Goal: Communication & Community: Answer question/provide support

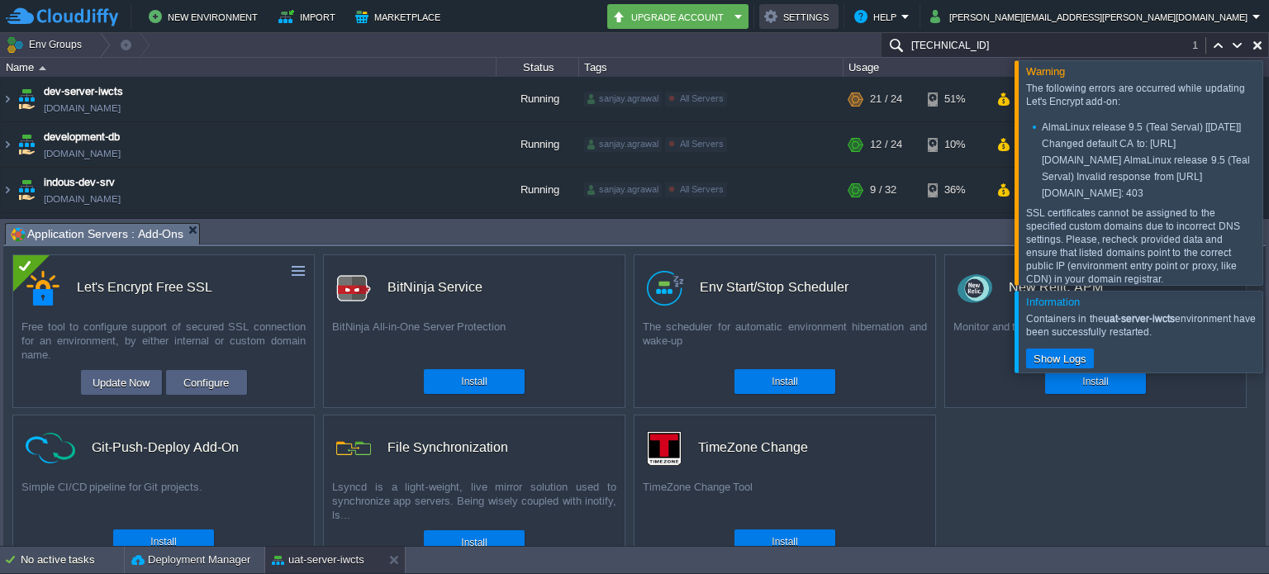
scroll to position [582, 0]
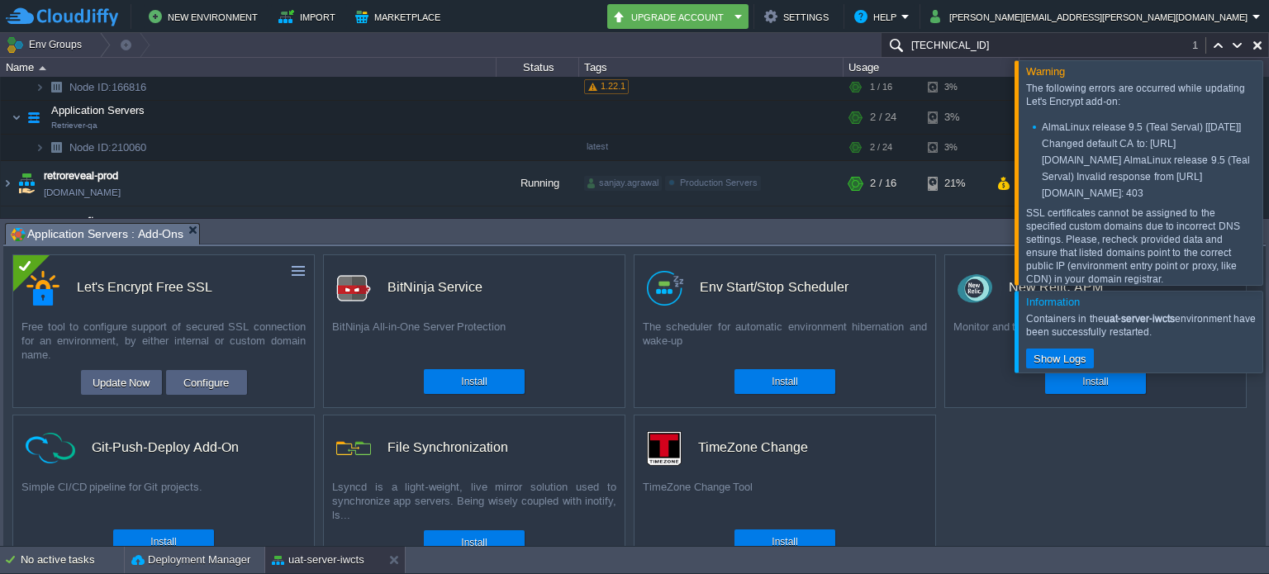
click at [1268, 162] on div at bounding box center [1289, 172] width 0 height 224
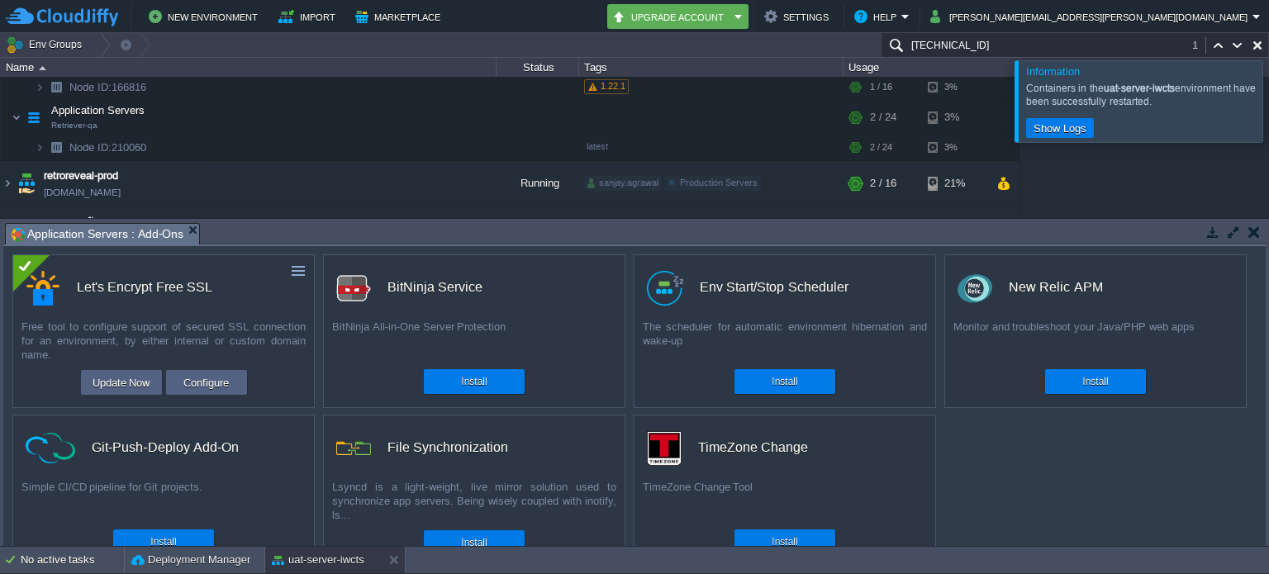
click at [1268, 96] on div at bounding box center [1289, 100] width 0 height 81
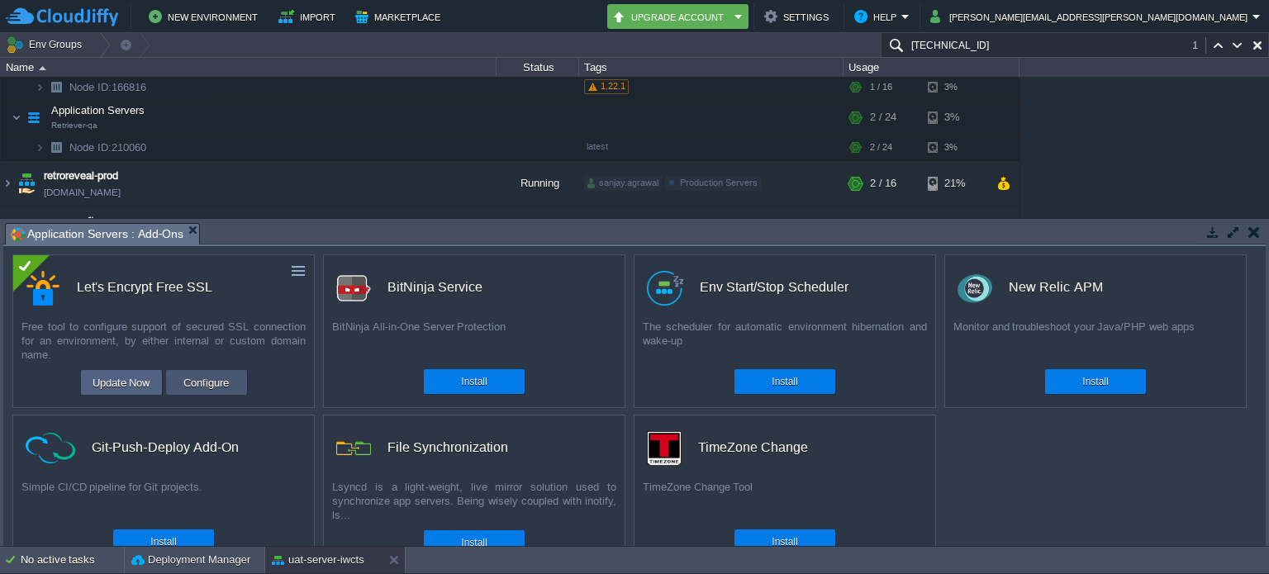
click at [195, 381] on button "Configure" at bounding box center [205, 383] width 55 height 20
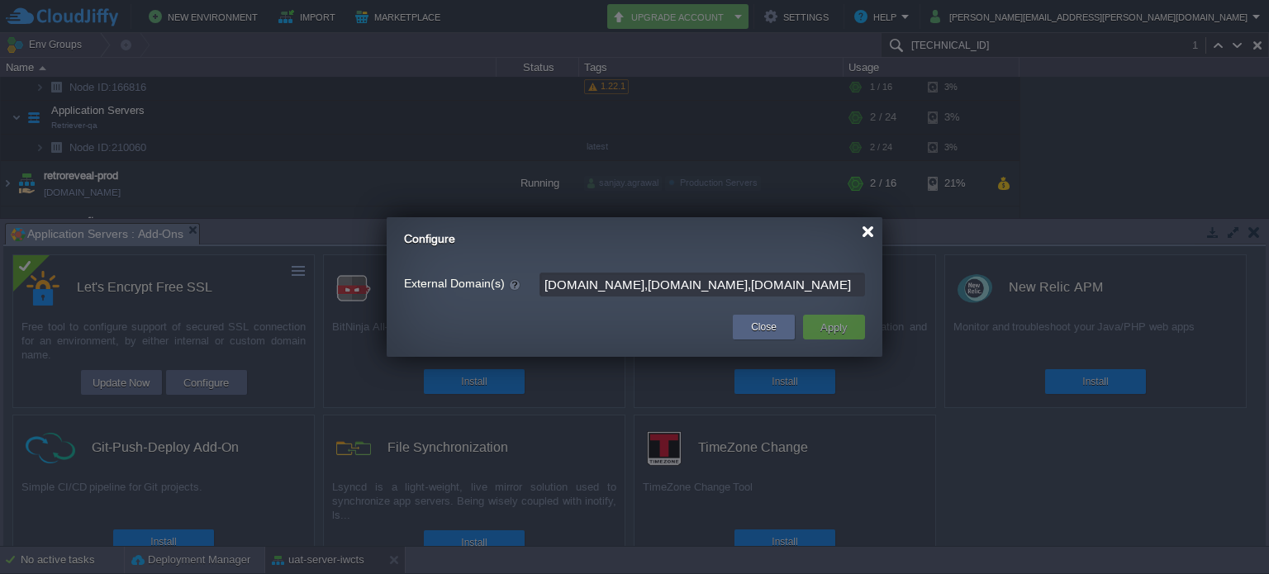
click at [867, 234] on div at bounding box center [868, 232] width 12 height 12
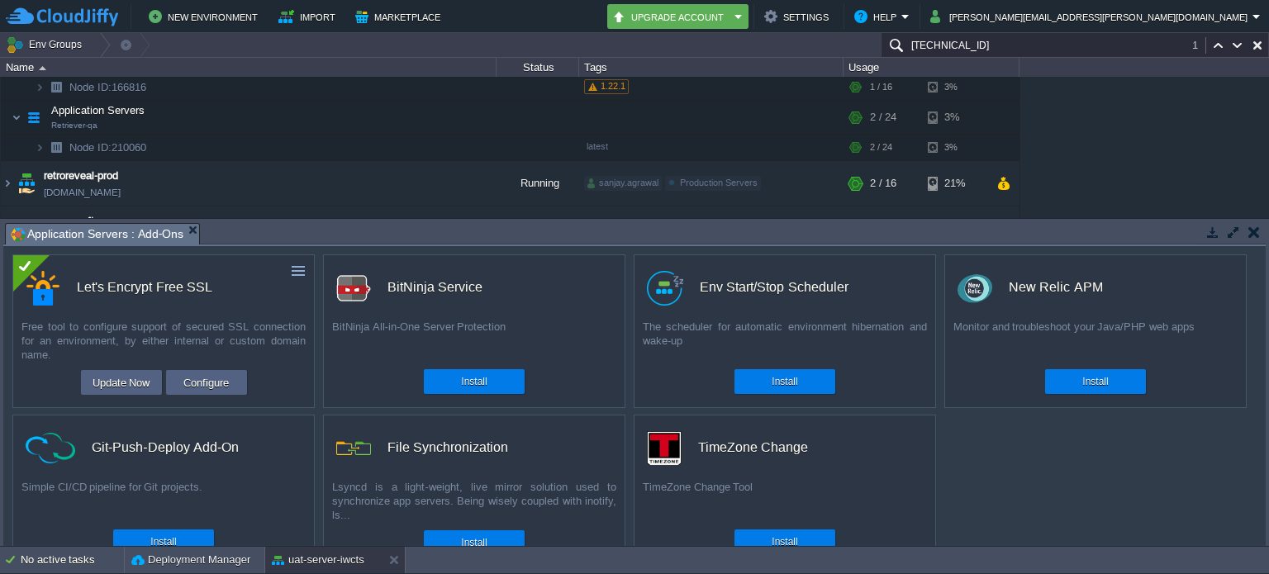
click at [1250, 237] on button "button" at bounding box center [1254, 232] width 12 height 15
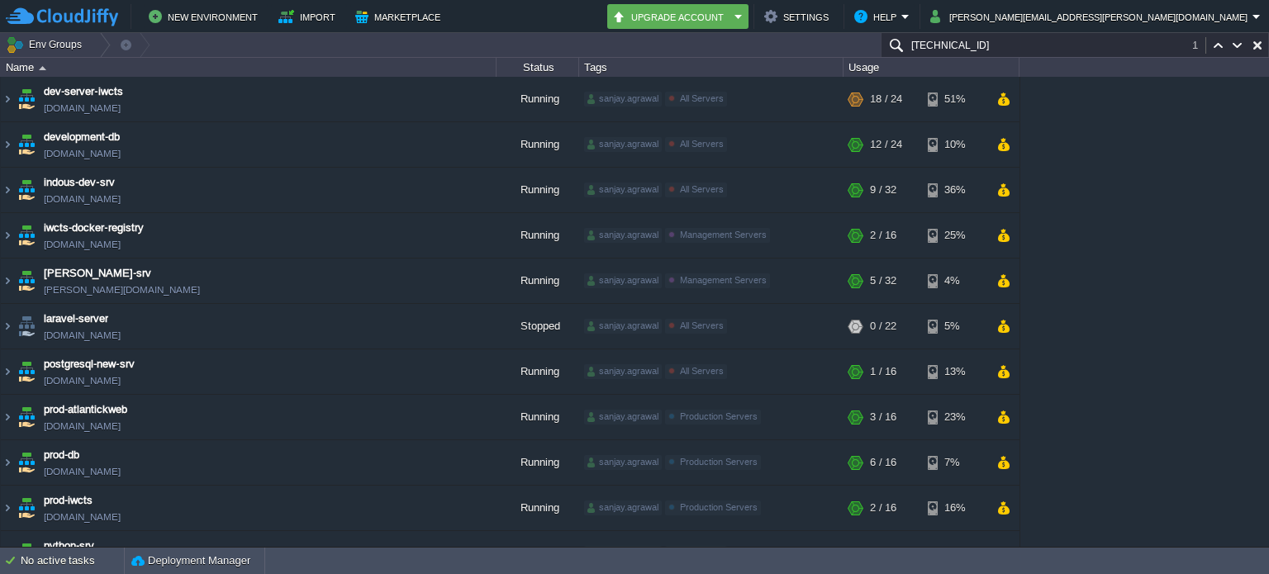
scroll to position [661, 0]
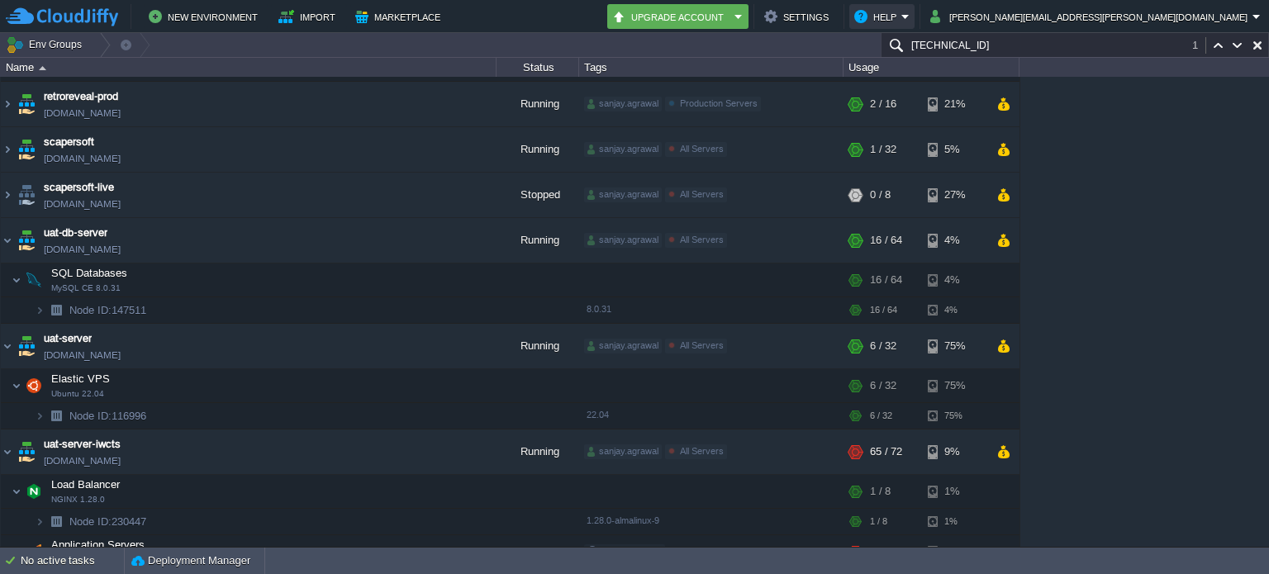
click at [901, 22] on button "Help" at bounding box center [877, 17] width 47 height 20
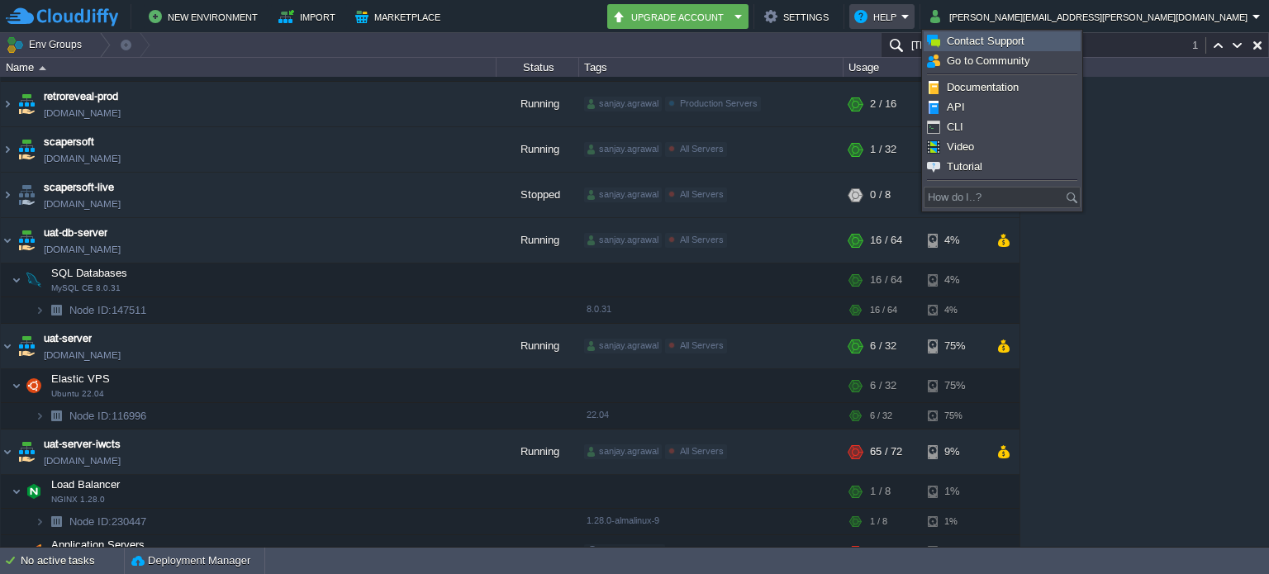
click at [1021, 45] on span "Contact Support" at bounding box center [986, 41] width 78 height 12
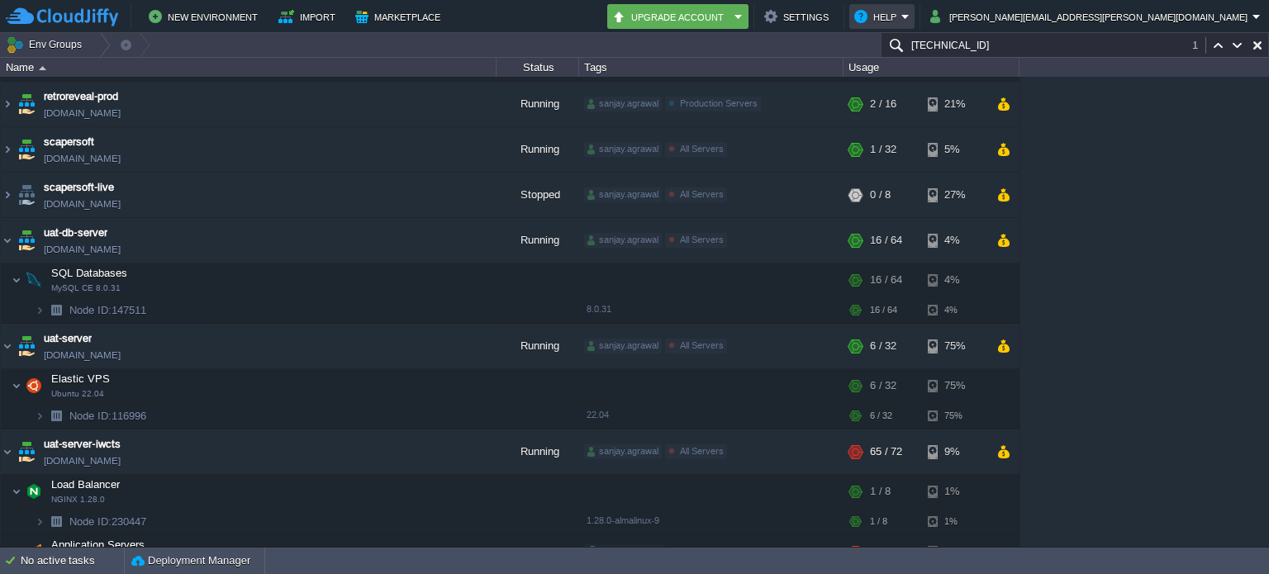
click at [901, 22] on button "Help" at bounding box center [877, 17] width 47 height 20
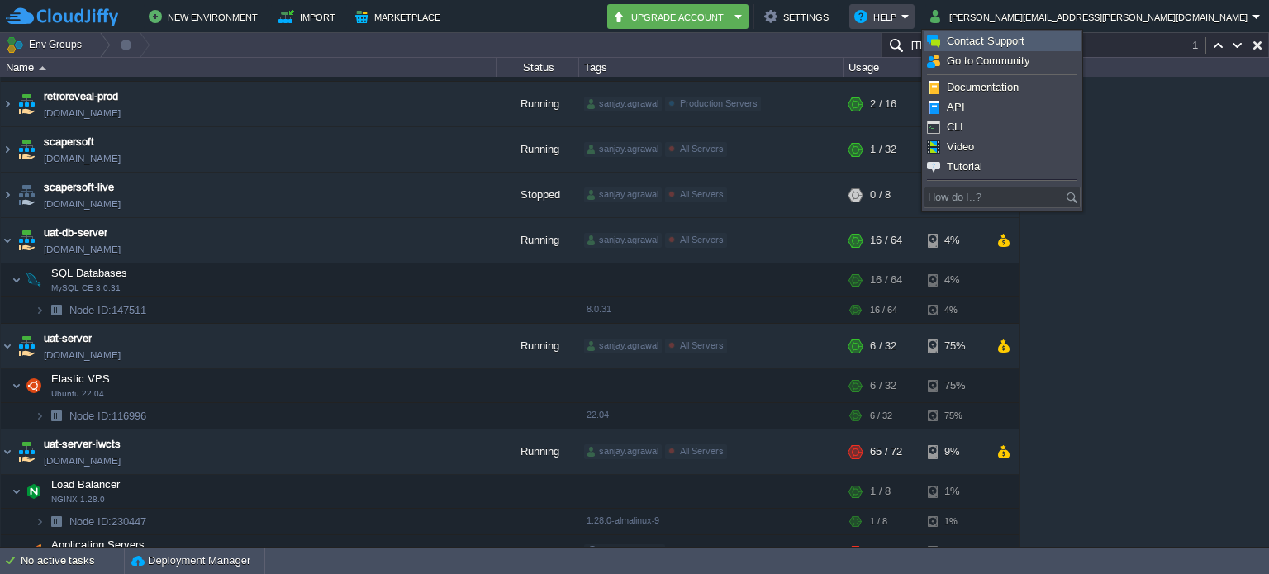
click at [1010, 39] on span "Contact Support" at bounding box center [986, 41] width 78 height 12
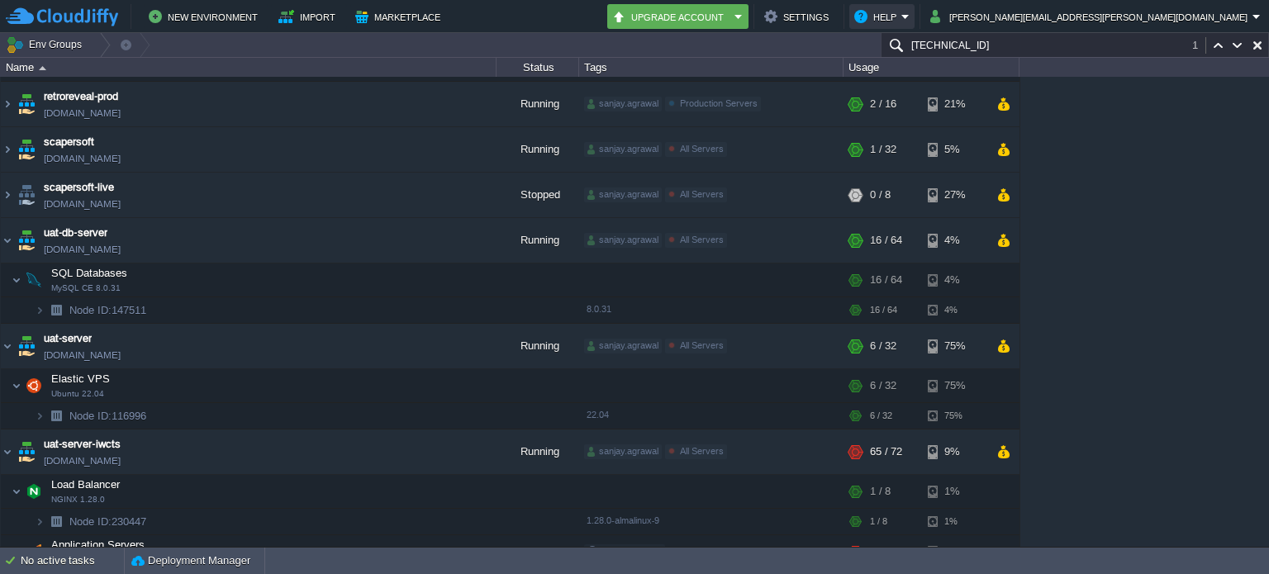
click at [901, 9] on button "Help" at bounding box center [877, 17] width 47 height 20
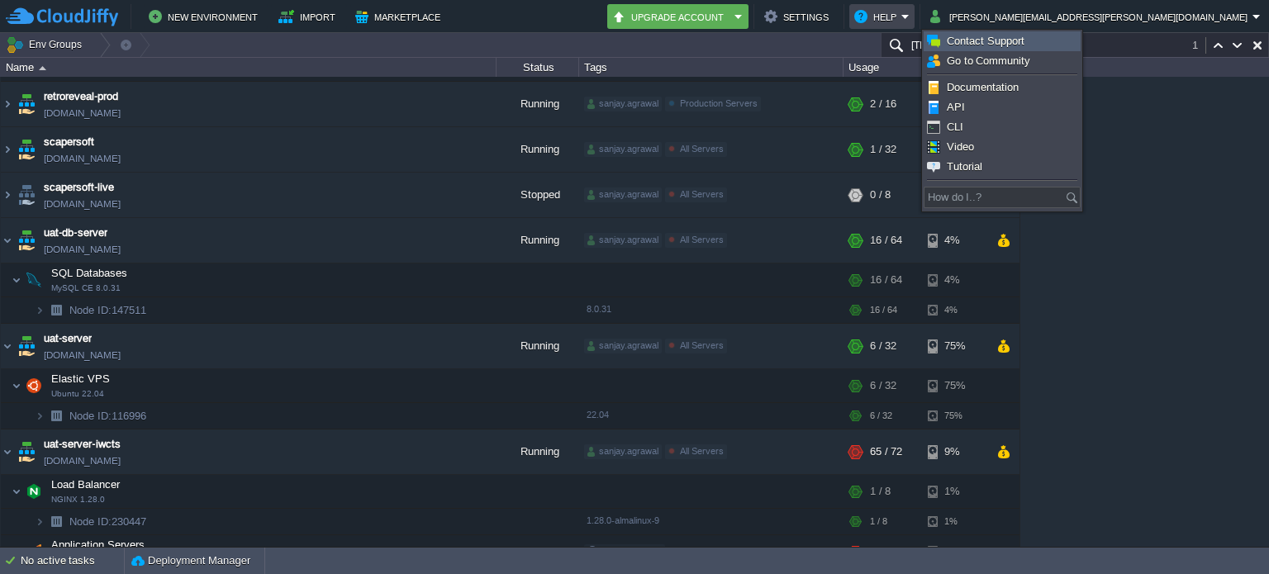
click at [1038, 45] on link "Contact Support" at bounding box center [1001, 41] width 155 height 18
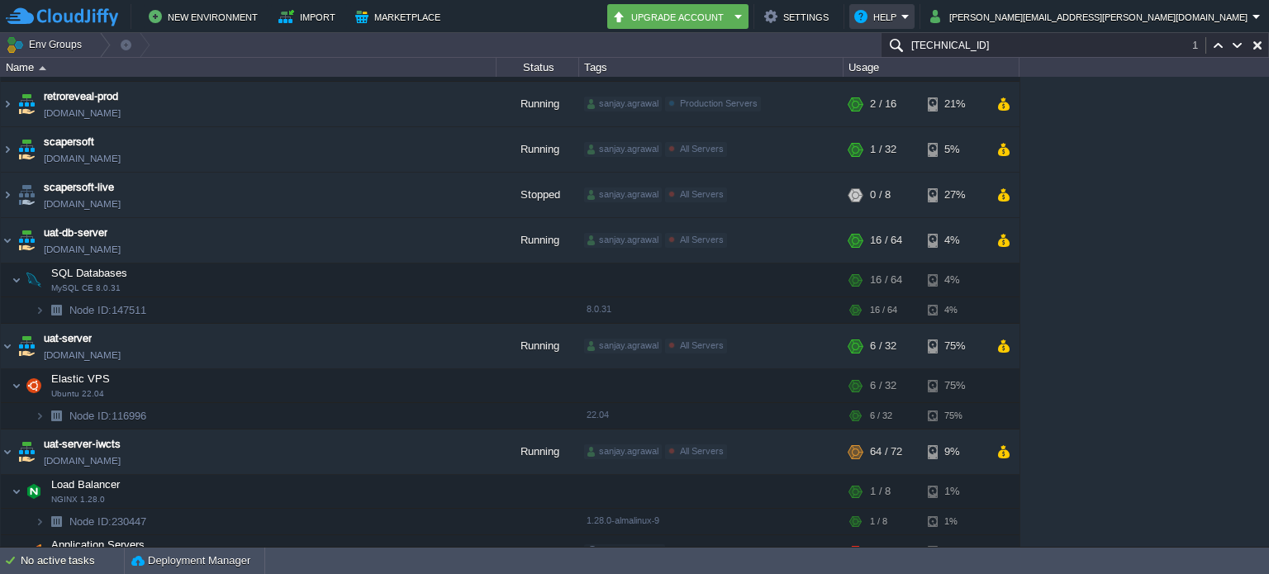
click at [901, 12] on button "Help" at bounding box center [877, 17] width 47 height 20
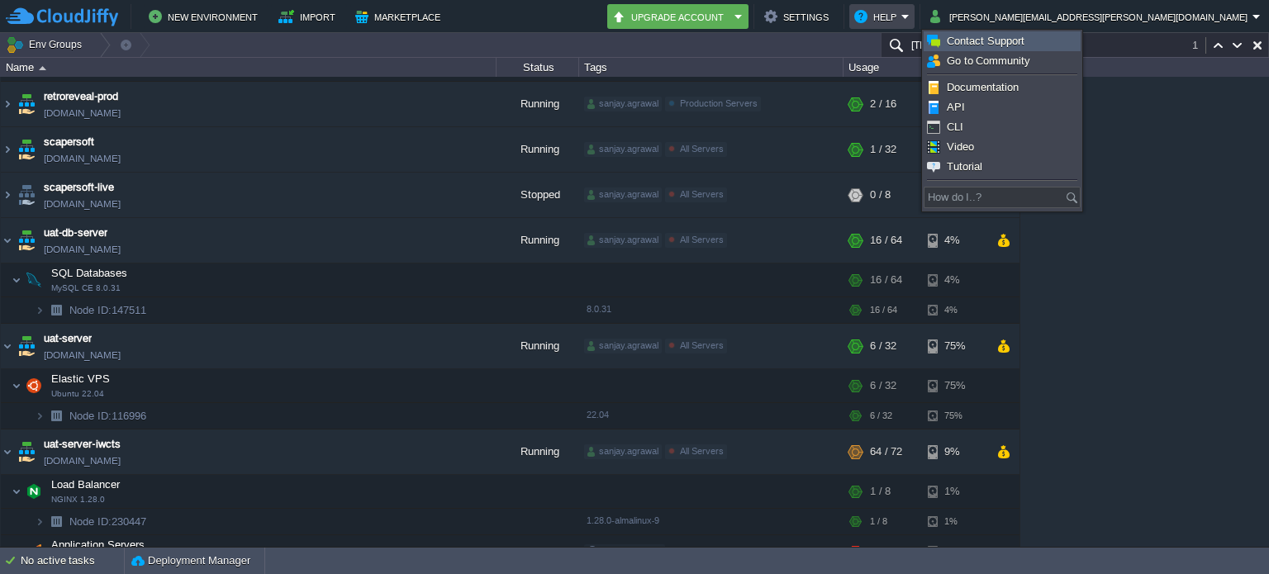
click at [1021, 36] on span "Contact Support" at bounding box center [986, 41] width 78 height 12
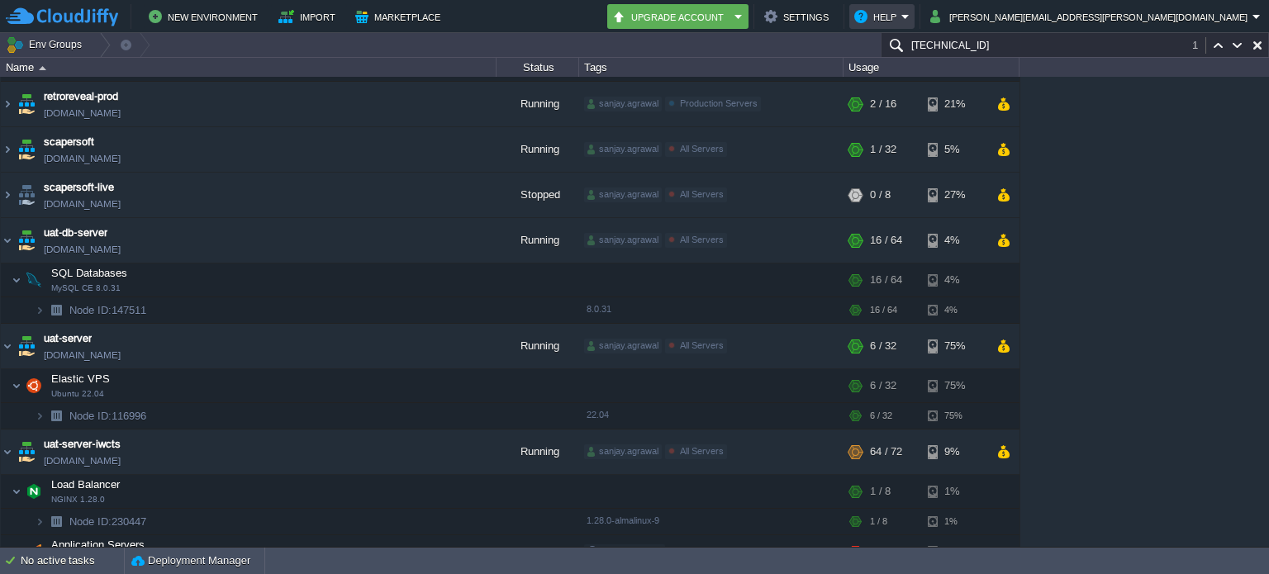
click at [910, 15] on em "Help" at bounding box center [881, 17] width 55 height 20
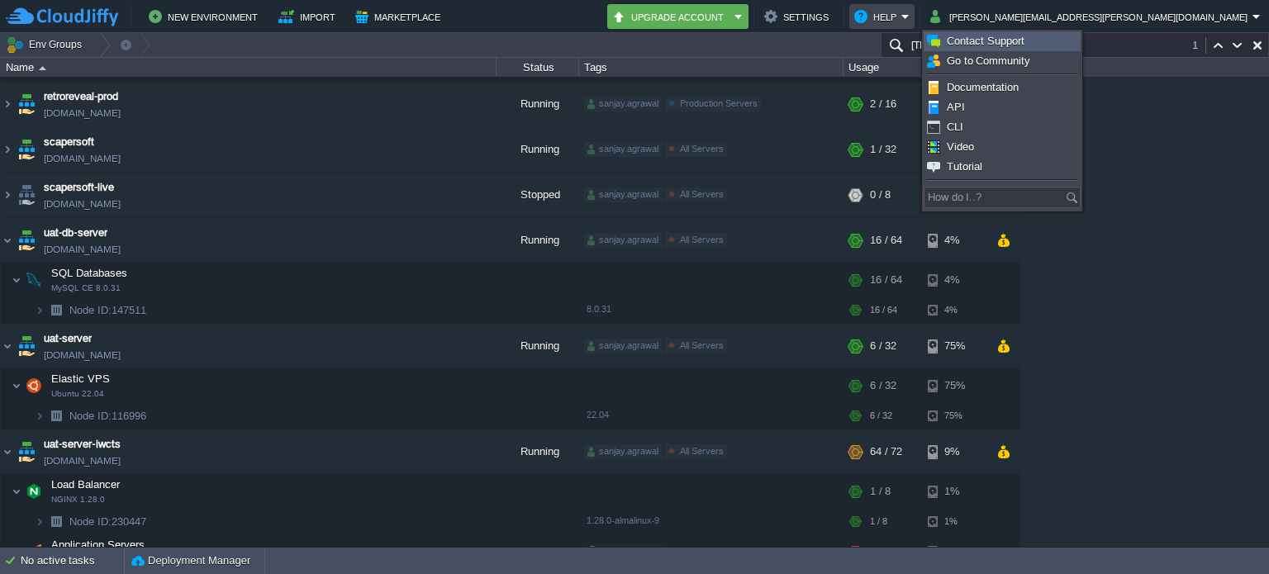
click at [1046, 40] on link "Contact Support" at bounding box center [1001, 41] width 155 height 18
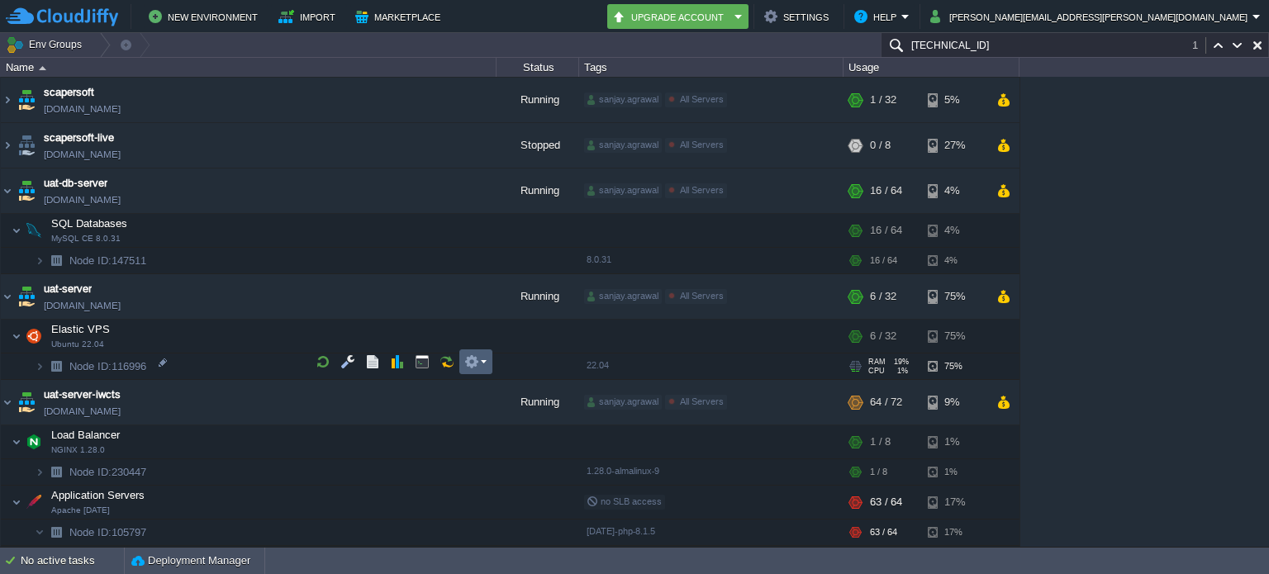
scroll to position [810, 0]
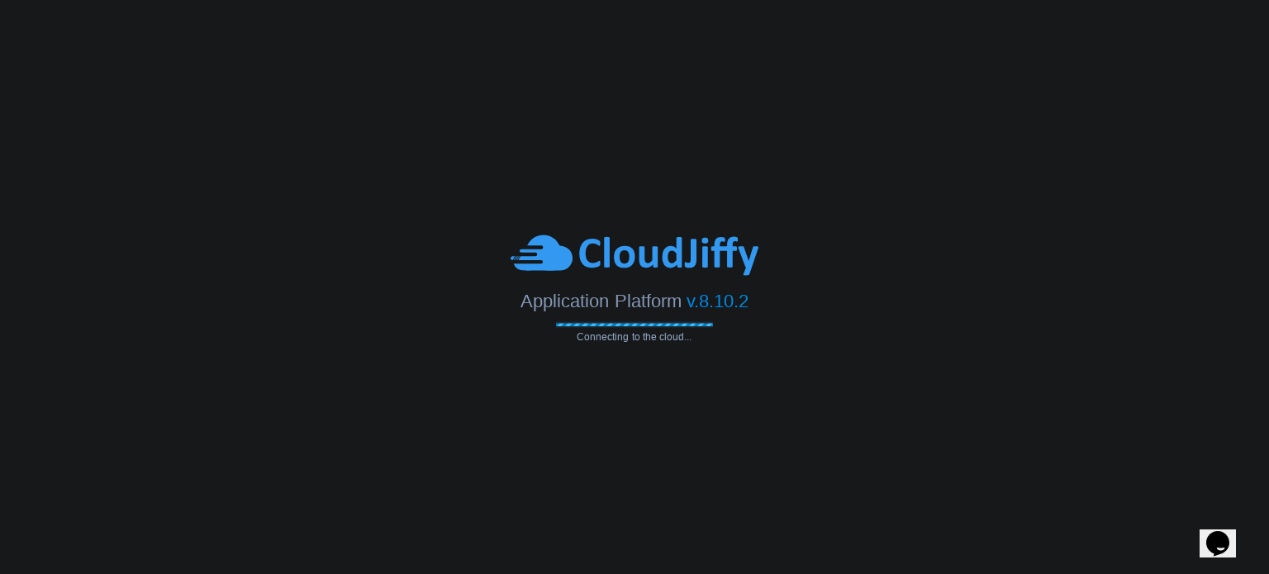
click at [1229, 532] on icon "Chat widget" at bounding box center [1217, 543] width 23 height 25
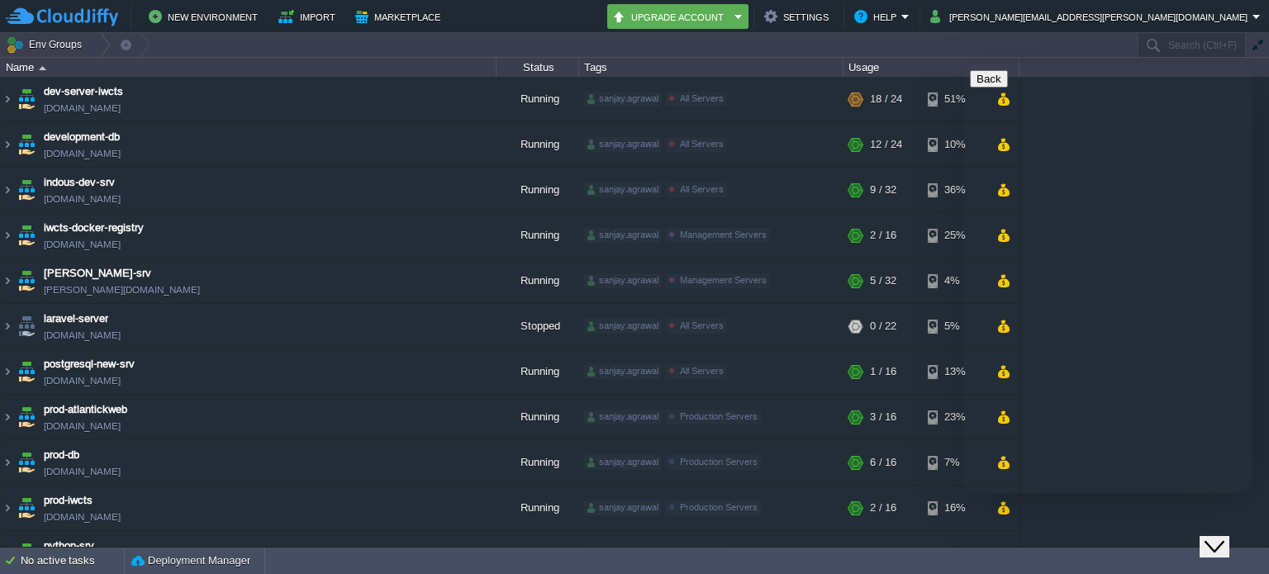
type input "918000131147"
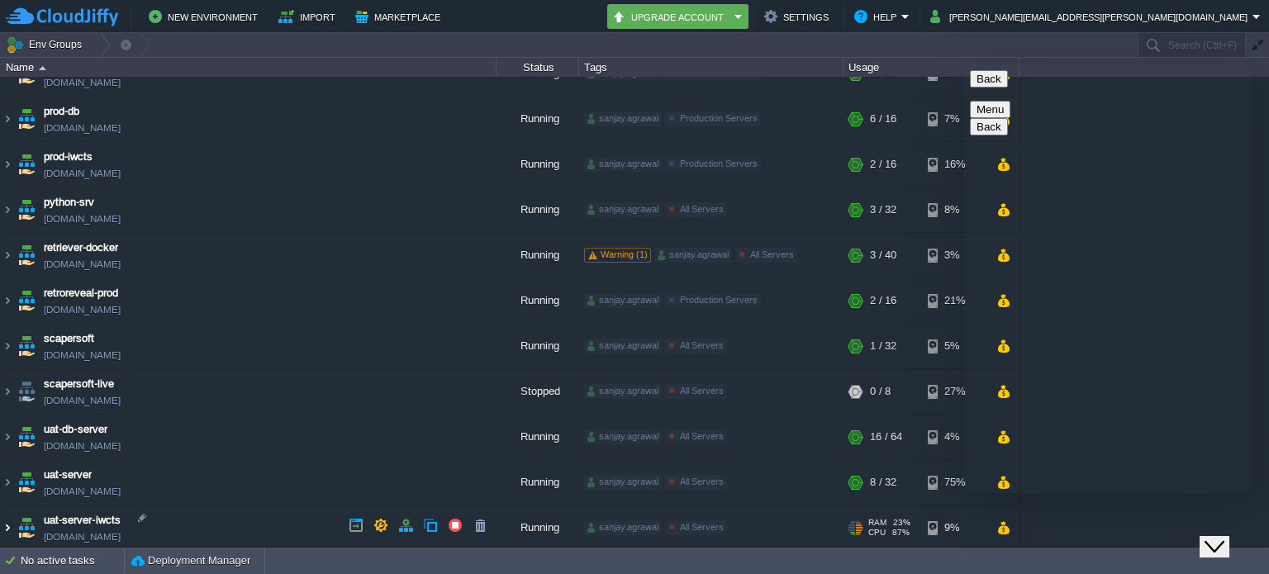
click at [9, 520] on img at bounding box center [7, 528] width 13 height 45
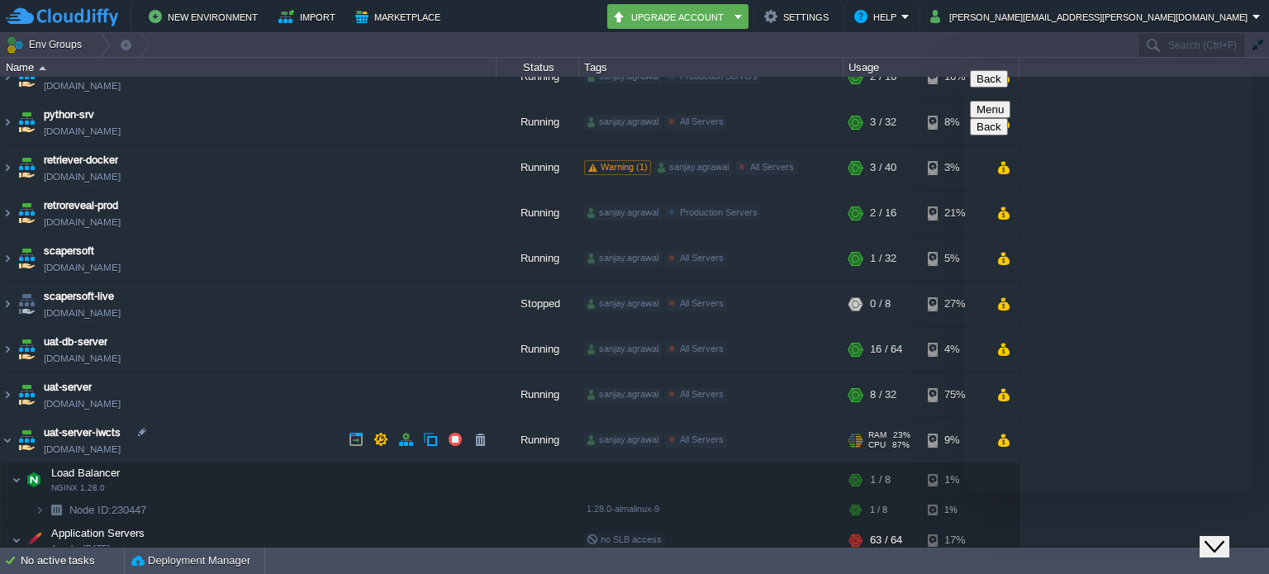
scroll to position [491, 0]
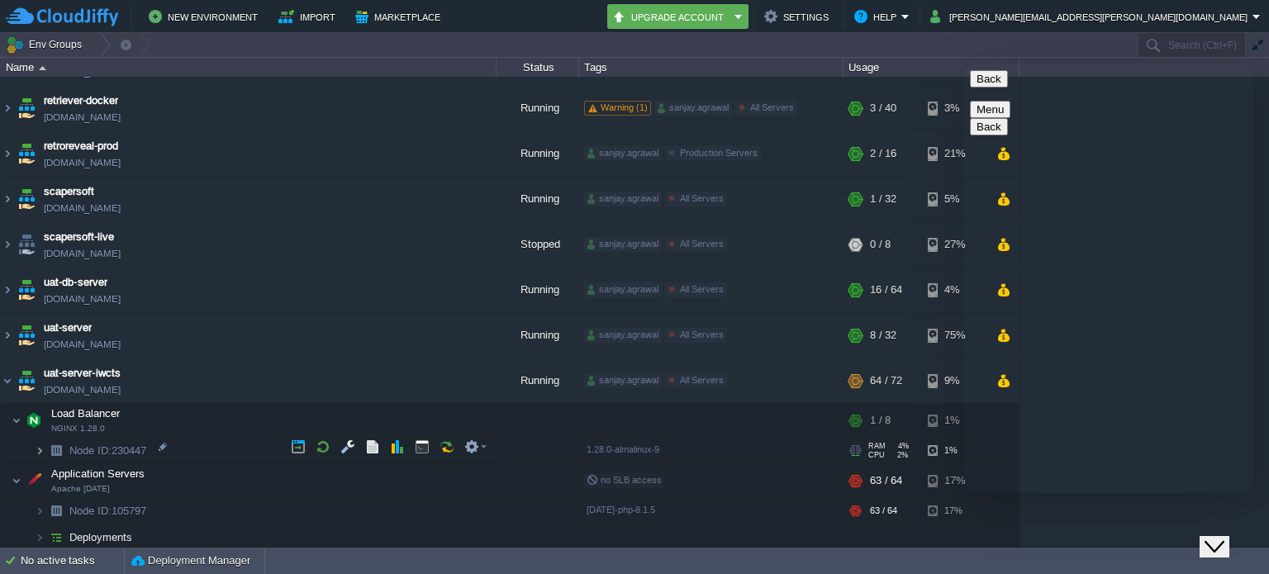
click at [40, 444] on img at bounding box center [40, 451] width 10 height 26
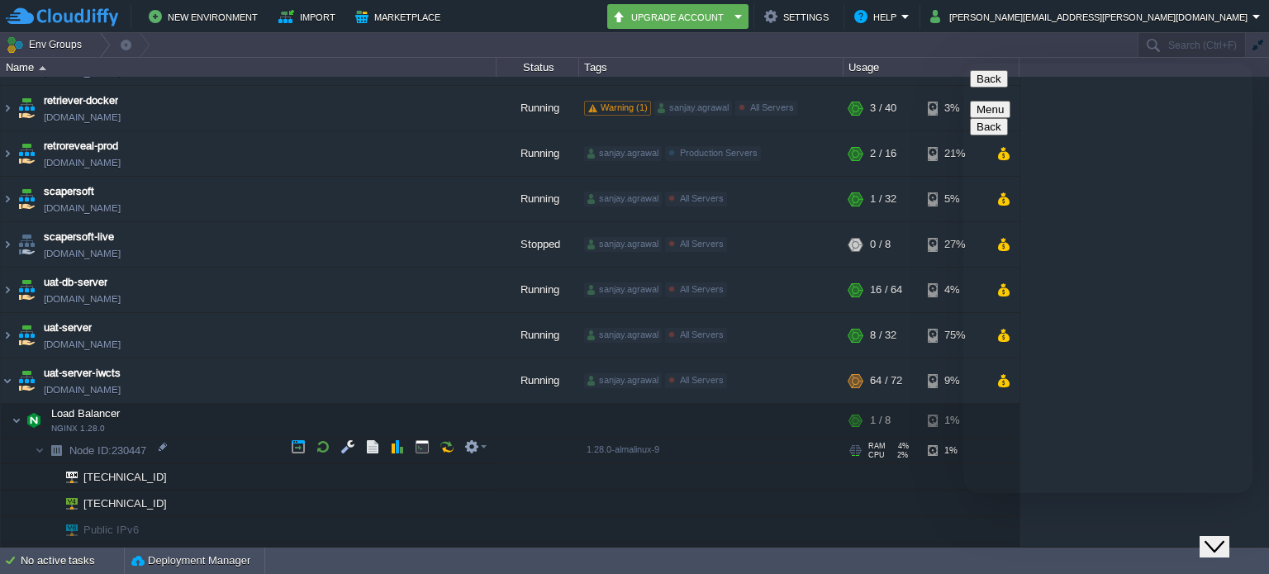
click at [129, 445] on span "Node ID: 230447" at bounding box center [108, 451] width 81 height 14
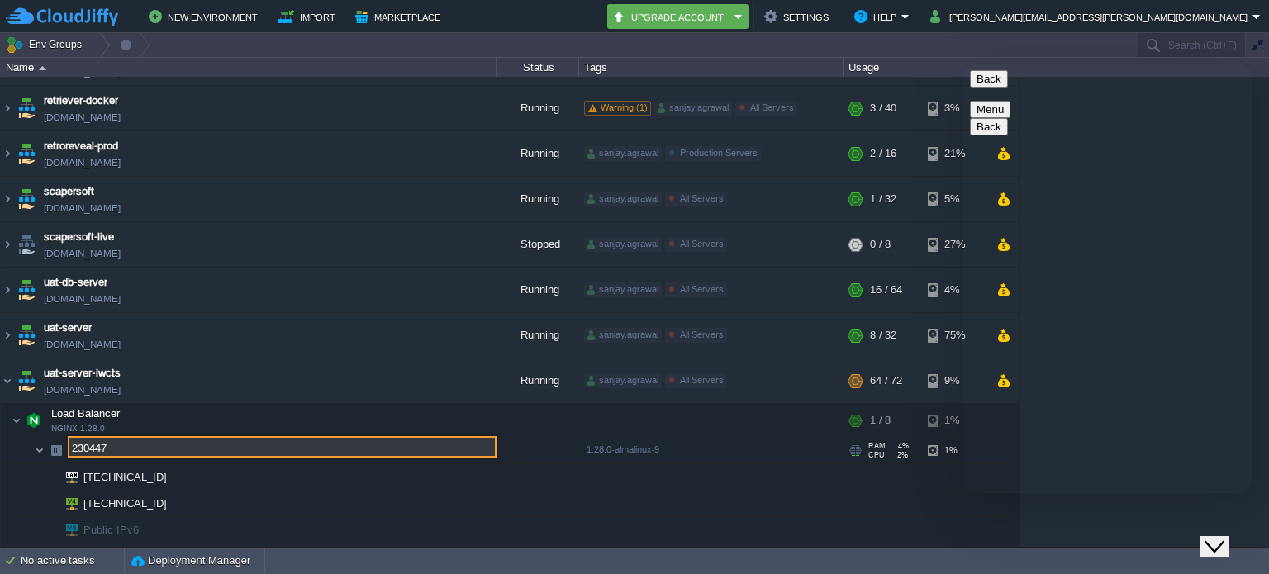
click at [36, 447] on img at bounding box center [40, 451] width 10 height 26
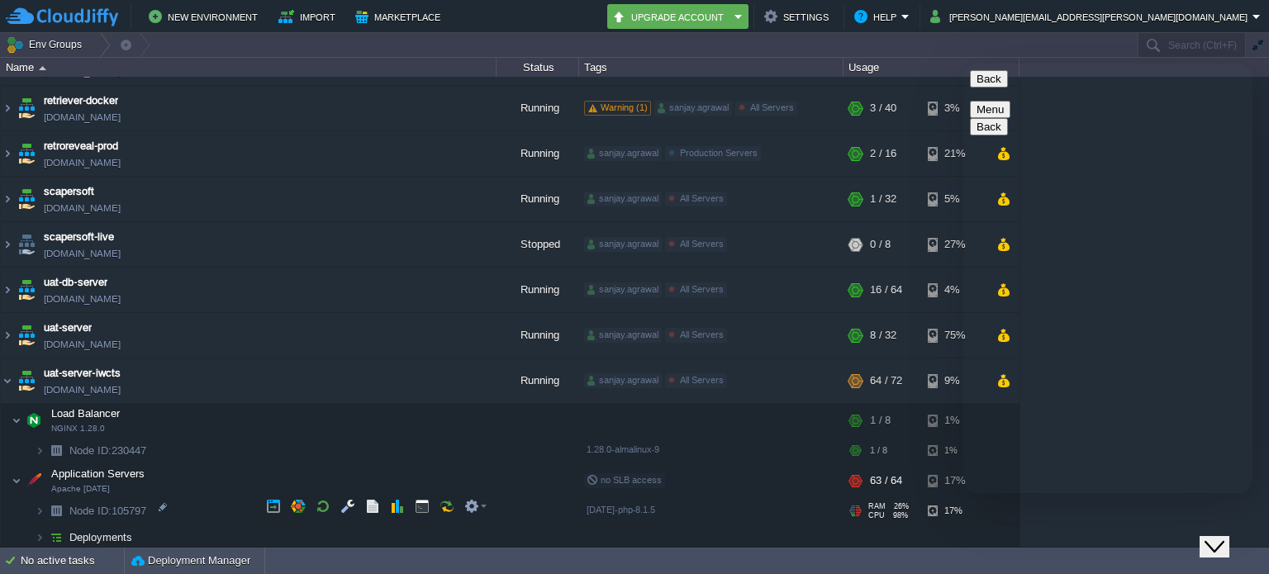
click at [135, 505] on span "Node ID: 105797" at bounding box center [108, 511] width 81 height 14
type input "105797"
click at [36, 504] on img at bounding box center [40, 511] width 10 height 26
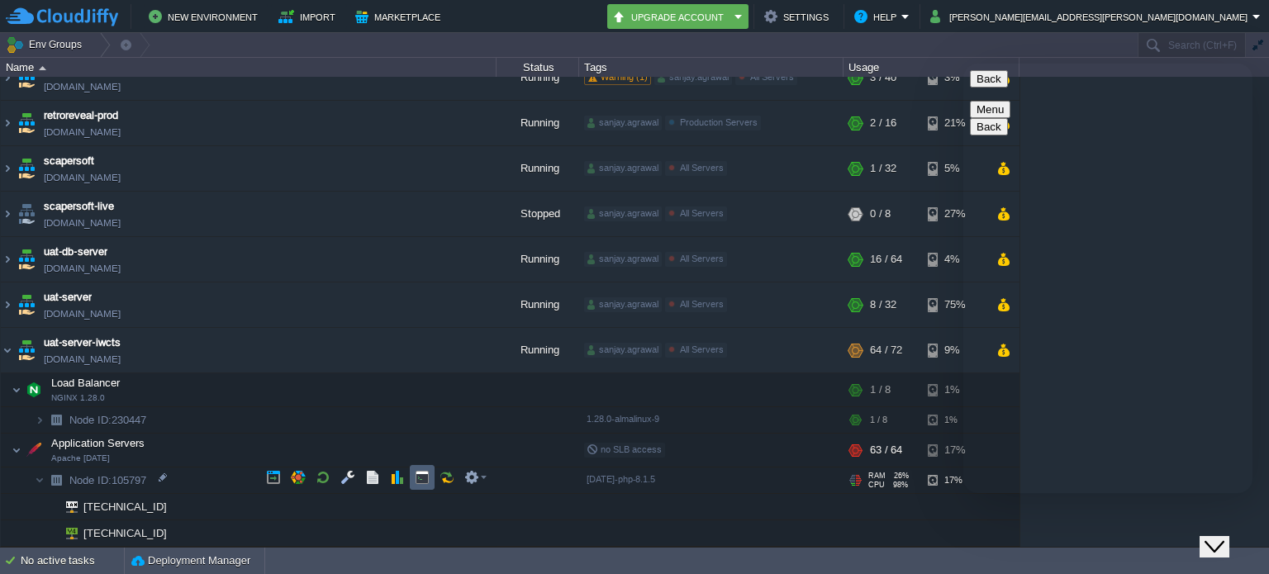
scroll to position [569, 0]
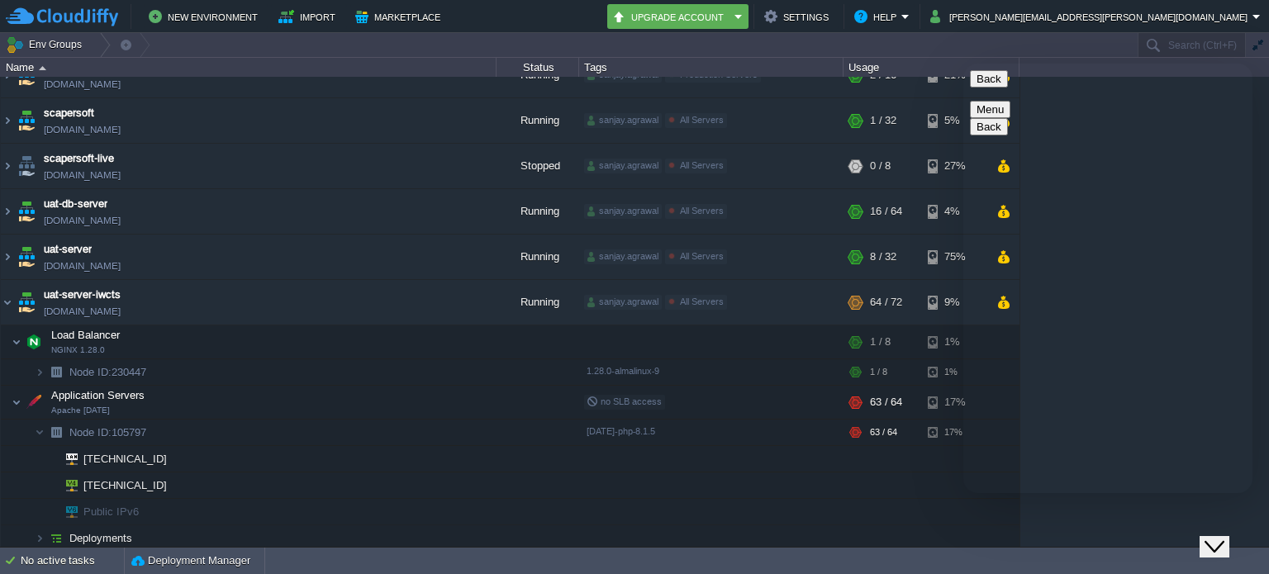
paste textarea "105797"
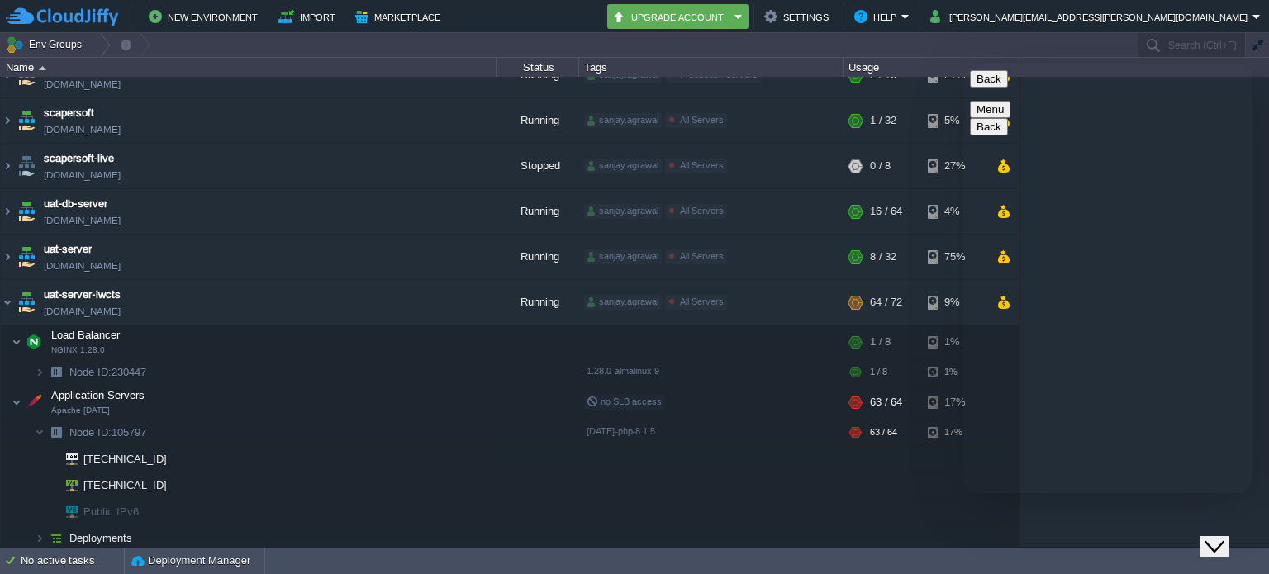
scroll to position [45, 0]
click at [167, 481] on div at bounding box center [169, 482] width 15 height 15
type textarea "Hello I need help to manage my domain Previously it was [DOMAIN_NAME] works wel…"
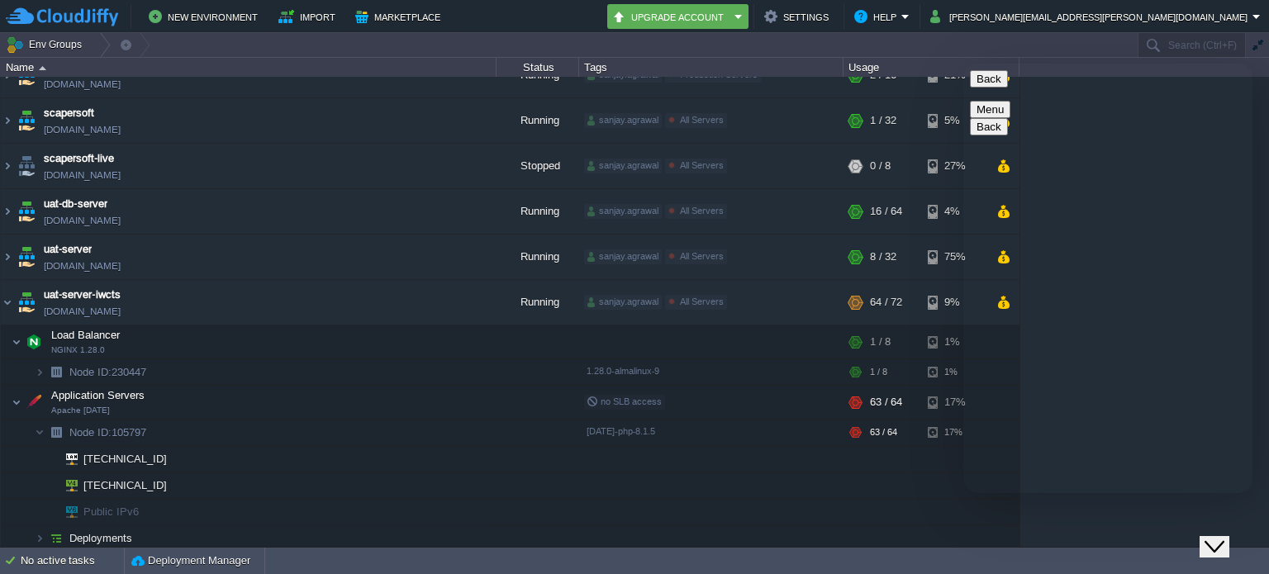
scroll to position [0, 0]
click at [327, 394] on button "button" at bounding box center [323, 399] width 15 height 15
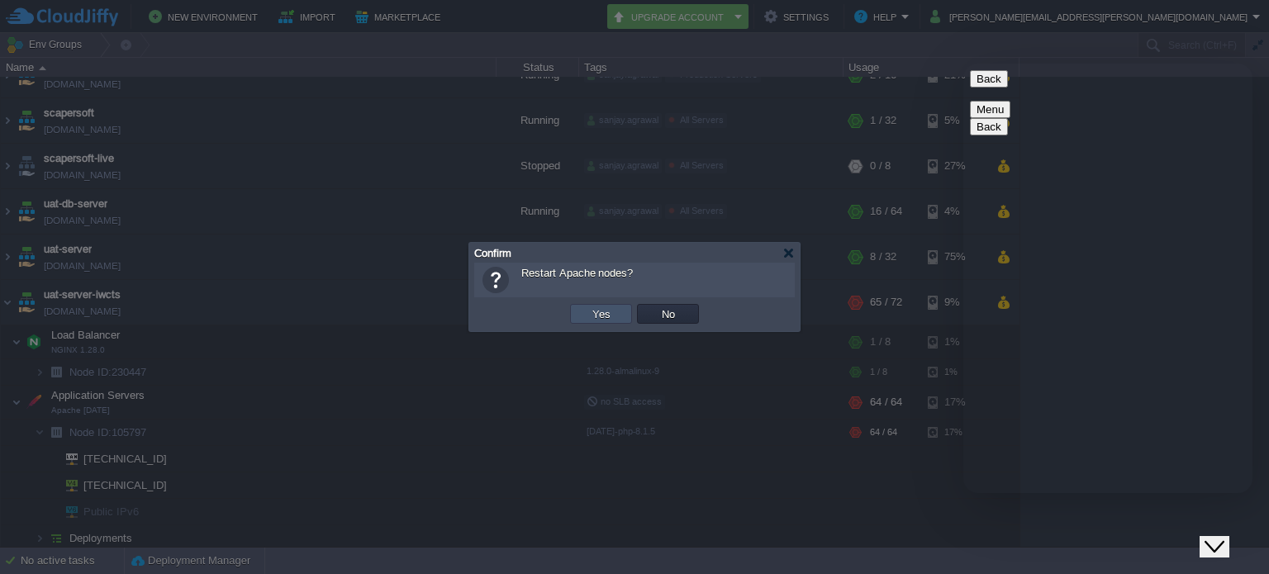
click at [601, 308] on button "Yes" at bounding box center [601, 314] width 28 height 15
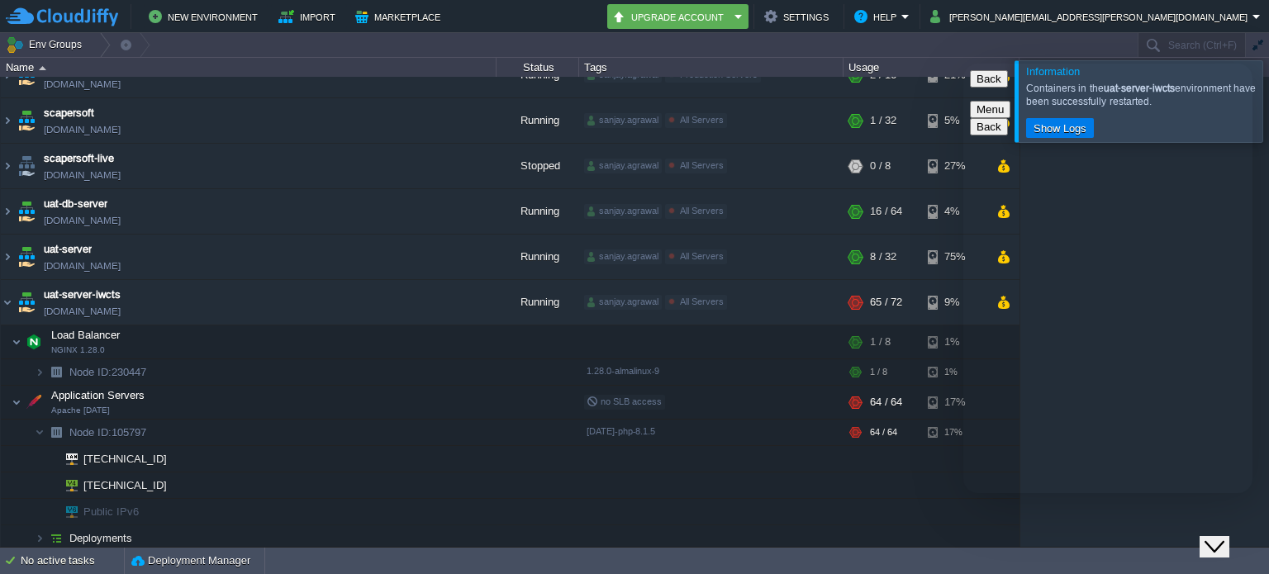
type textarea "Hello"
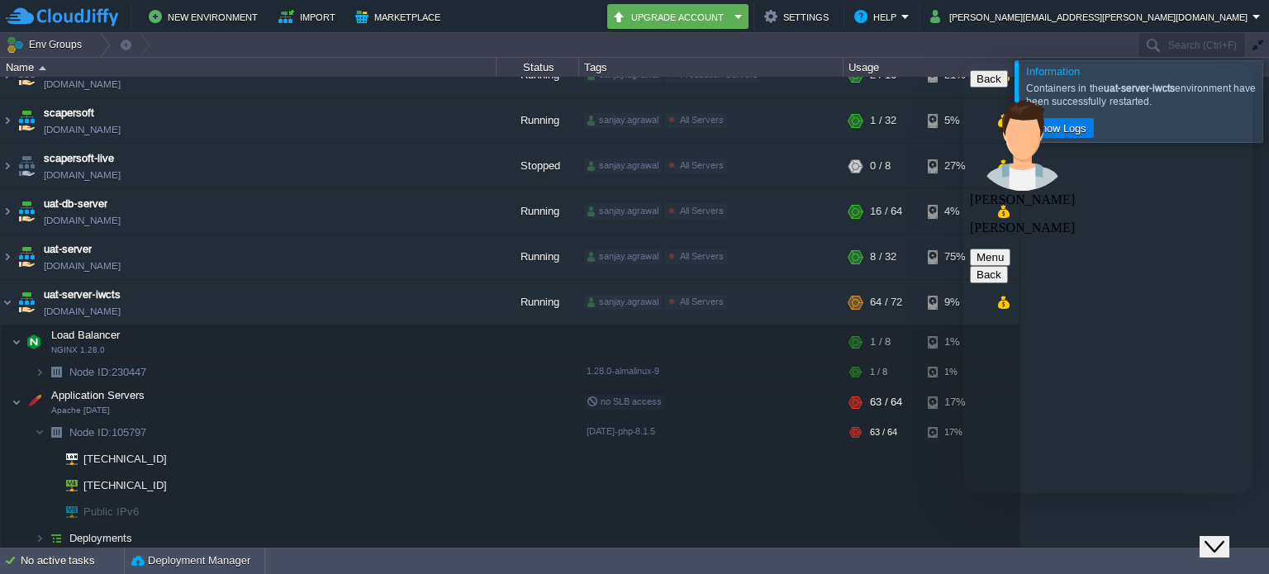
type textarea "Hi [PERSON_NAME] good morning"
paste textarea "I need help to manage my domain Previously it was [DOMAIN_NAME] works well with…"
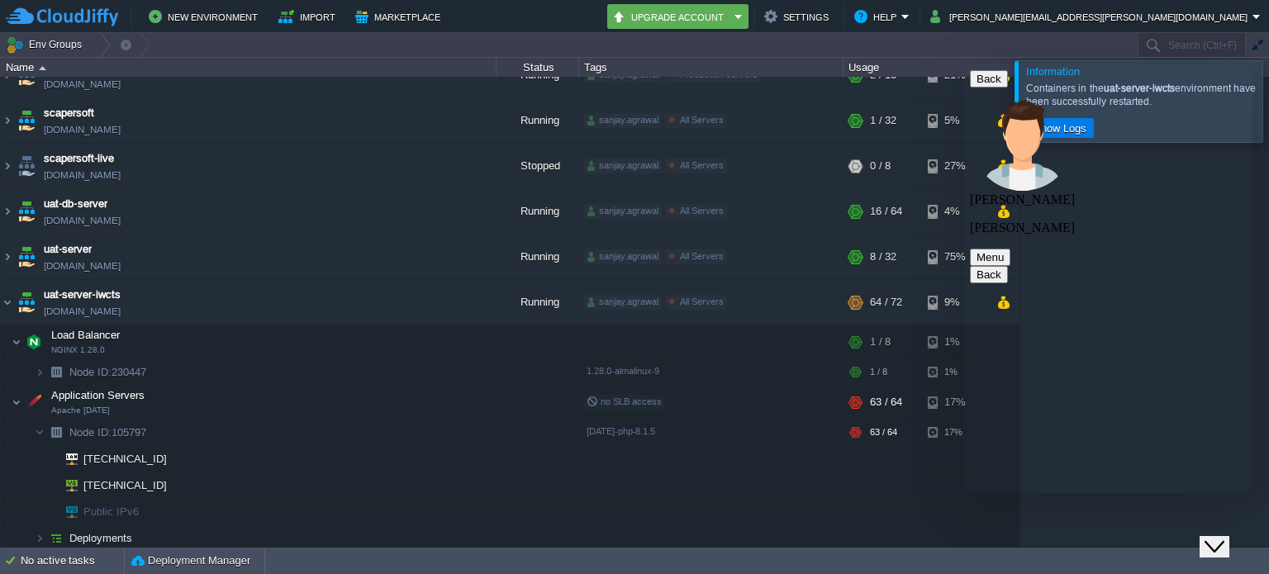
type textarea "I need help to manage my domain Previously it was [DOMAIN_NAME] works well with…"
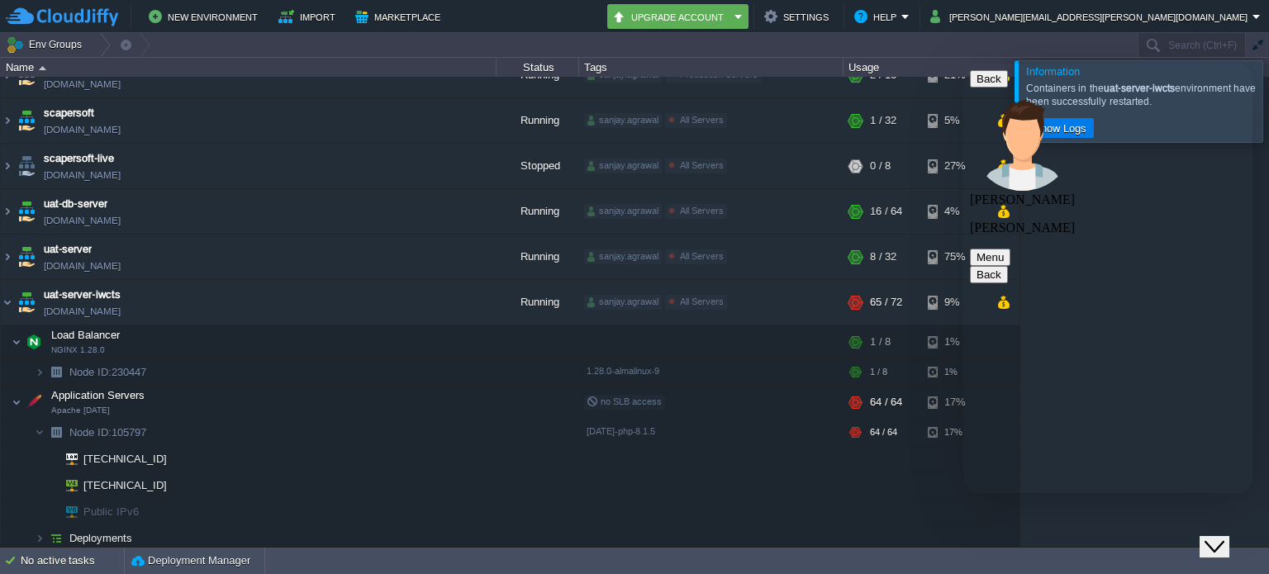
scroll to position [559, 0]
type textarea "no I need assistance what should I do"
type textarea "how can I configure that SSL"
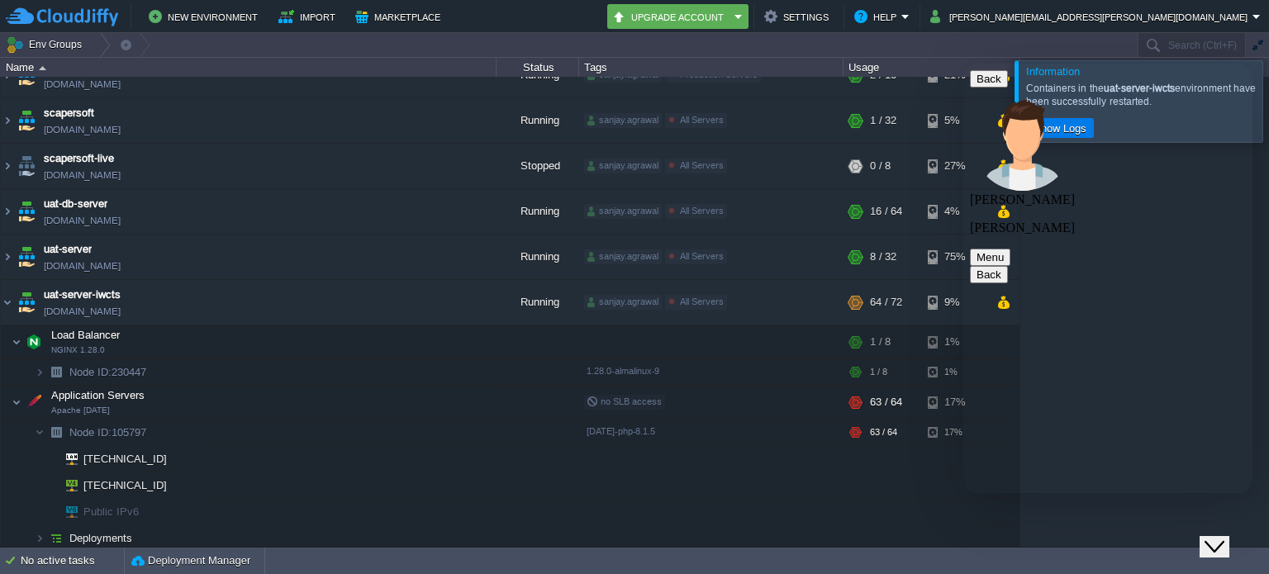
scroll to position [675, 0]
type textarea "for [DOMAIN_NAME]"
click at [292, 393] on button "button" at bounding box center [298, 399] width 15 height 15
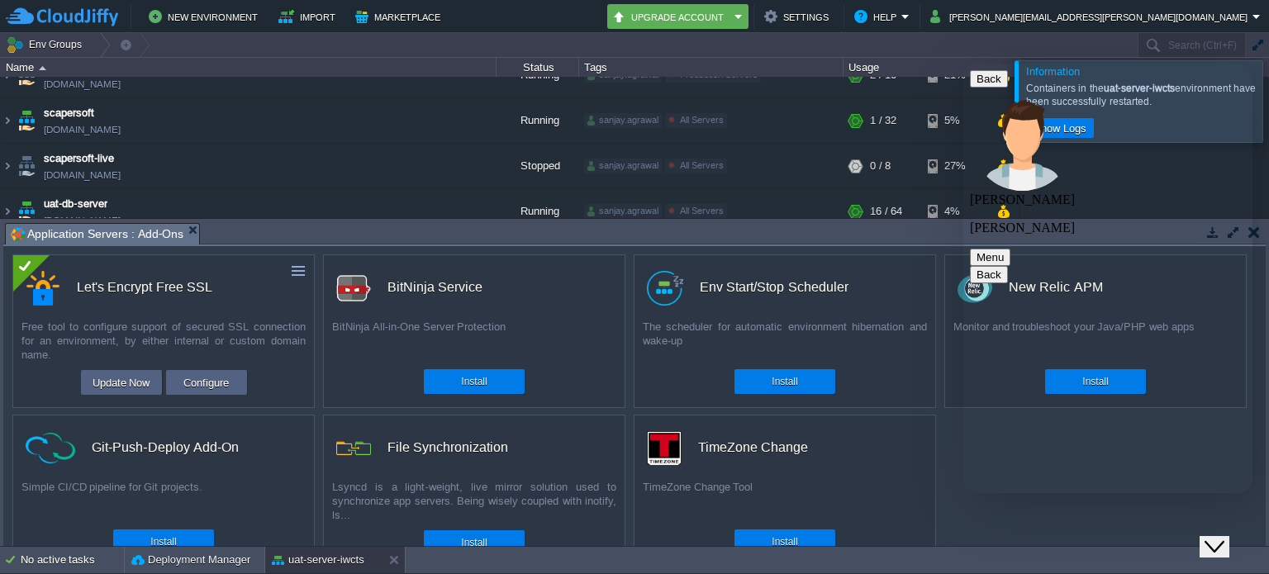
drag, startPoint x: 82, startPoint y: 288, endPoint x: 113, endPoint y: 288, distance: 31.4
click at [87, 288] on div "Let's Encrypt Free SSL" at bounding box center [144, 287] width 135 height 35
click at [130, 293] on div "Let's Encrypt Free SSL" at bounding box center [144, 287] width 135 height 35
drag, startPoint x: 76, startPoint y: 288, endPoint x: 211, endPoint y: 292, distance: 135.6
click at [211, 292] on div "Let's Encrypt Free SSL" at bounding box center [170, 287] width 288 height 35
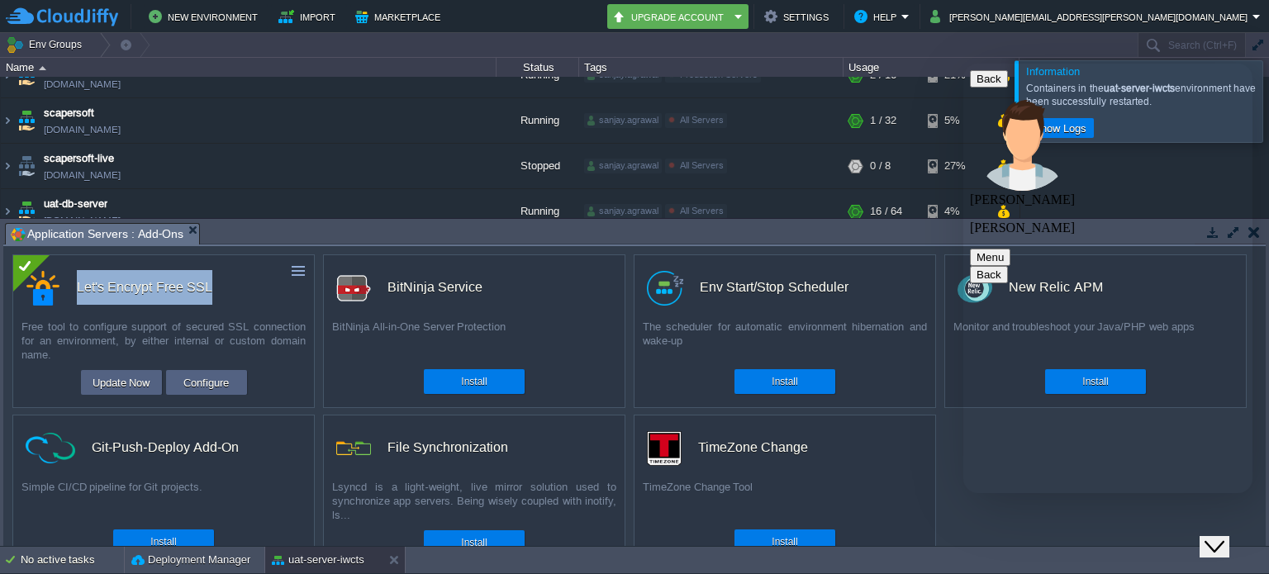
copy div "Let's Encrypt Free SSL"
paste textarea "Let's Encrypt Free SSL"
type textarea "I have install Let's Encrypt Free SSL application on node"
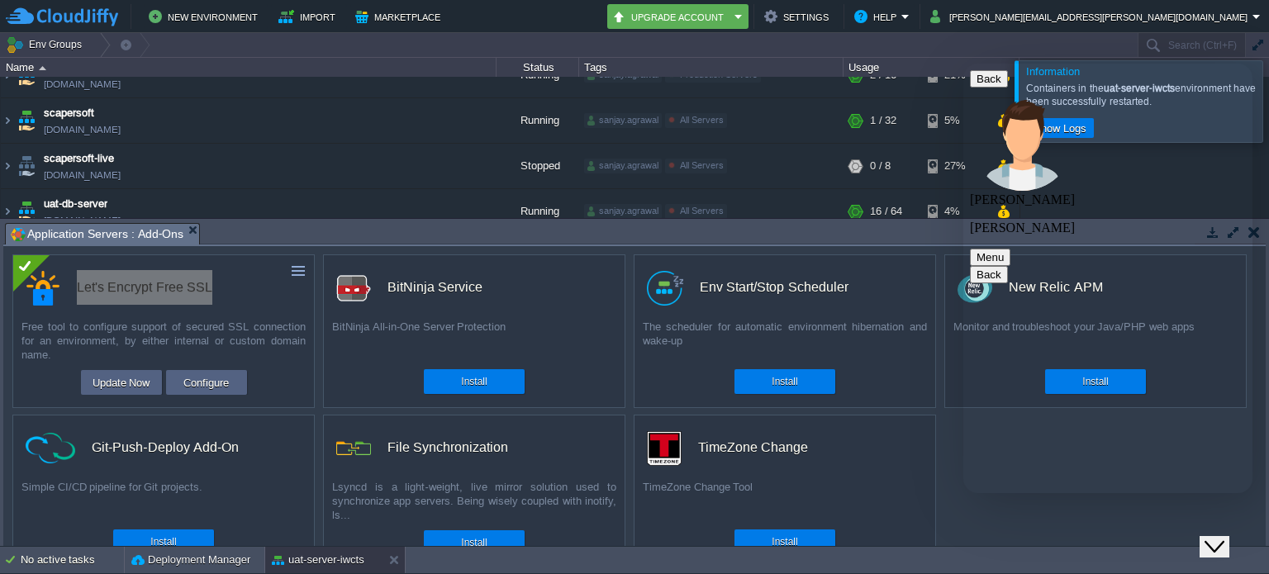
scroll to position [777, 0]
type textarea "I have added the domain inside it"
click at [245, 380] on td "Configure" at bounding box center [206, 382] width 81 height 25
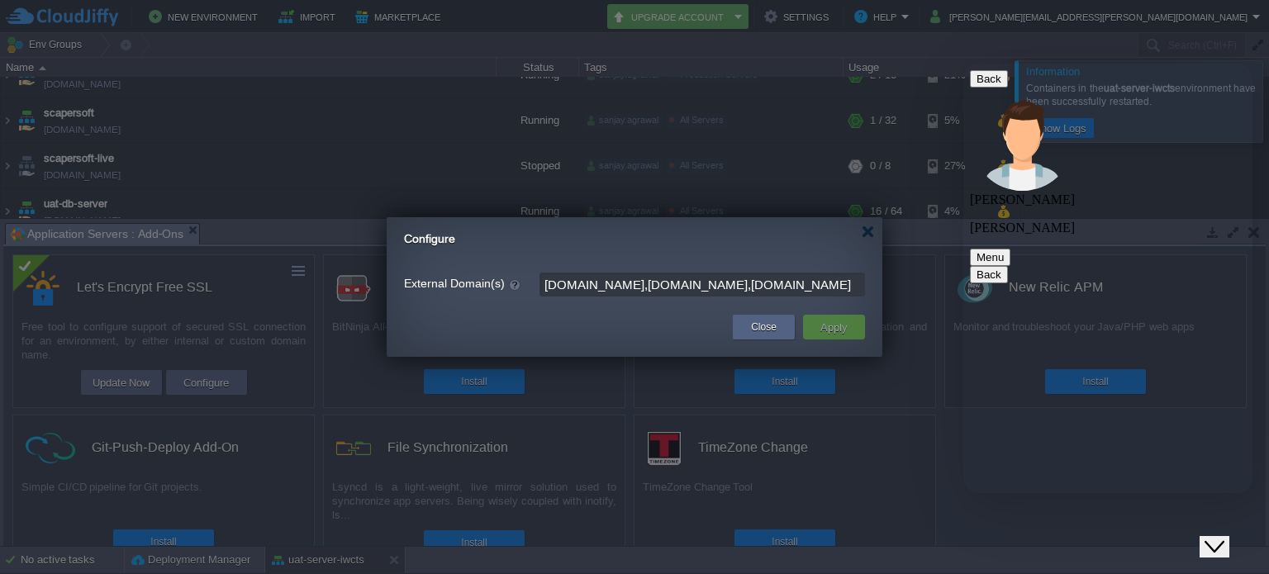
click at [793, 288] on input "[DOMAIN_NAME],[DOMAIN_NAME],[DOMAIN_NAME]" at bounding box center [702, 285] width 326 height 24
paste textarea "[DOMAIN_NAME],[DOMAIN_NAME],[DOMAIN_NAME]"
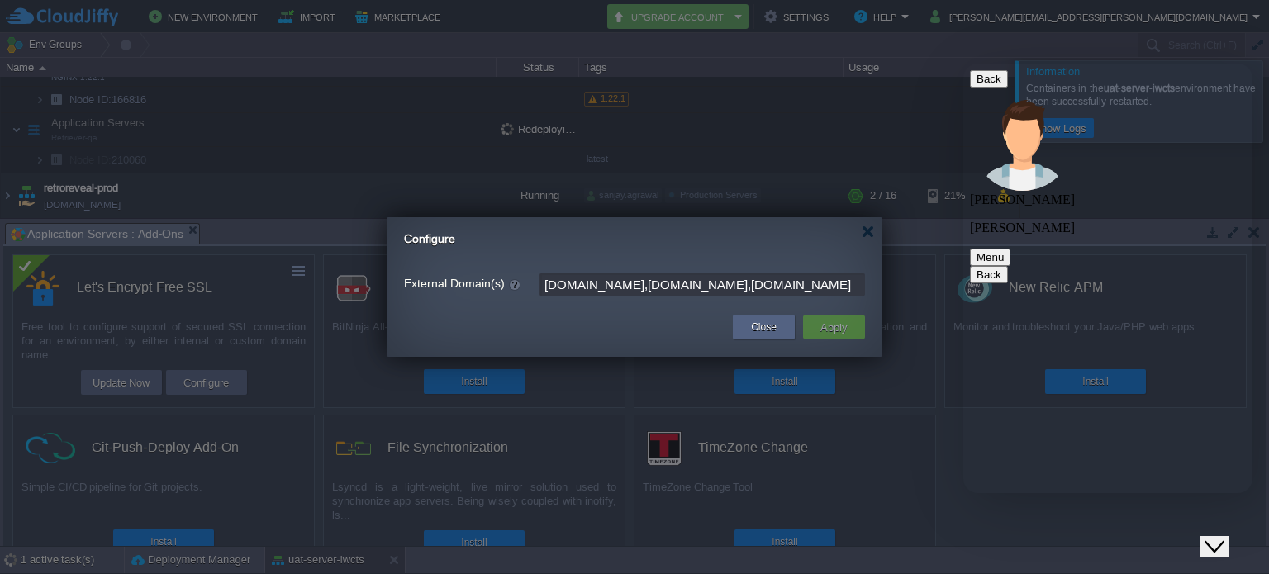
scroll to position [846, 0]
type textarea "[DOMAIN_NAME],[DOMAIN_NAME],[DOMAIN_NAME] three domains I have added"
click at [615, 290] on input "[DOMAIN_NAME],[DOMAIN_NAME],[DOMAIN_NAME]" at bounding box center [702, 285] width 326 height 24
click at [604, 287] on input "[DOMAIN_NAME],[DOMAIN_NAME],[DOMAIN_NAME]" at bounding box center [702, 285] width 326 height 24
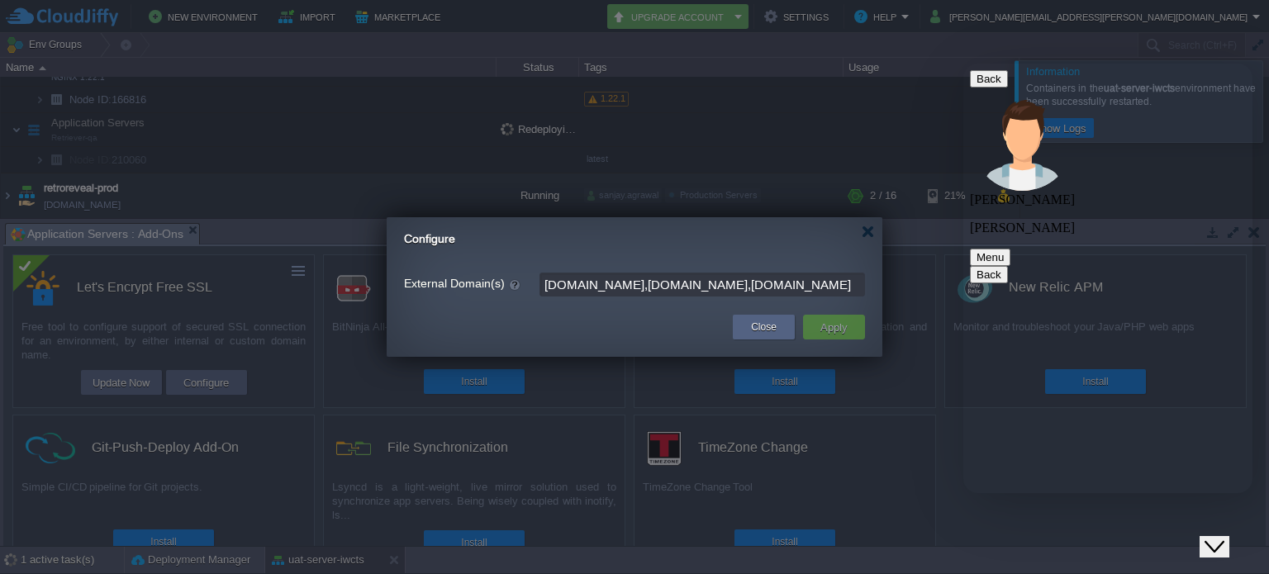
click at [706, 283] on input "[DOMAIN_NAME],[DOMAIN_NAME],[DOMAIN_NAME]" at bounding box center [702, 285] width 326 height 24
click at [774, 322] on button "Close" at bounding box center [764, 327] width 26 height 17
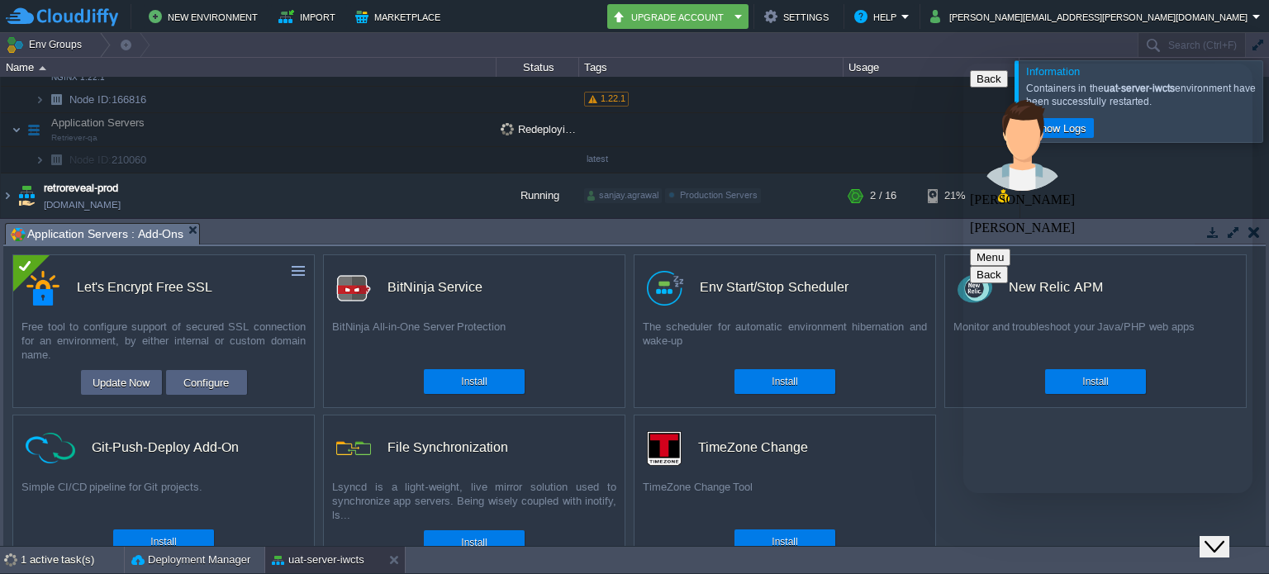
scroll to position [587, 0]
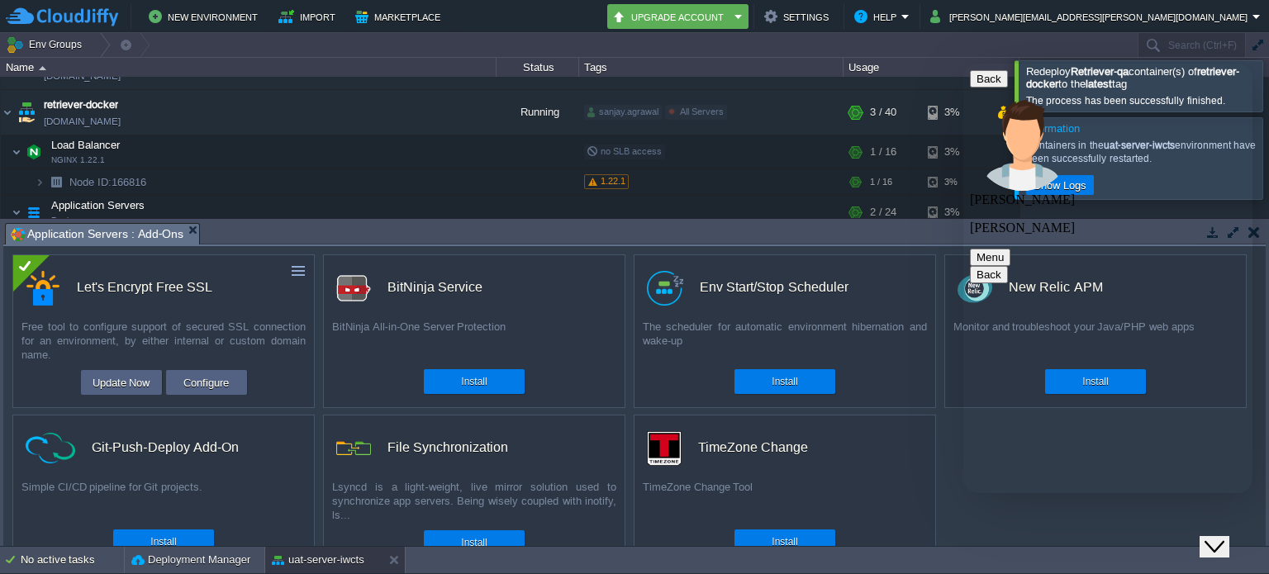
scroll to position [1248, 0]
drag, startPoint x: 1052, startPoint y: 234, endPoint x: 1076, endPoint y: 301, distance: 71.1
copy blockquote "[URL][DOMAIN_NAME]"
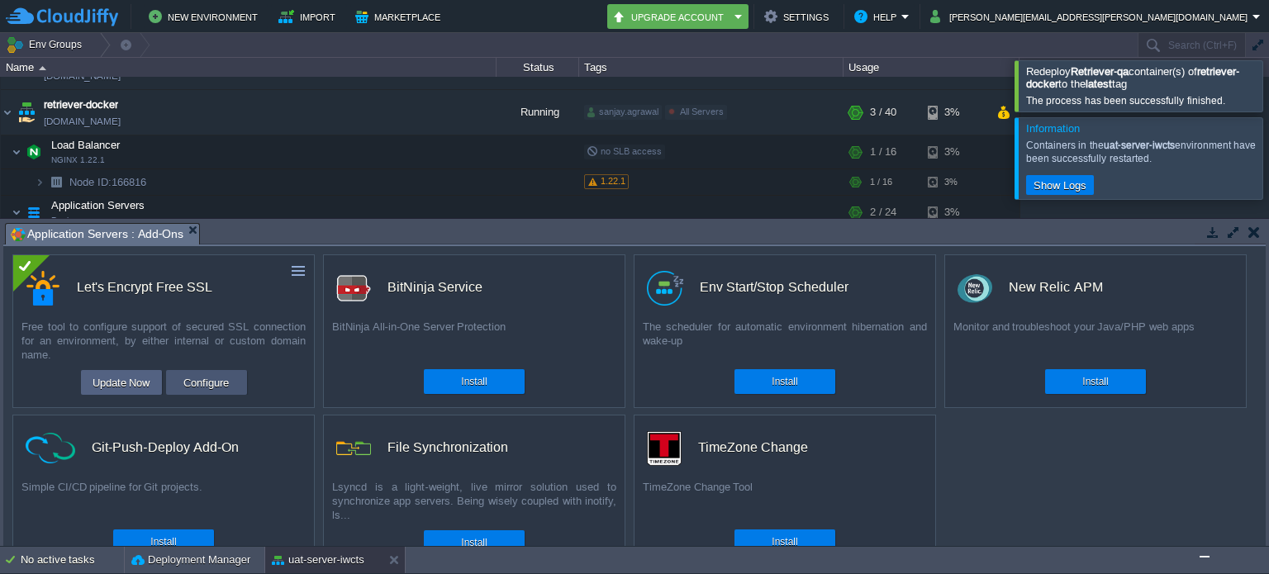
click at [199, 380] on button "Configure" at bounding box center [205, 383] width 55 height 20
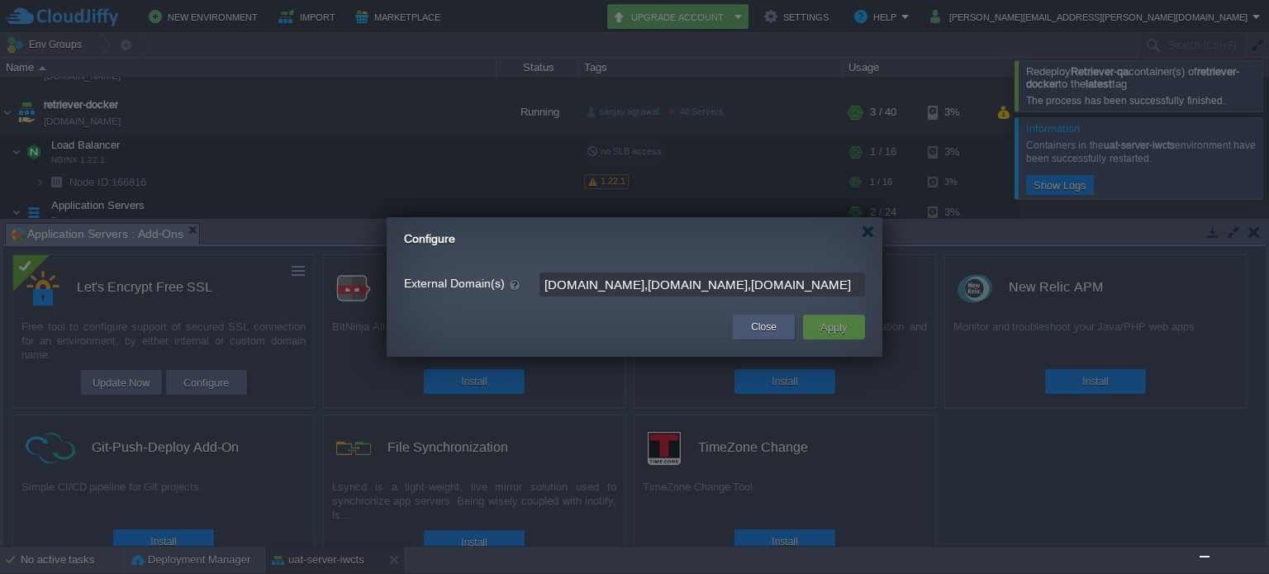
click at [749, 325] on div "Close" at bounding box center [763, 327] width 37 height 25
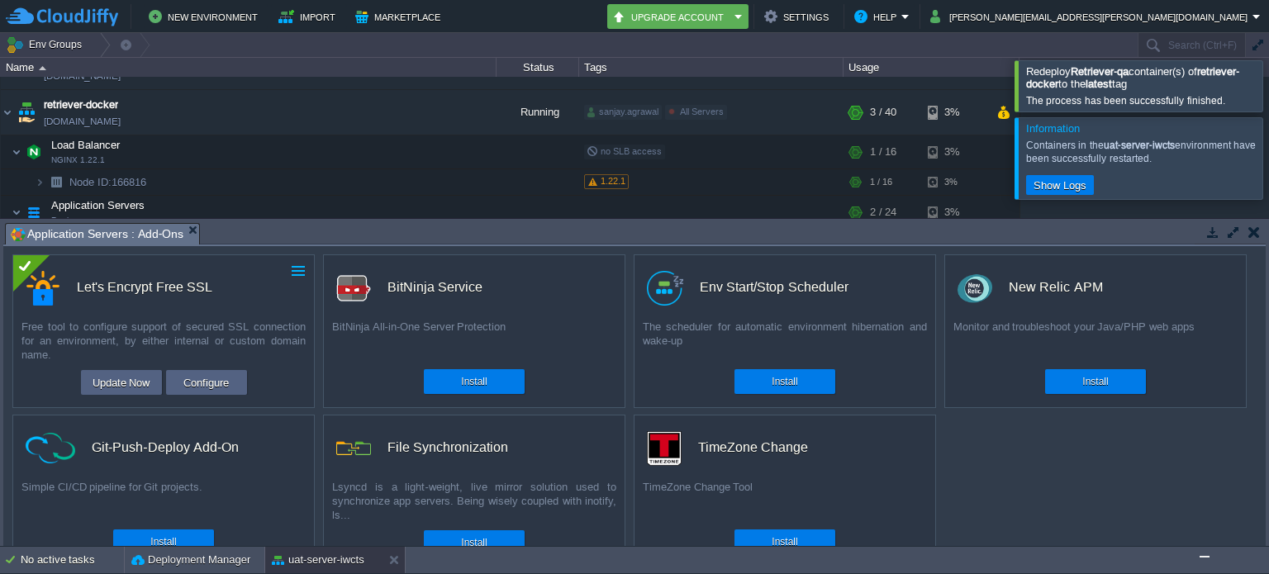
click at [291, 268] on button "button" at bounding box center [298, 271] width 15 height 15
click at [150, 273] on div "Let's Encrypt Free SSL" at bounding box center [144, 287] width 135 height 35
click at [215, 386] on button "Configure" at bounding box center [205, 383] width 55 height 20
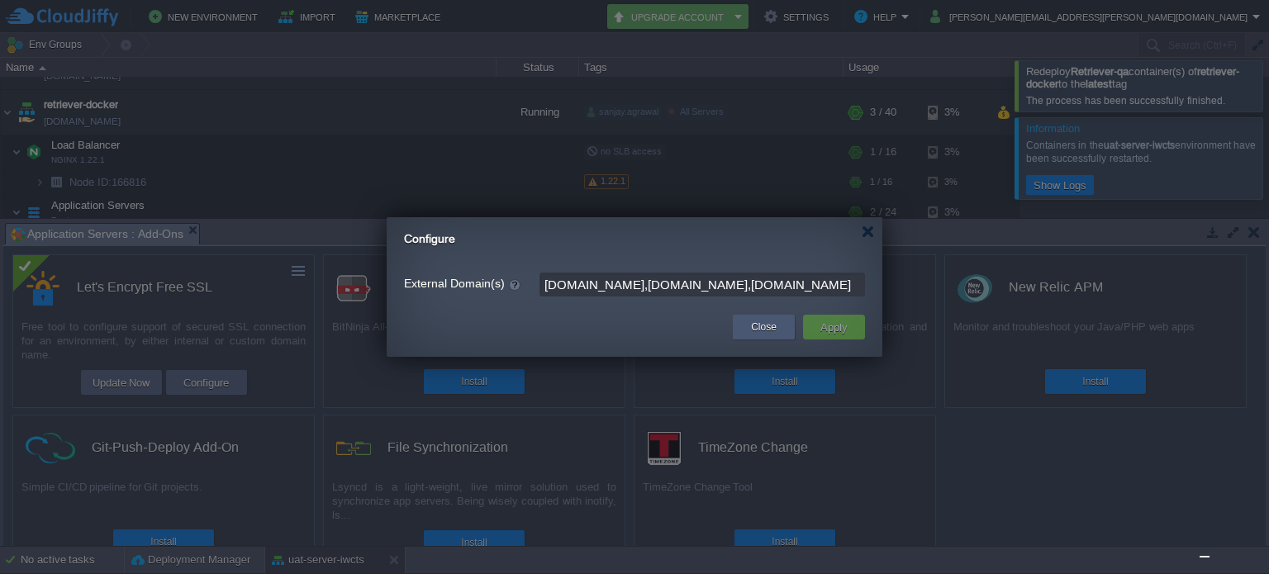
click at [756, 328] on button "Close" at bounding box center [764, 327] width 26 height 17
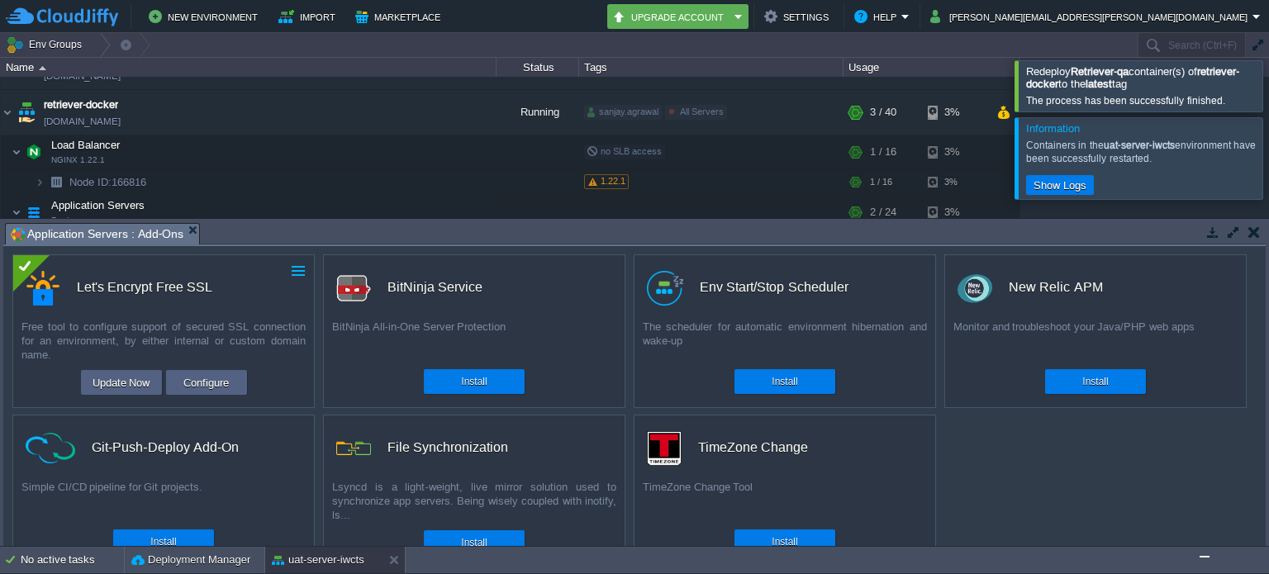
click at [296, 266] on button "button" at bounding box center [298, 271] width 15 height 15
click at [264, 356] on div "Free tool to configure support of secured SSL connection for an environment, by…" at bounding box center [163, 341] width 301 height 42
click at [223, 386] on button "Configure" at bounding box center [205, 383] width 55 height 20
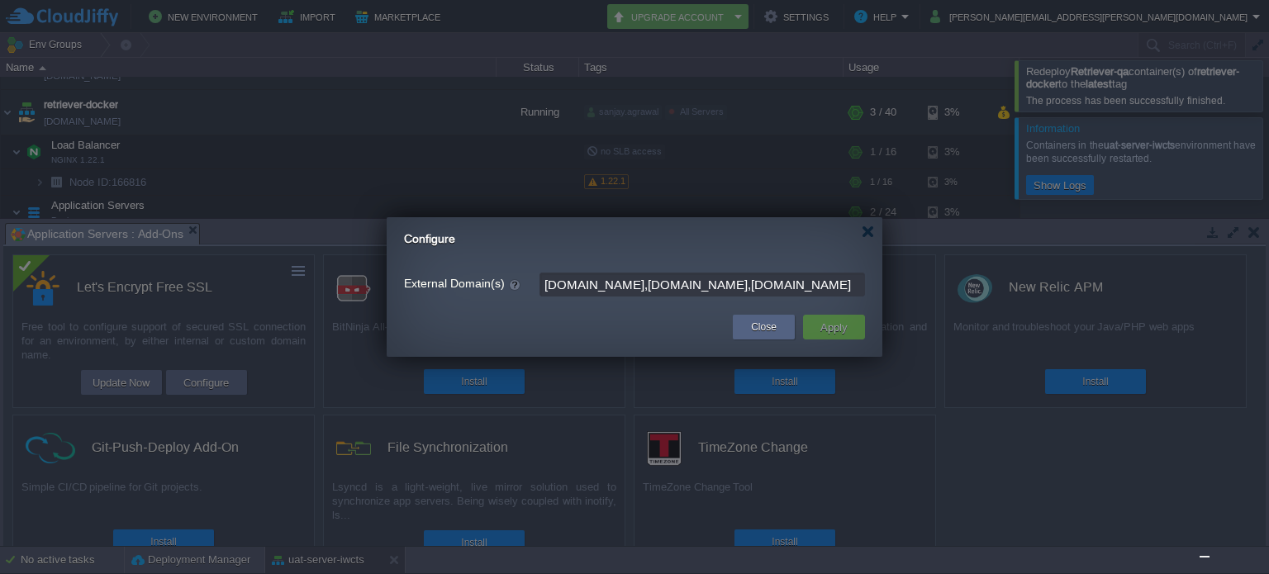
click at [811, 283] on input "[DOMAIN_NAME],[DOMAIN_NAME],[DOMAIN_NAME]" at bounding box center [702, 285] width 326 height 24
click at [750, 330] on div "Close" at bounding box center [763, 327] width 37 height 25
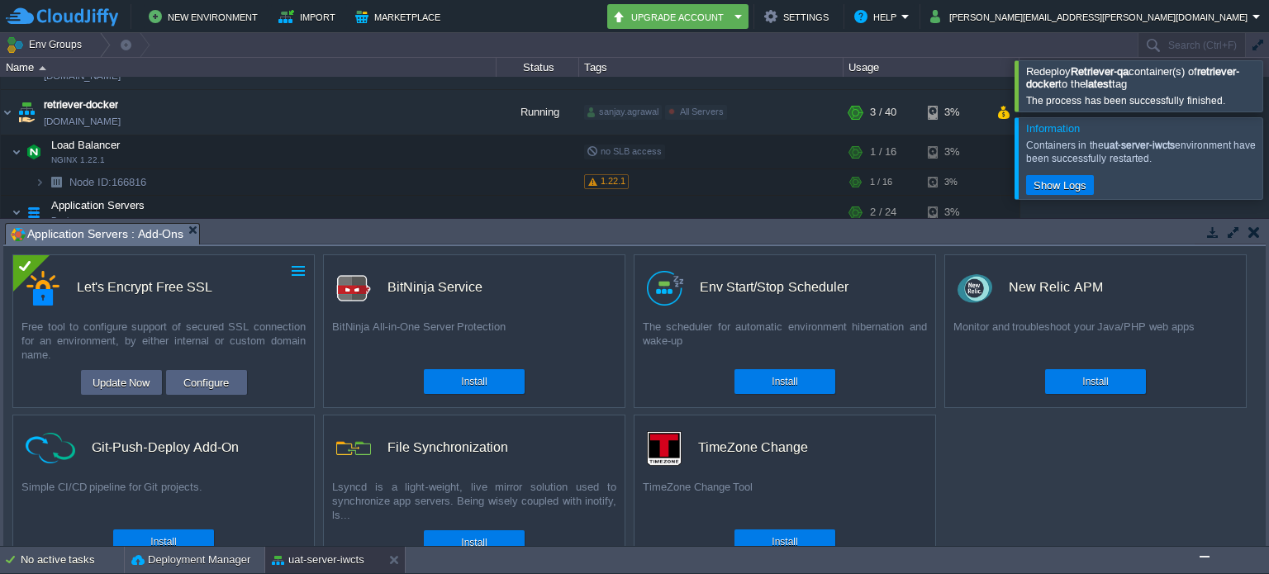
click at [298, 271] on button "button" at bounding box center [298, 271] width 15 height 15
click at [1252, 231] on button "button" at bounding box center [1254, 232] width 12 height 15
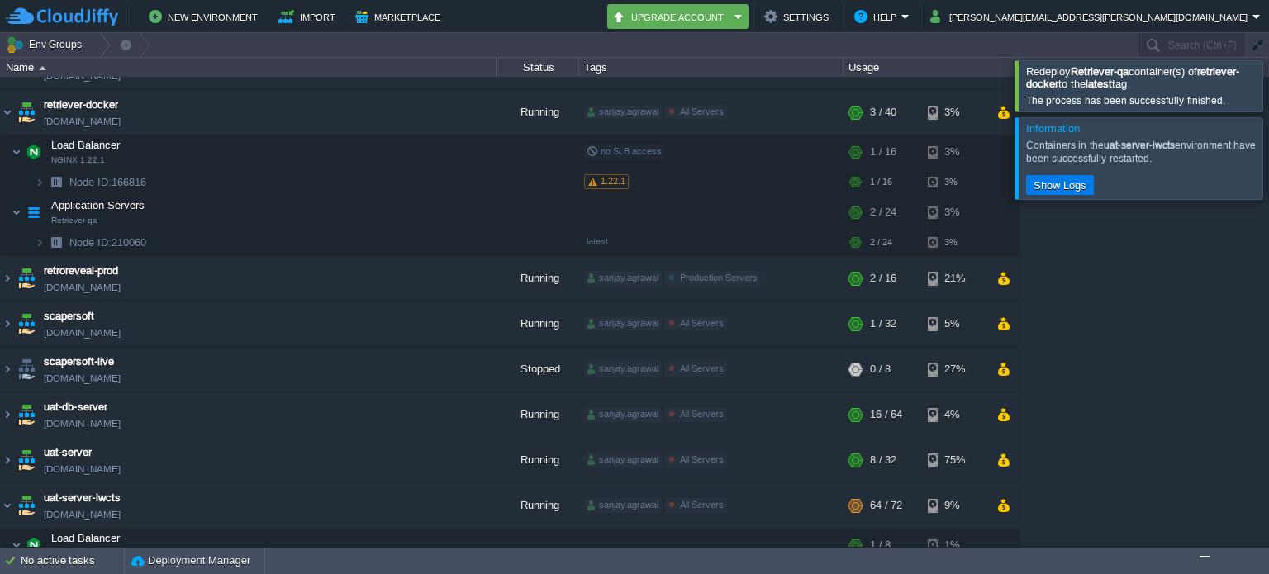
click at [1268, 93] on div at bounding box center [1289, 85] width 0 height 50
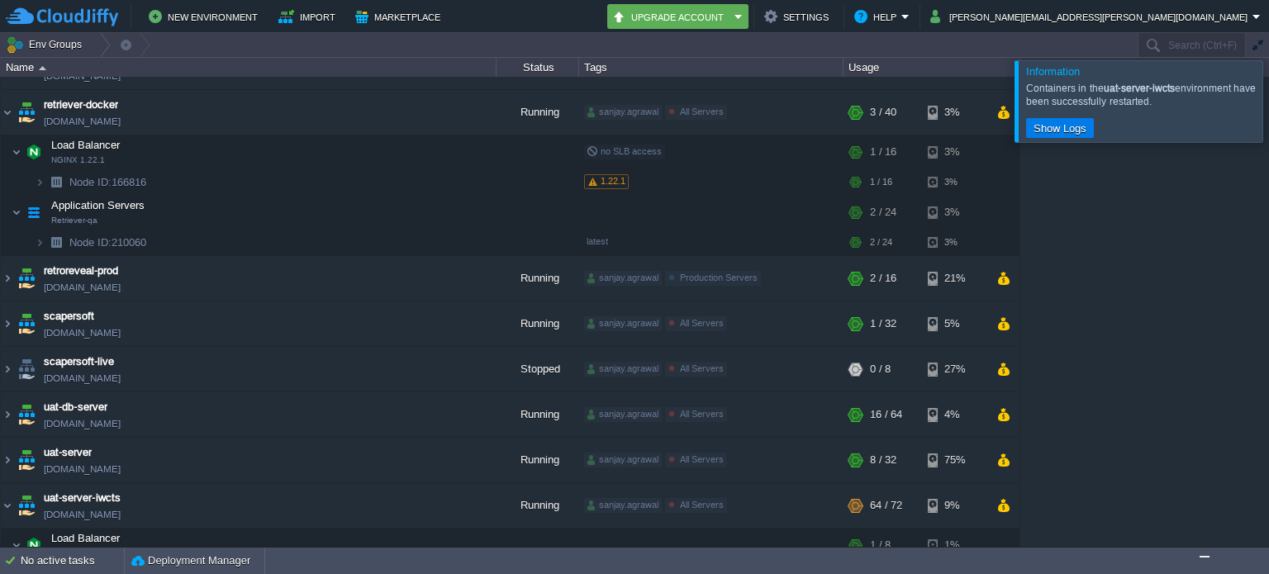
click at [1268, 93] on div at bounding box center [1289, 100] width 0 height 81
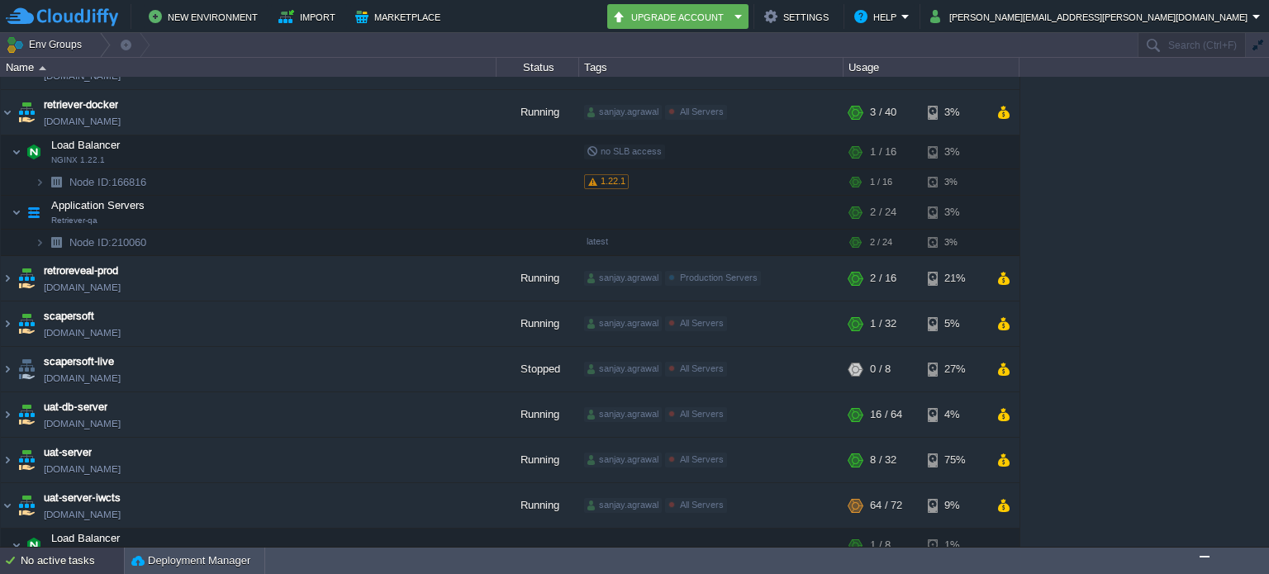
click at [69, 558] on div "No active tasks" at bounding box center [72, 561] width 103 height 26
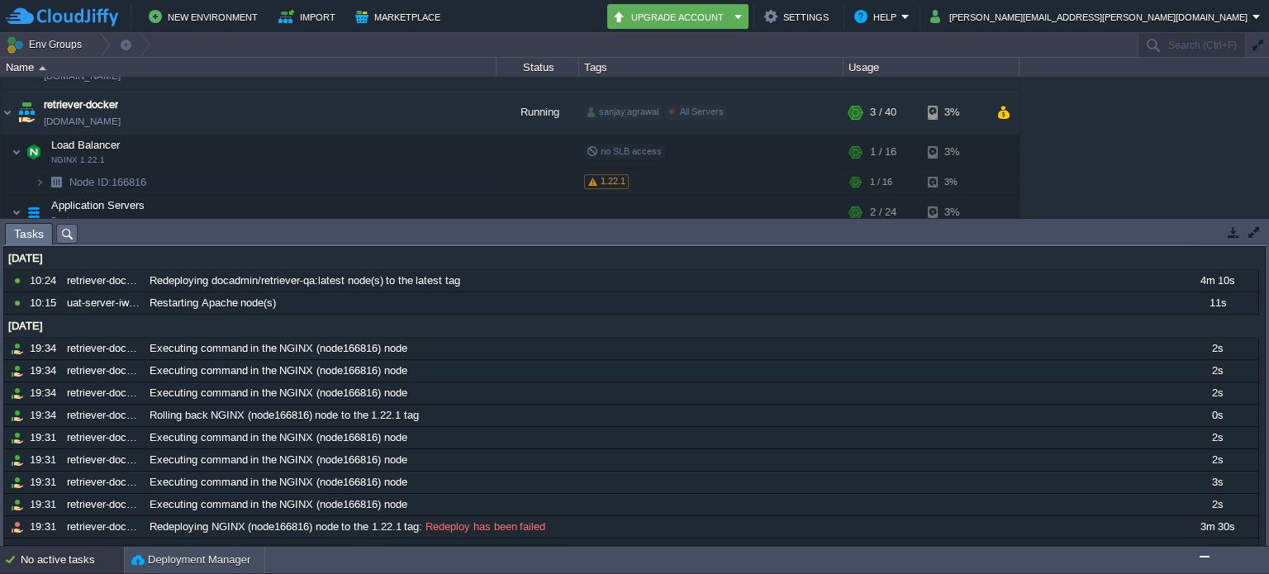
click at [69, 560] on div "No active tasks" at bounding box center [72, 560] width 103 height 26
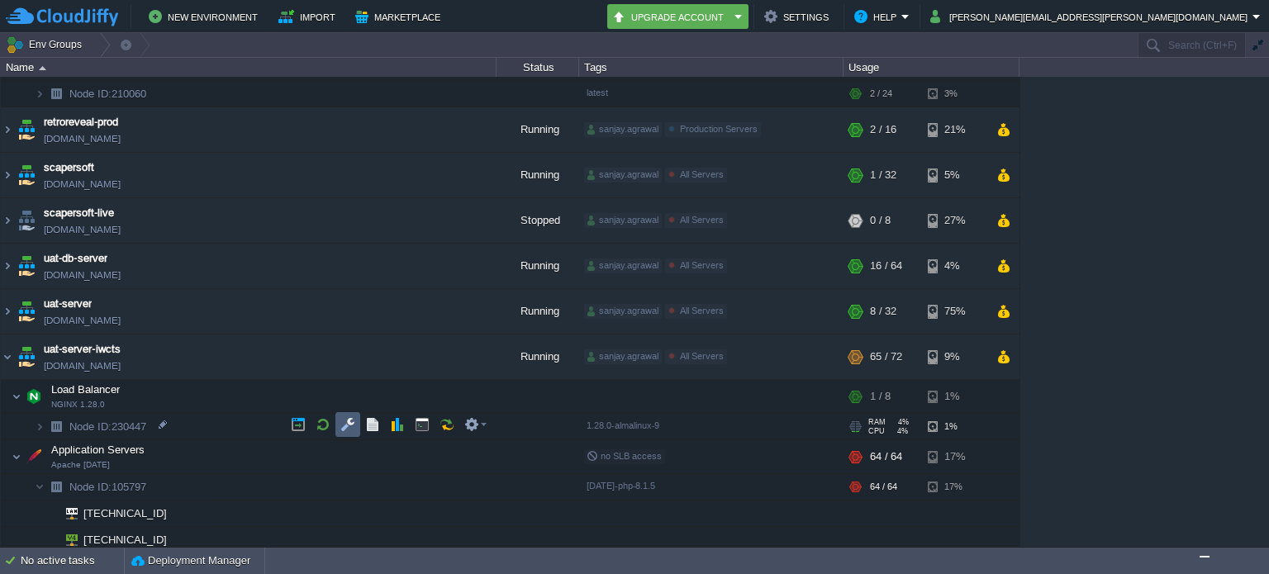
scroll to position [689, 0]
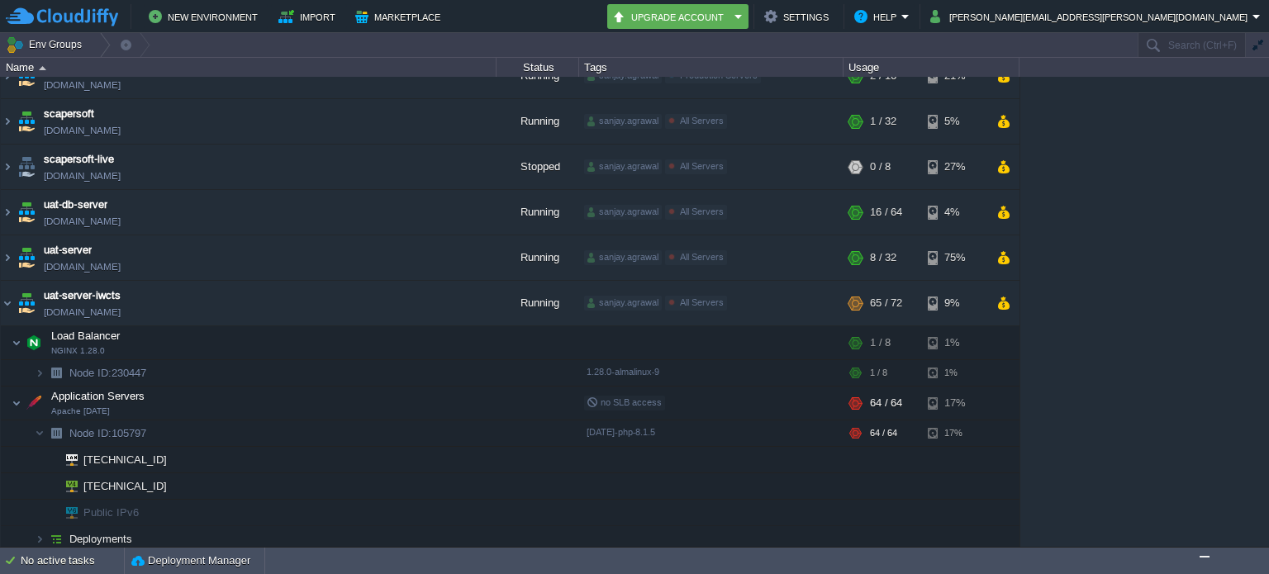
click at [1205, 557] on img "Chat widget" at bounding box center [1205, 557] width 0 height 0
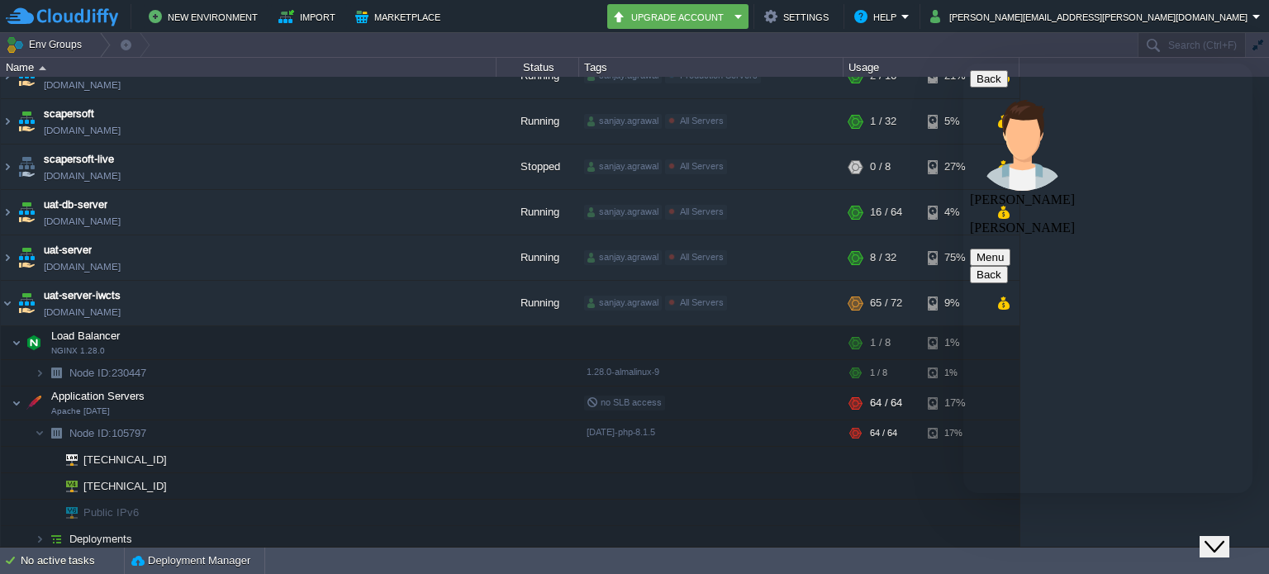
click at [1224, 537] on icon "Close Chat This icon closes the chat window." at bounding box center [1215, 547] width 20 height 20
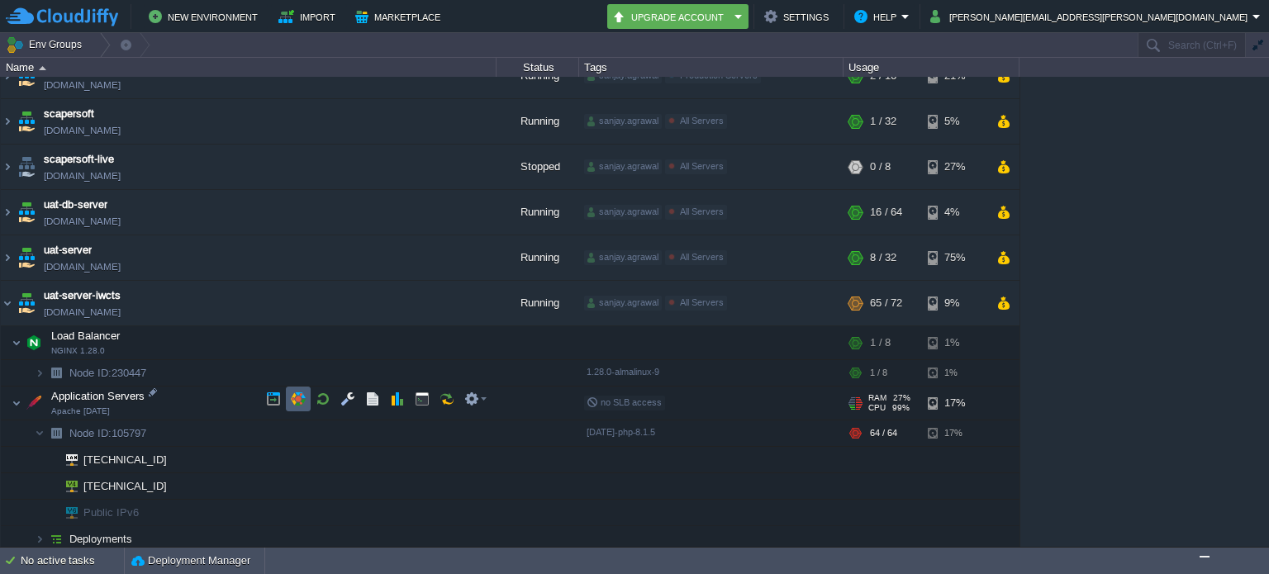
click at [296, 394] on button "button" at bounding box center [298, 399] width 15 height 15
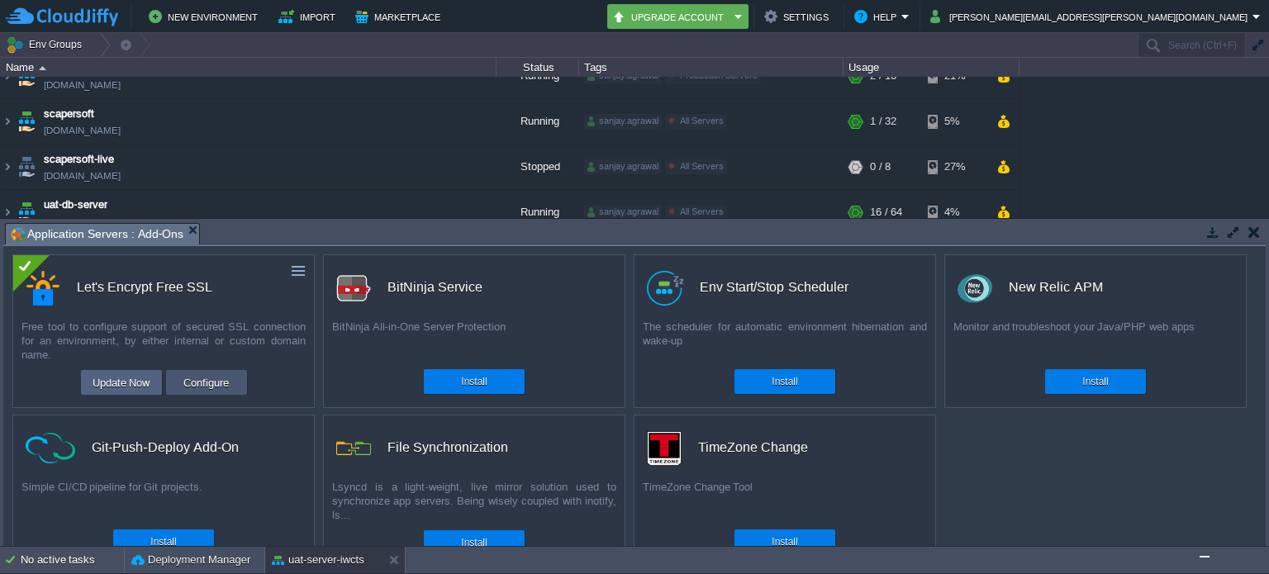
click at [206, 382] on button "Configure" at bounding box center [205, 383] width 55 height 20
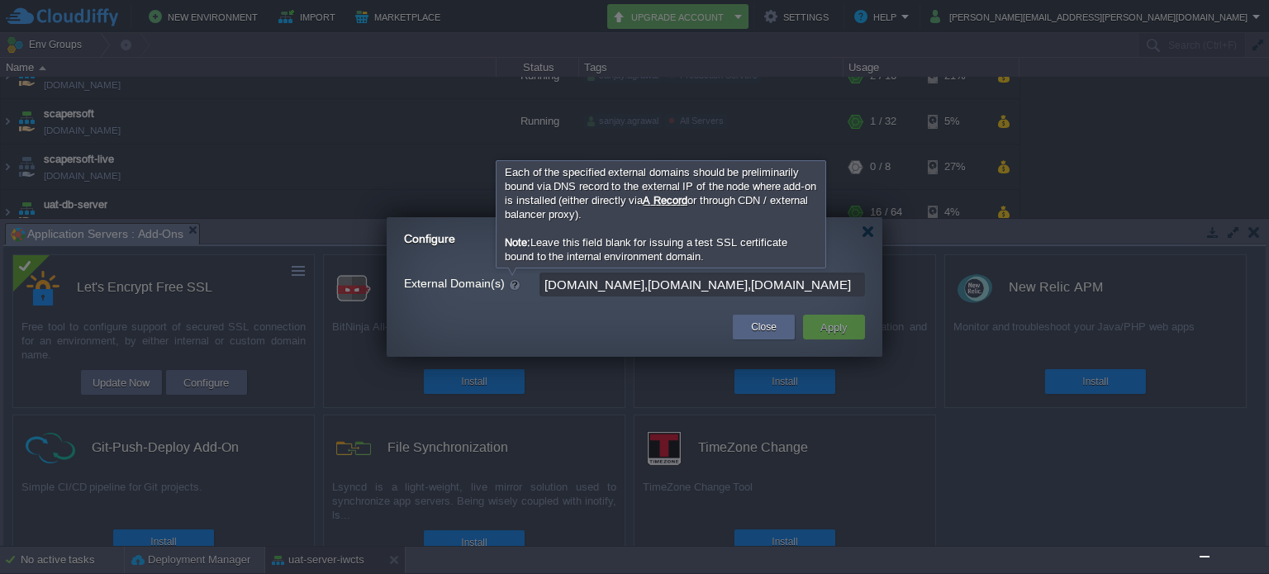
drag, startPoint x: 706, startPoint y: 283, endPoint x: 519, endPoint y: 287, distance: 187.6
click at [519, 287] on div "External Domain(s) [DOMAIN_NAME],[DOMAIN_NAME],[DOMAIN_NAME]" at bounding box center [634, 285] width 461 height 24
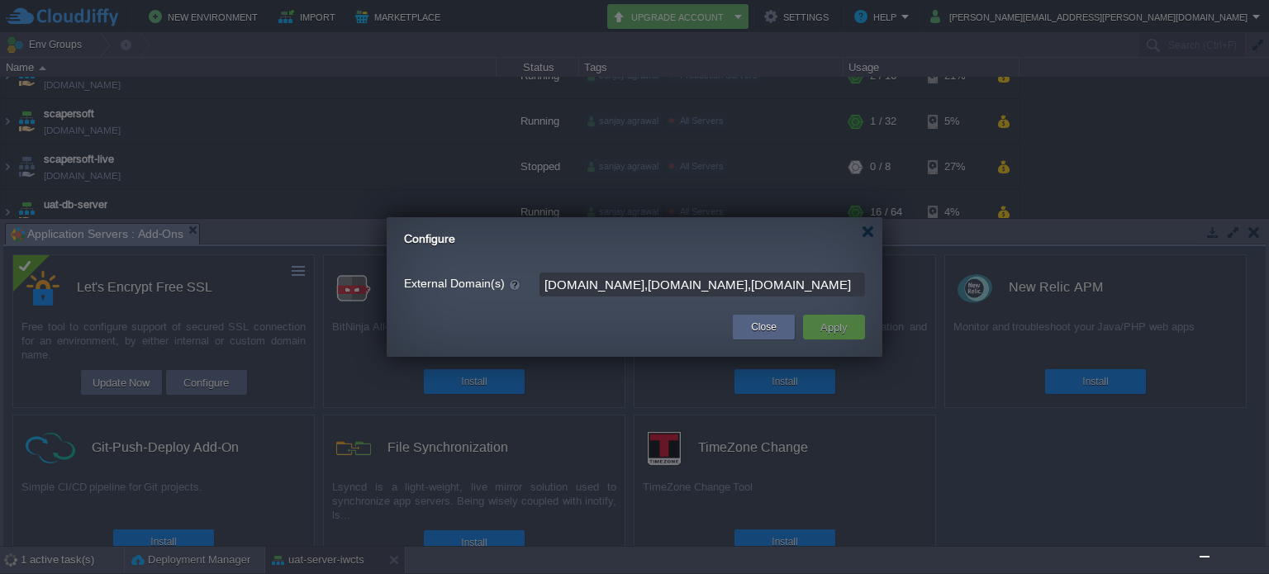
scroll to position [606, 0]
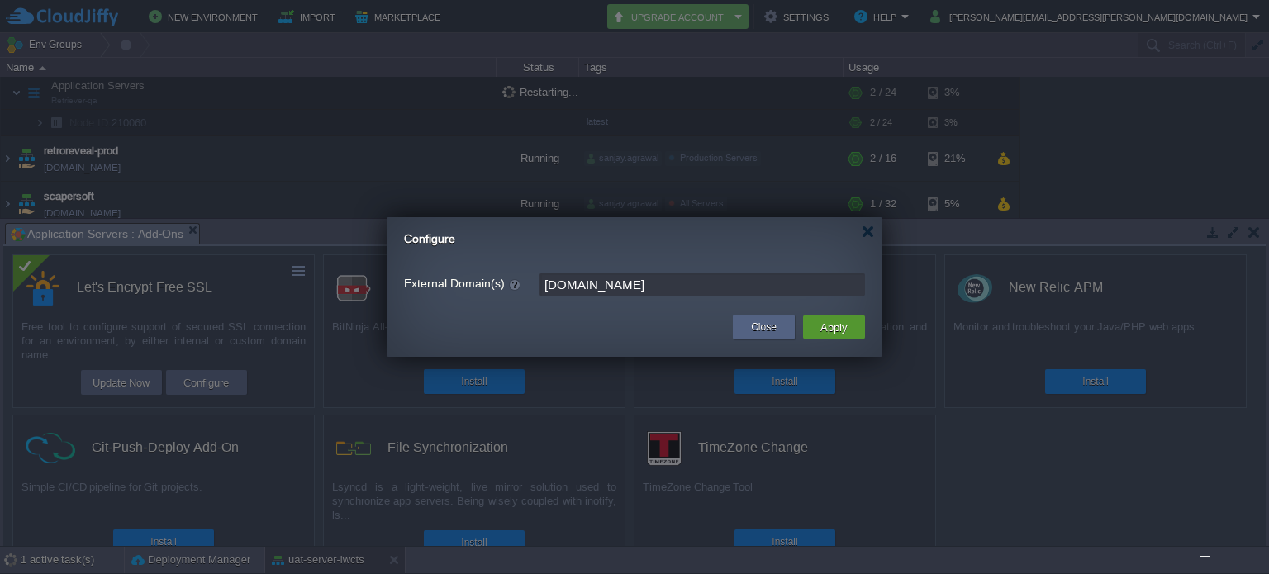
type input "[DOMAIN_NAME]"
click at [836, 327] on button "Apply" at bounding box center [833, 327] width 37 height 20
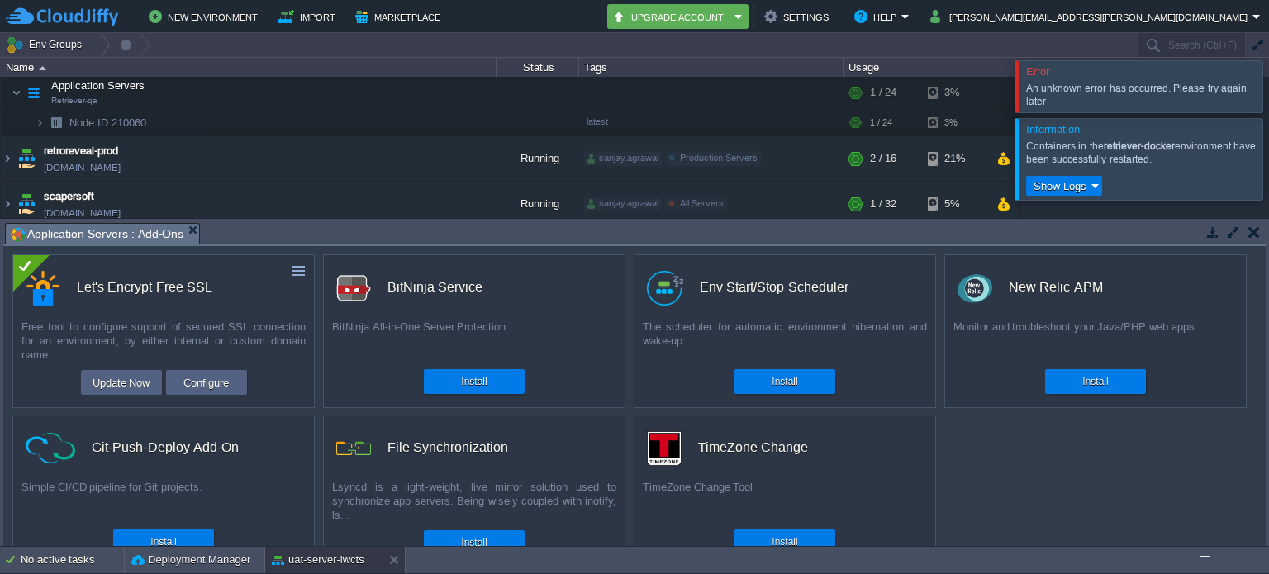
click at [1268, 85] on div at bounding box center [1289, 85] width 0 height 51
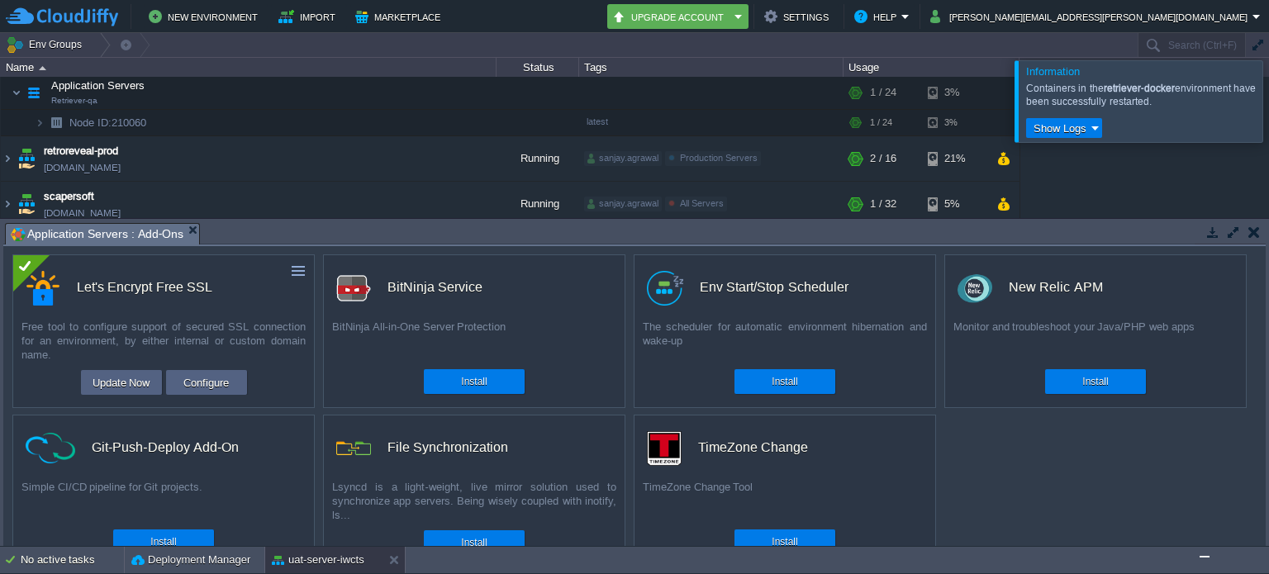
click at [1268, 102] on div at bounding box center [1289, 100] width 0 height 81
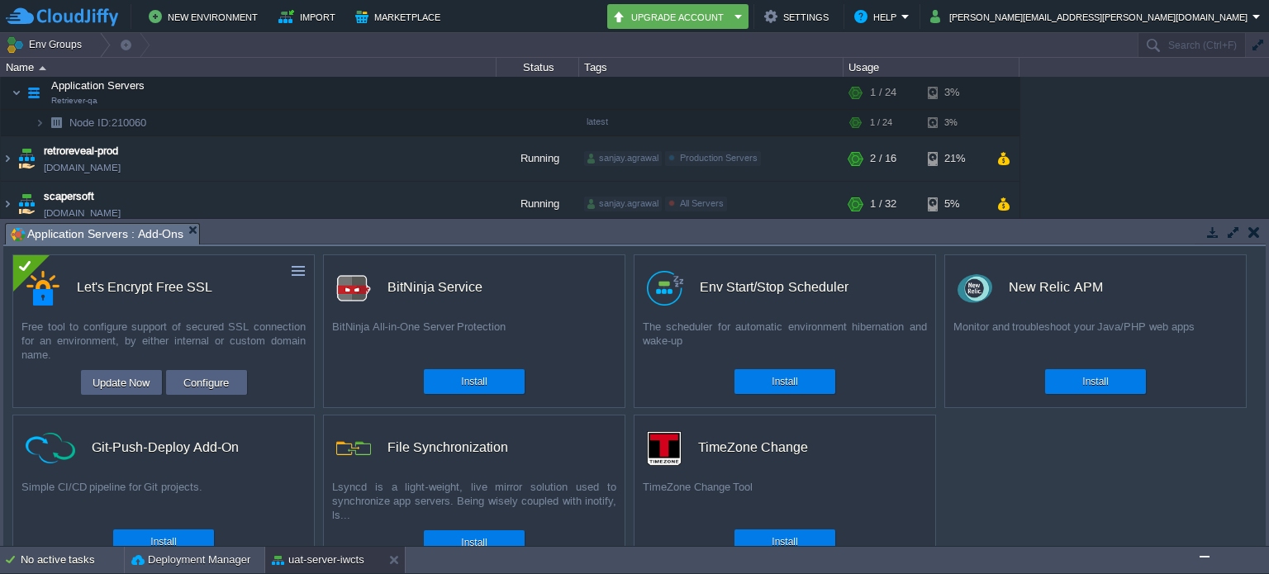
click at [1252, 231] on button "button" at bounding box center [1254, 232] width 12 height 15
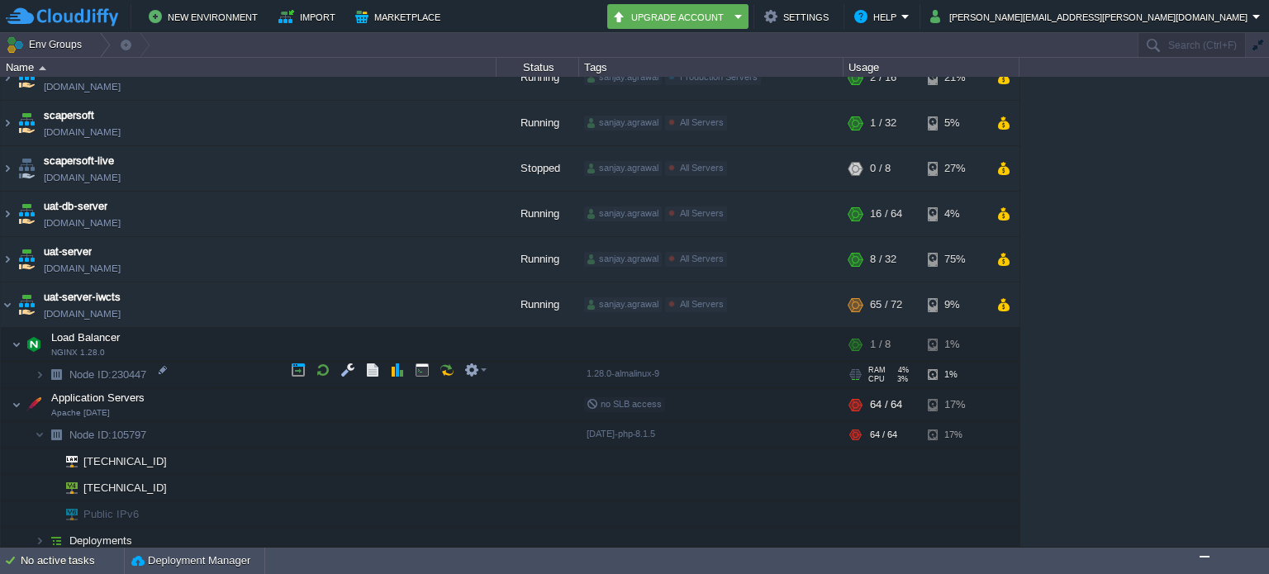
scroll to position [689, 0]
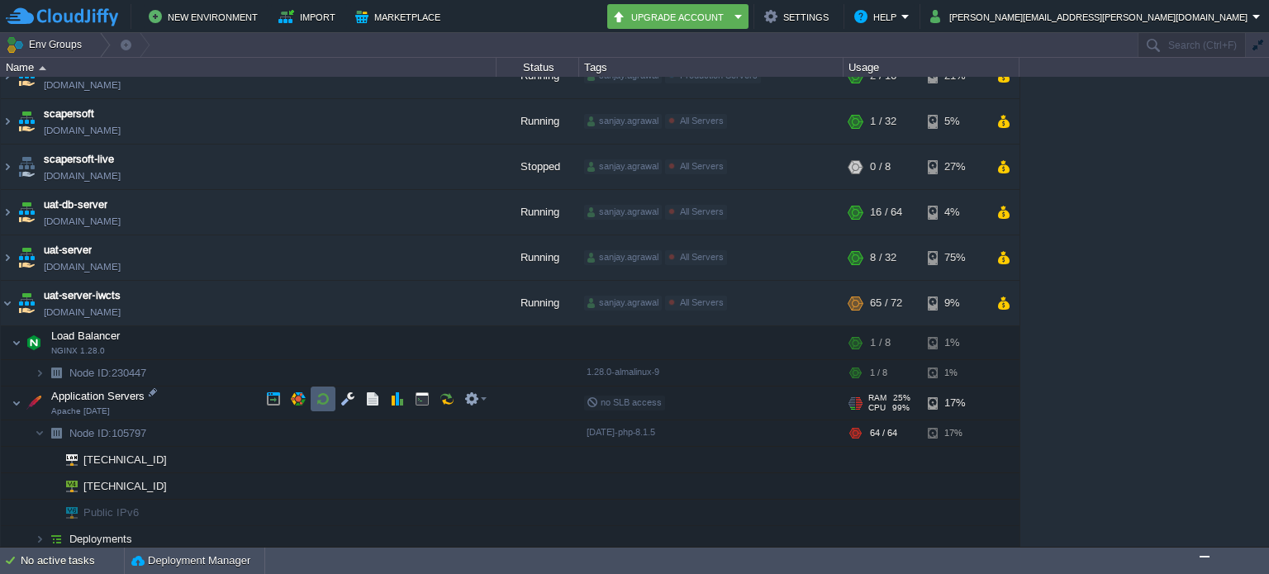
click at [321, 393] on button "button" at bounding box center [323, 399] width 15 height 15
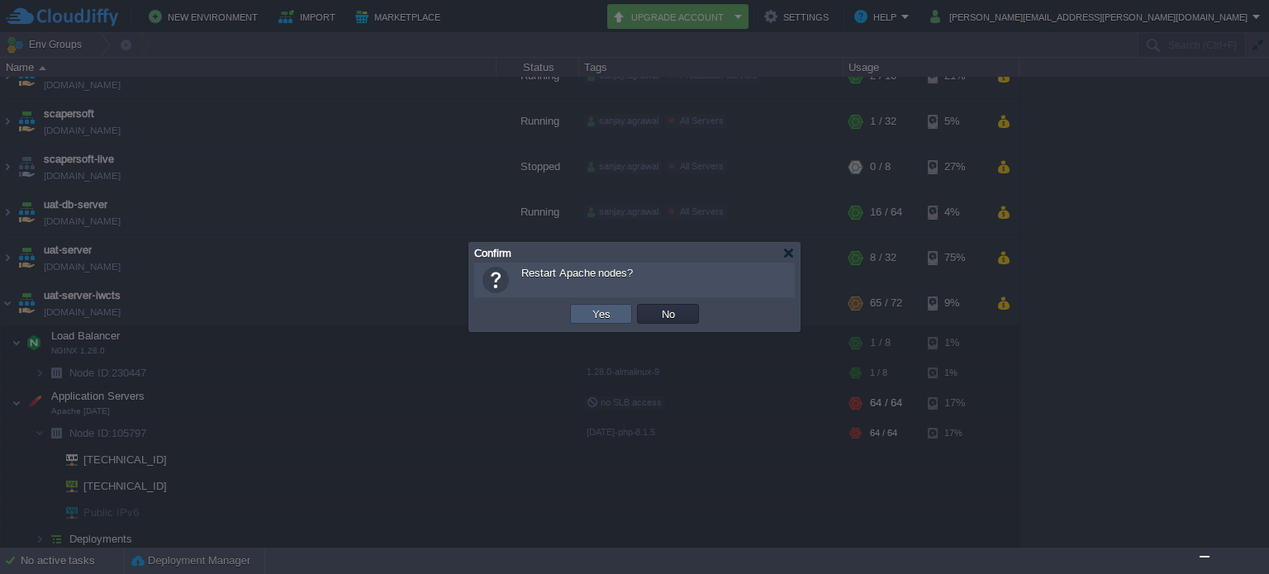
click at [592, 310] on button "Yes" at bounding box center [601, 314] width 28 height 15
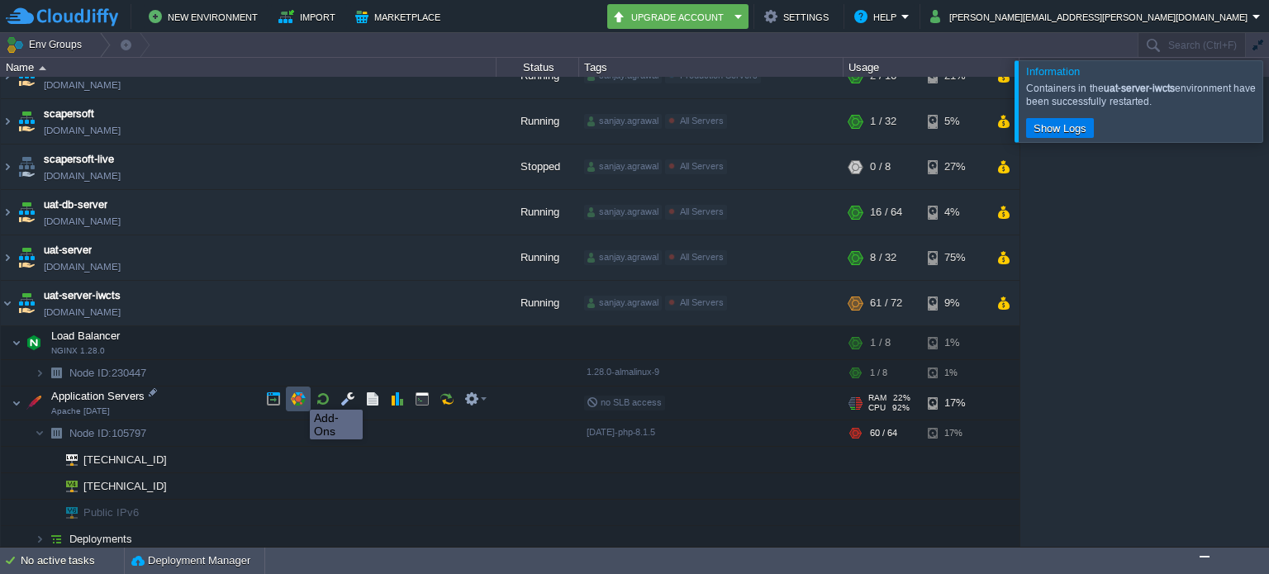
click at [297, 395] on button "button" at bounding box center [298, 399] width 15 height 15
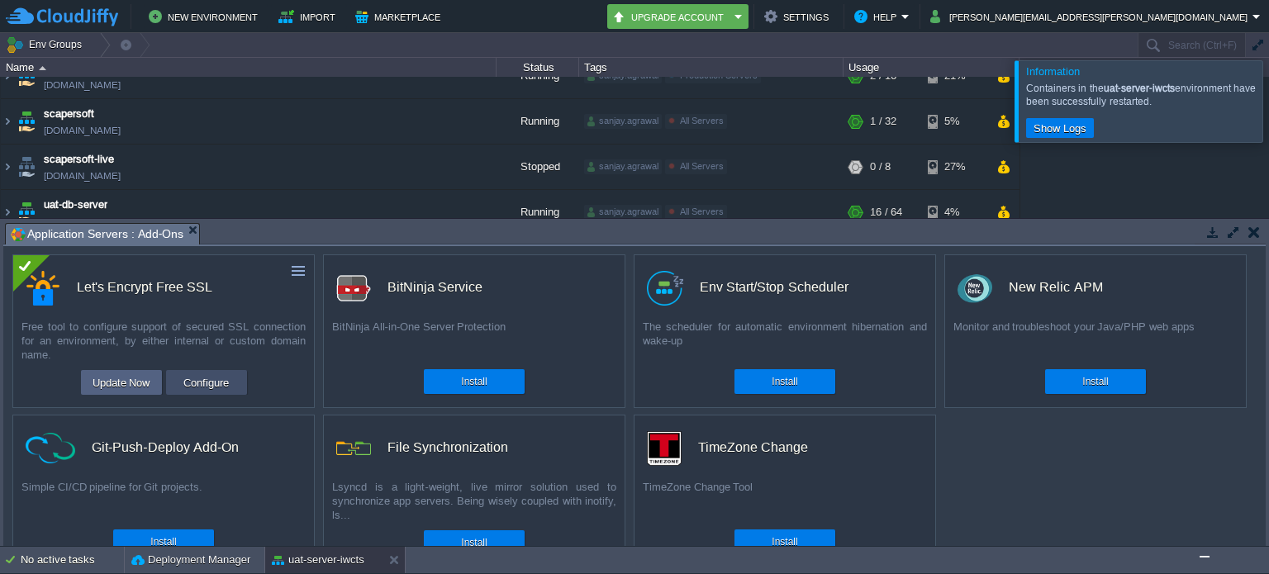
click at [202, 383] on button "Configure" at bounding box center [205, 383] width 55 height 20
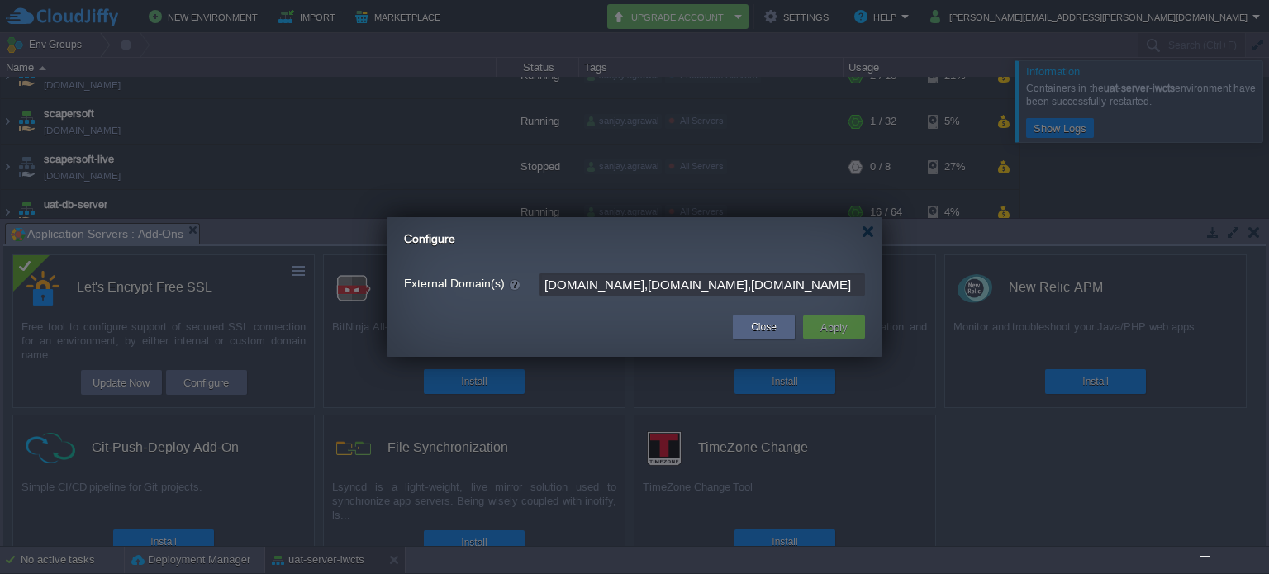
drag, startPoint x: 711, startPoint y: 285, endPoint x: 498, endPoint y: 302, distance: 213.0
click at [498, 302] on div "External Domain(s) [DOMAIN_NAME],[DOMAIN_NAME],[DOMAIN_NAME]" at bounding box center [635, 278] width 496 height 55
type input "[DOMAIN_NAME]"
click at [825, 321] on button "Apply" at bounding box center [833, 327] width 37 height 20
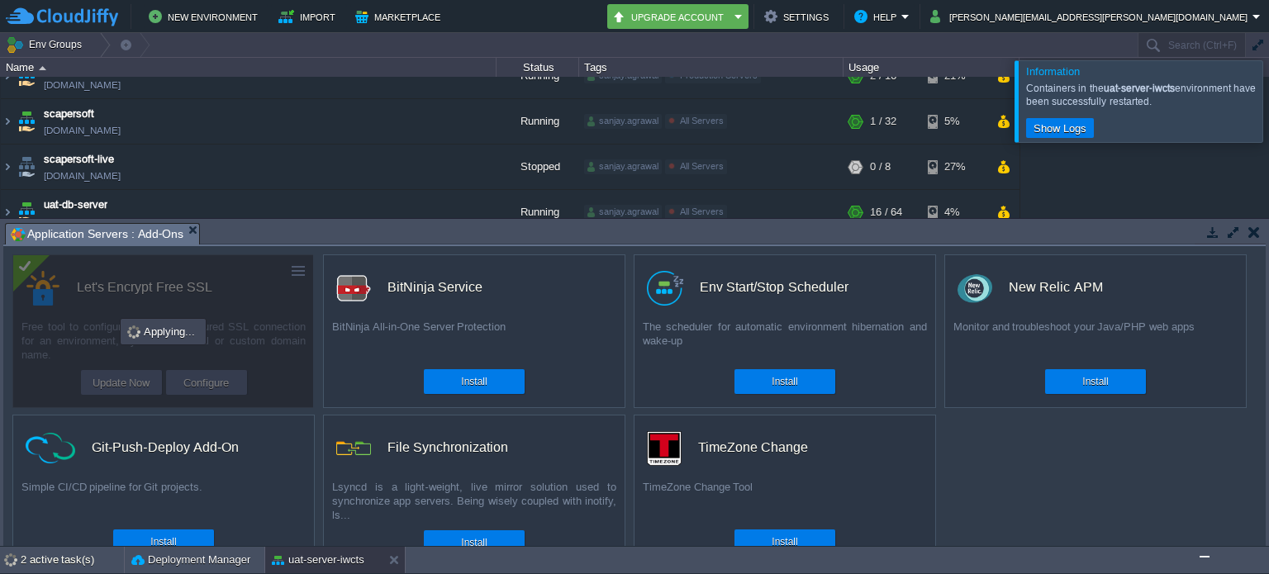
click at [1268, 106] on div at bounding box center [1289, 100] width 0 height 81
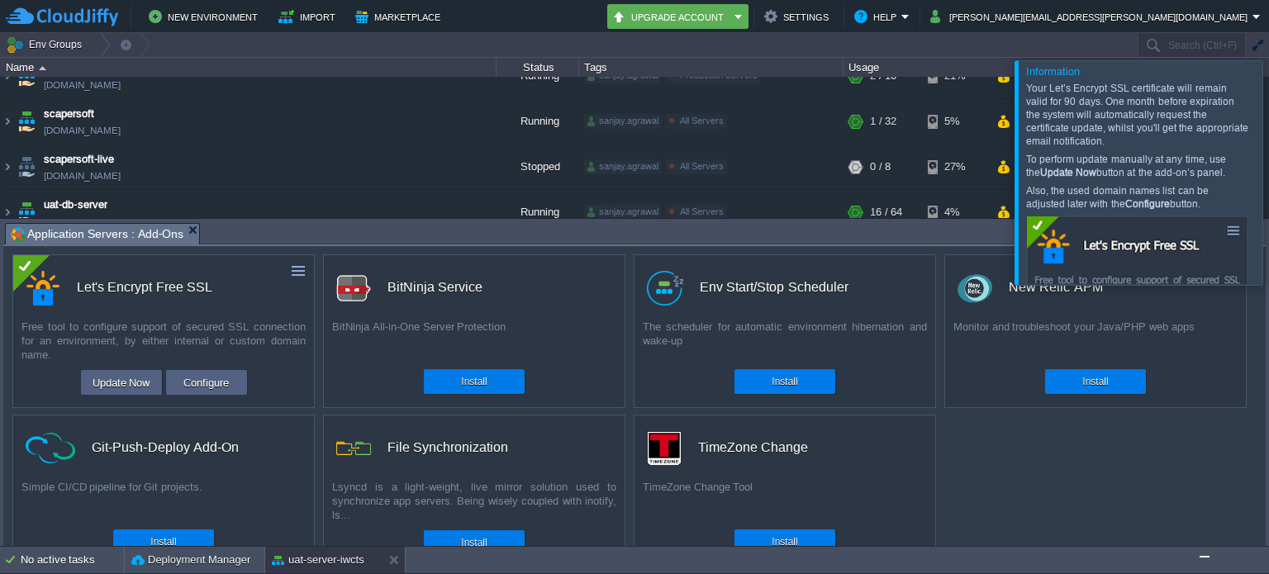
click at [1268, 171] on div at bounding box center [1289, 172] width 0 height 224
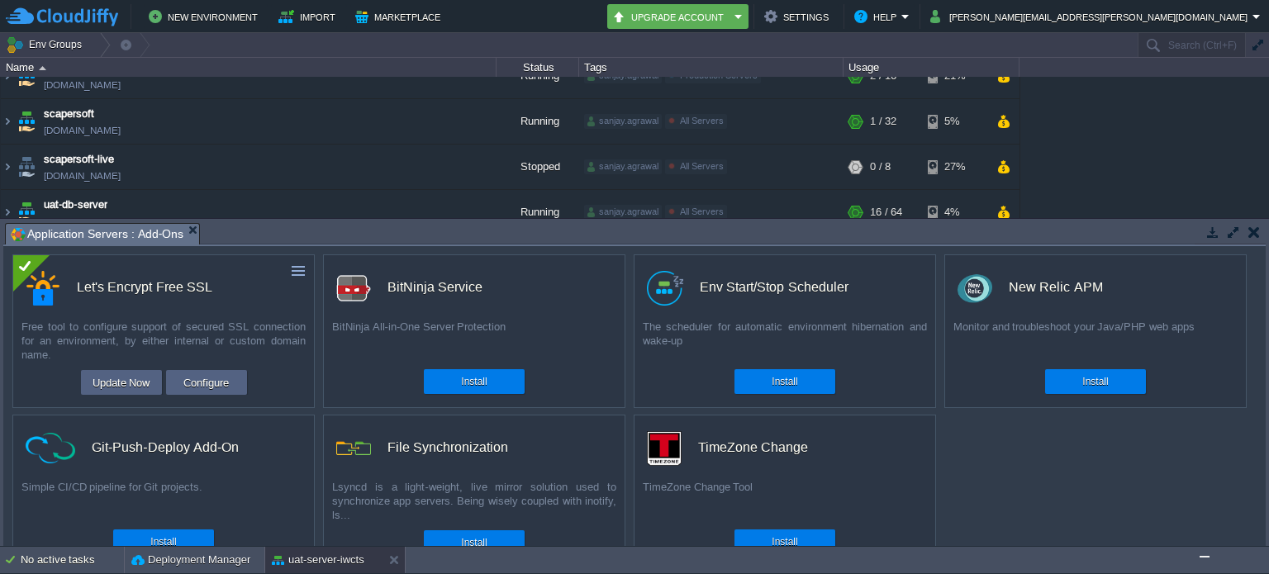
click at [1205, 557] on img "Chat widget" at bounding box center [1205, 557] width 0 height 0
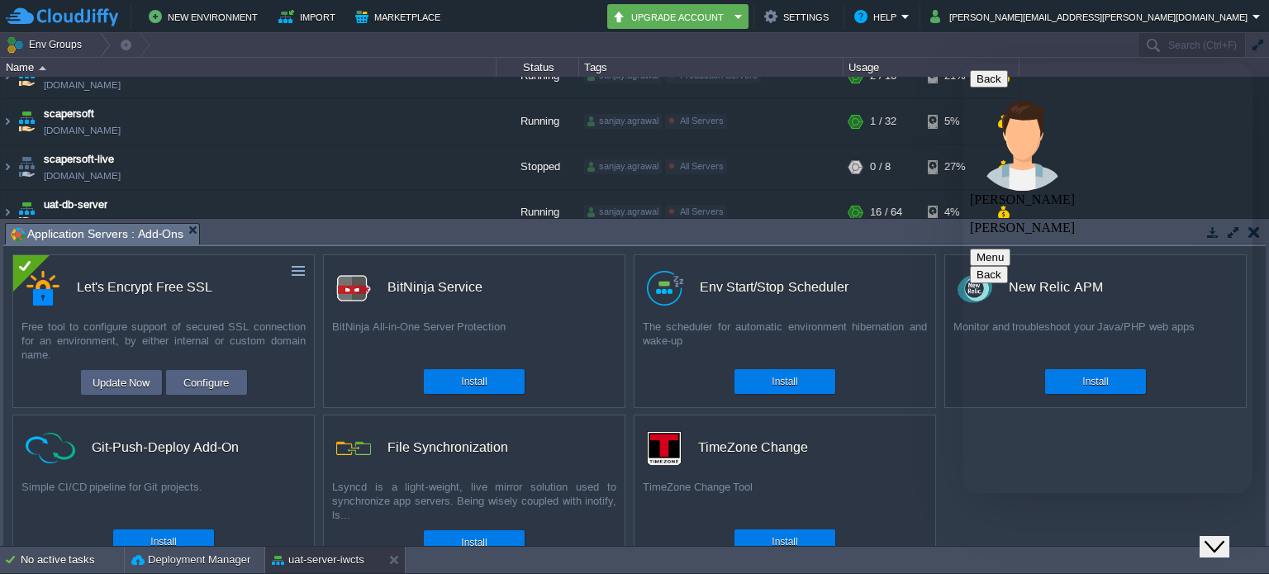
click at [1224, 541] on icon "Chat widget" at bounding box center [1215, 547] width 20 height 12
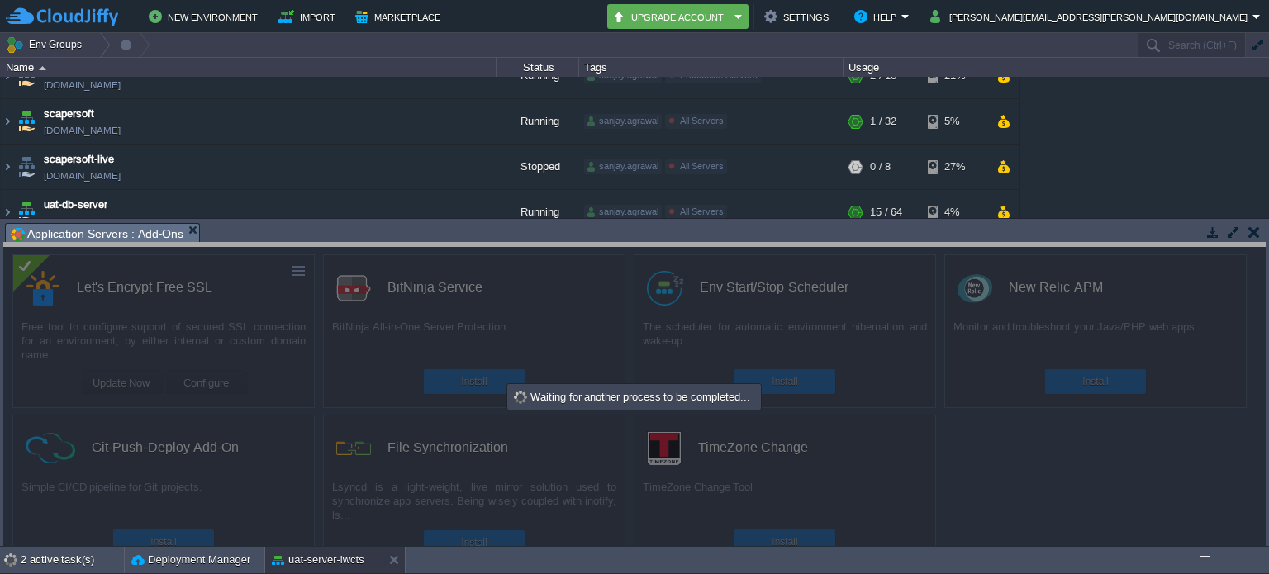
drag, startPoint x: 648, startPoint y: 244, endPoint x: 648, endPoint y: 264, distance: 19.8
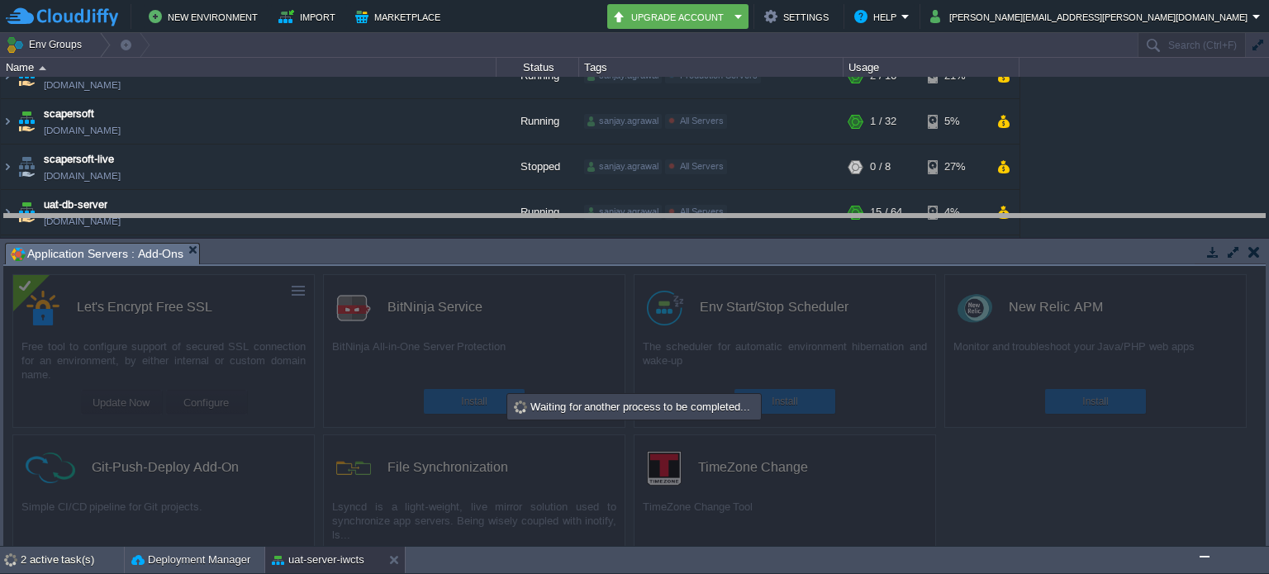
drag, startPoint x: 648, startPoint y: 259, endPoint x: 648, endPoint y: 230, distance: 29.7
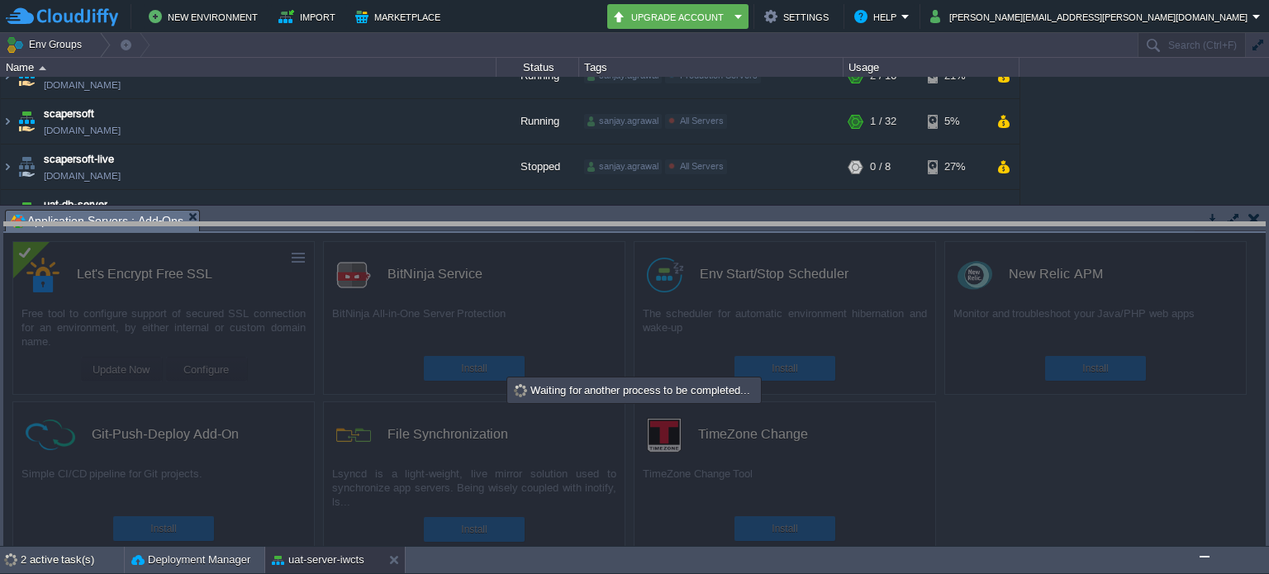
drag, startPoint x: 647, startPoint y: 231, endPoint x: 645, endPoint y: 243, distance: 12.5
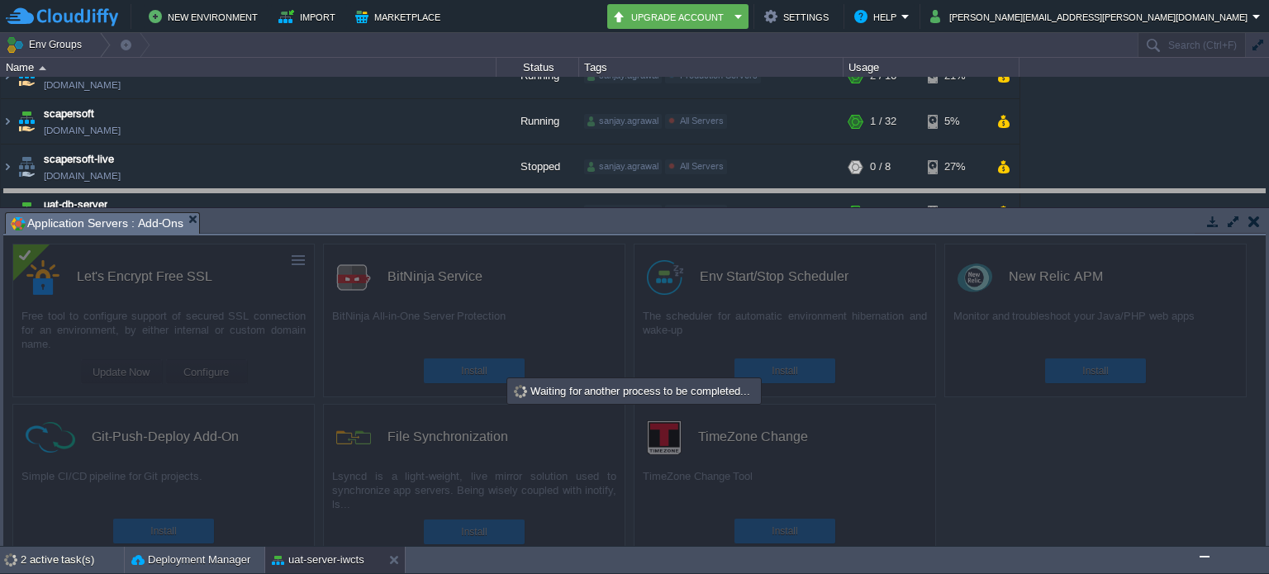
drag, startPoint x: 647, startPoint y: 233, endPoint x: 647, endPoint y: 209, distance: 24.0
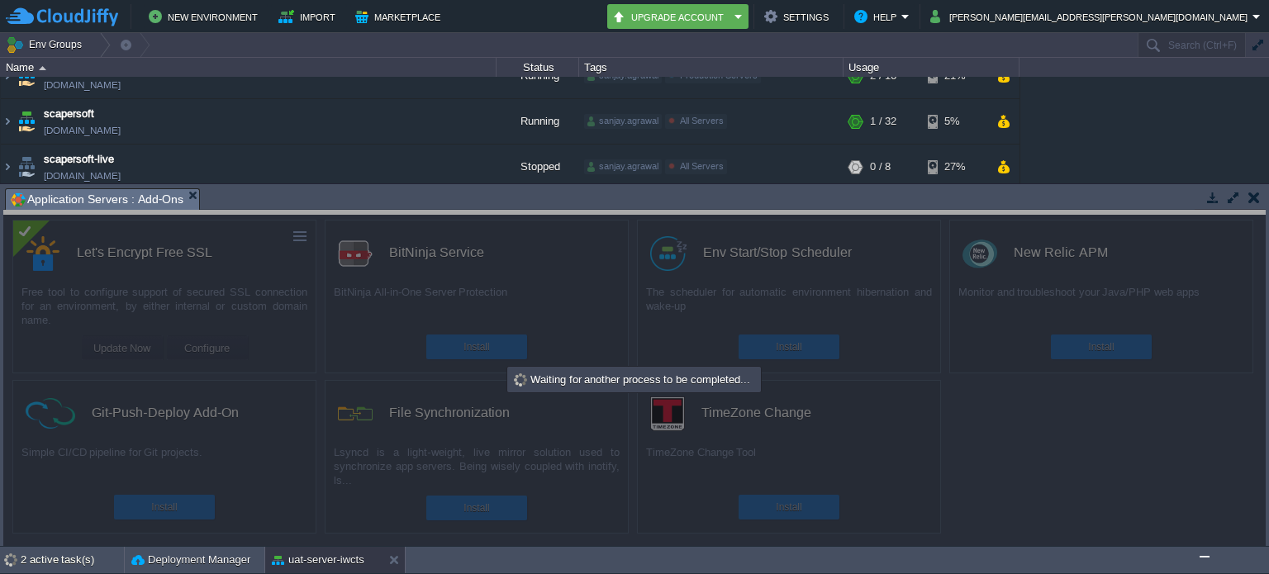
drag, startPoint x: 647, startPoint y: 209, endPoint x: 647, endPoint y: 232, distance: 23.1
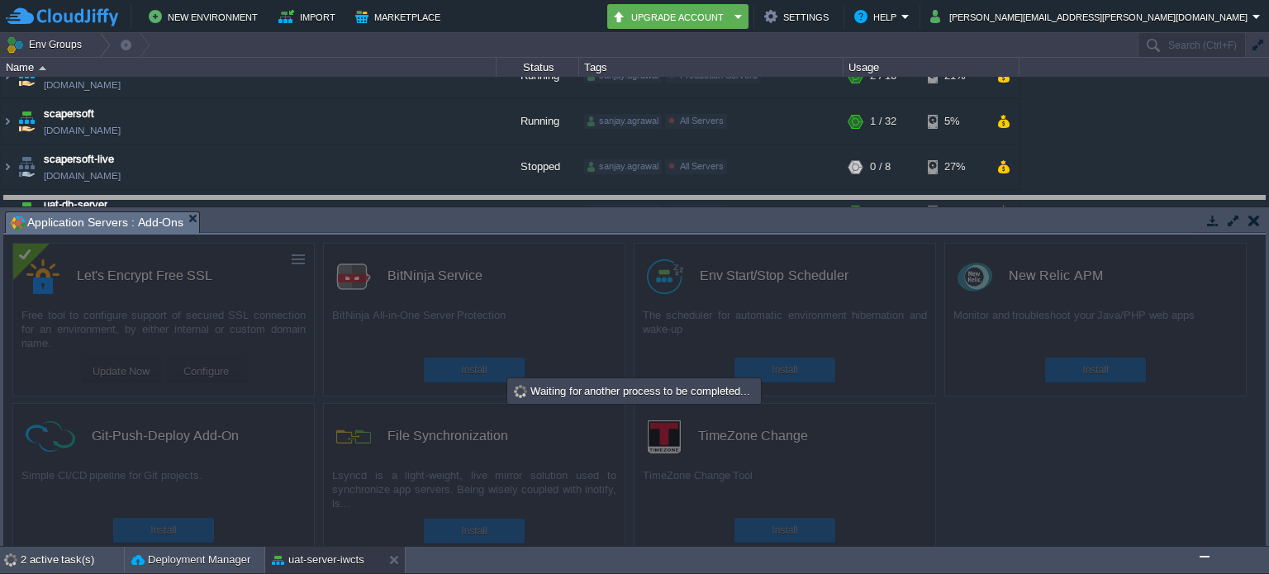
drag, startPoint x: 647, startPoint y: 233, endPoint x: 647, endPoint y: 217, distance: 15.7
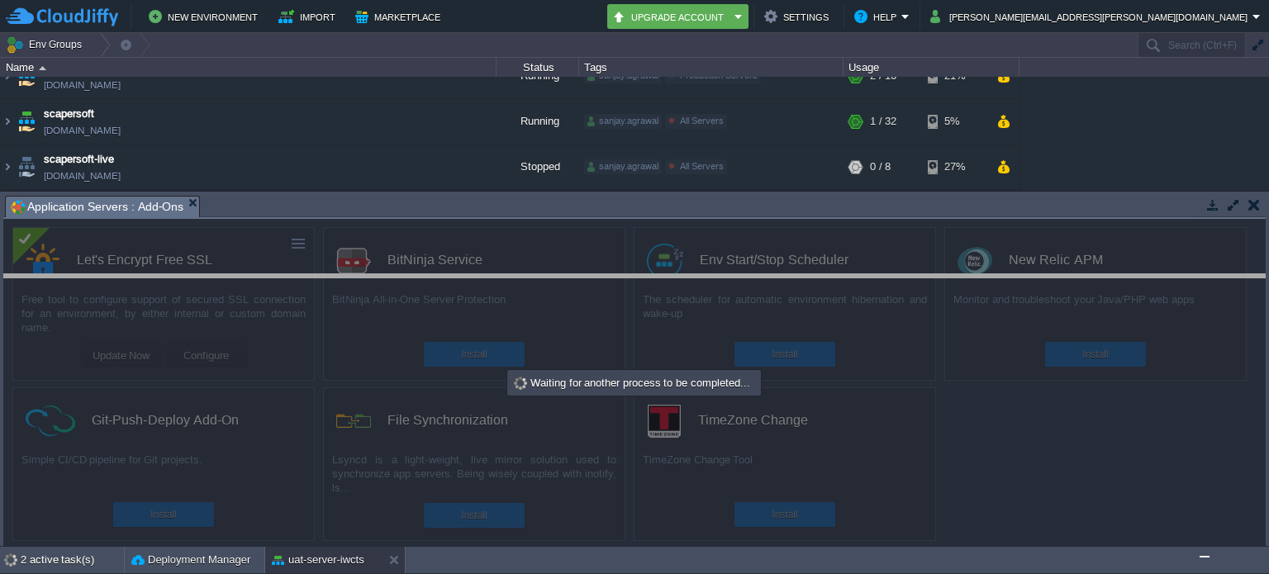
drag, startPoint x: 723, startPoint y: 218, endPoint x: 725, endPoint y: 297, distance: 78.5
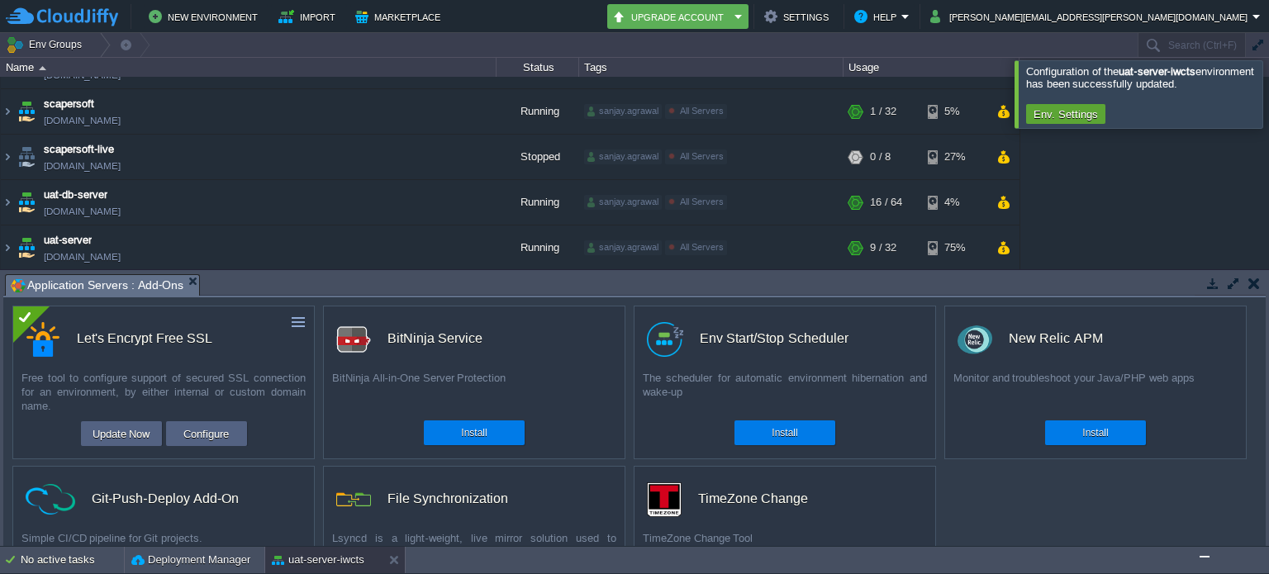
scroll to position [818, 0]
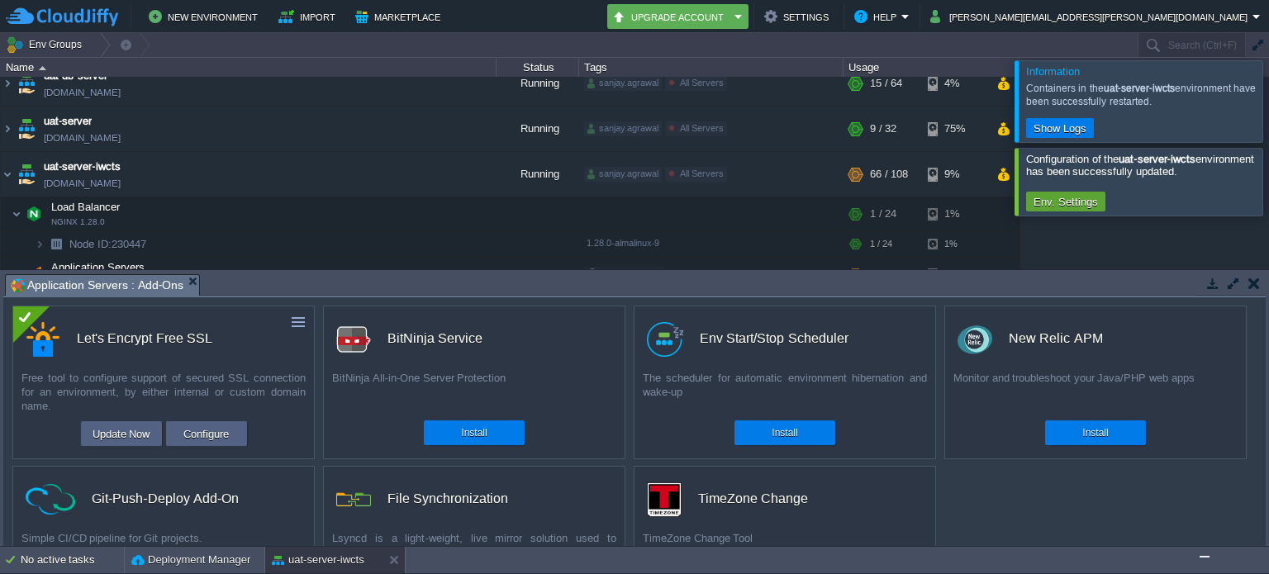
click at [1268, 184] on div at bounding box center [1289, 181] width 0 height 67
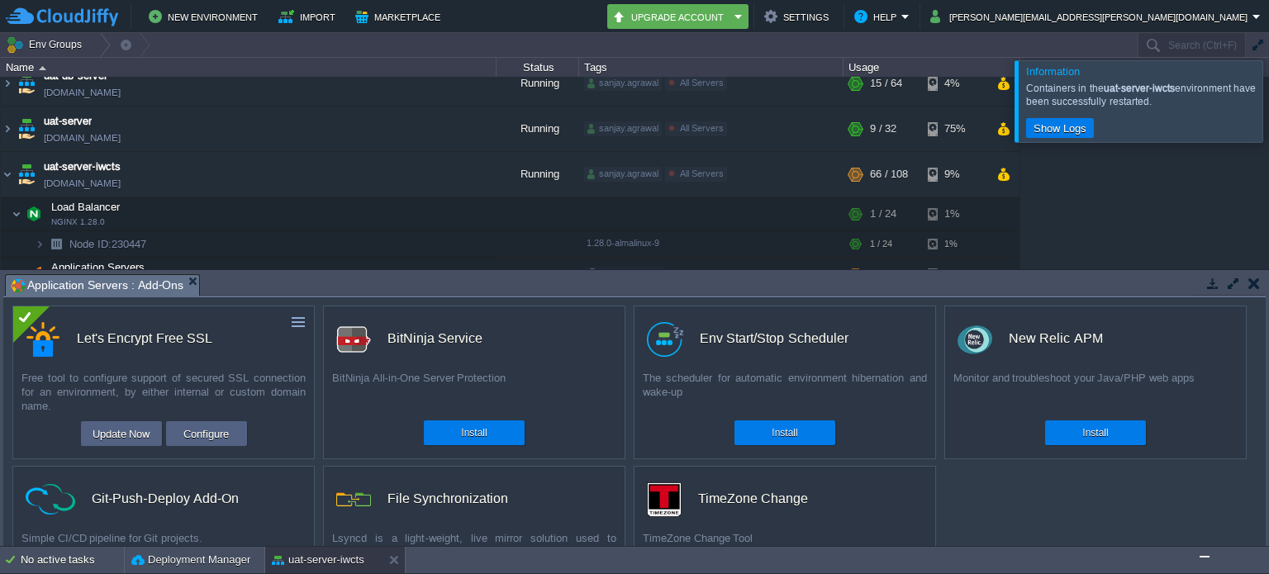
click at [1268, 93] on div at bounding box center [1289, 100] width 0 height 81
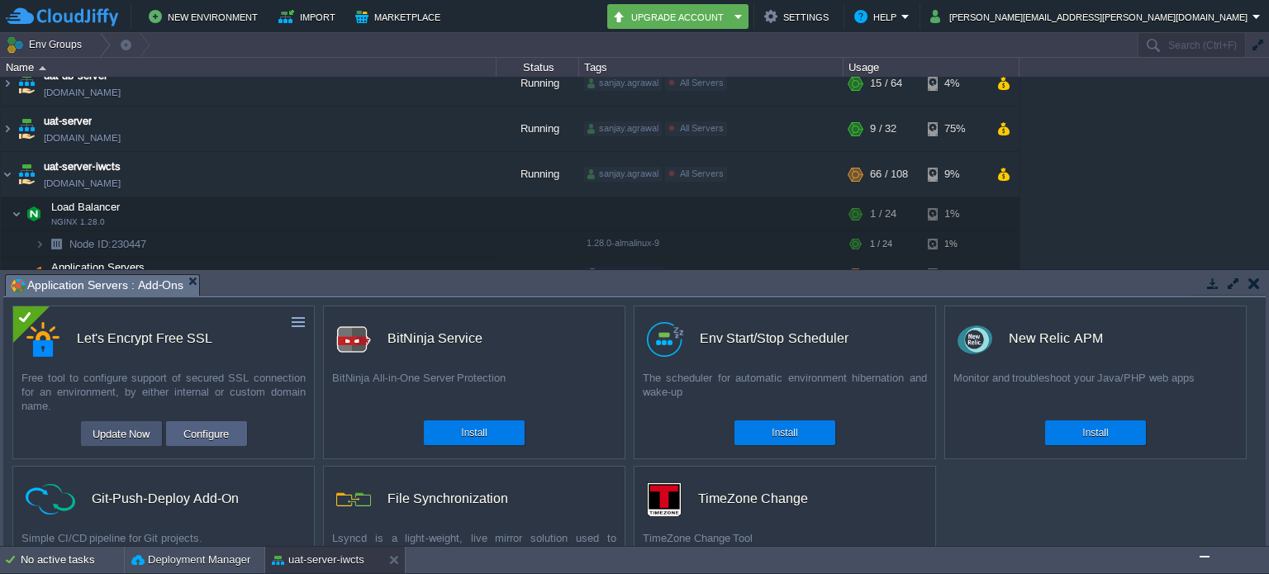
click at [127, 432] on button "Update Now" at bounding box center [122, 434] width 68 height 20
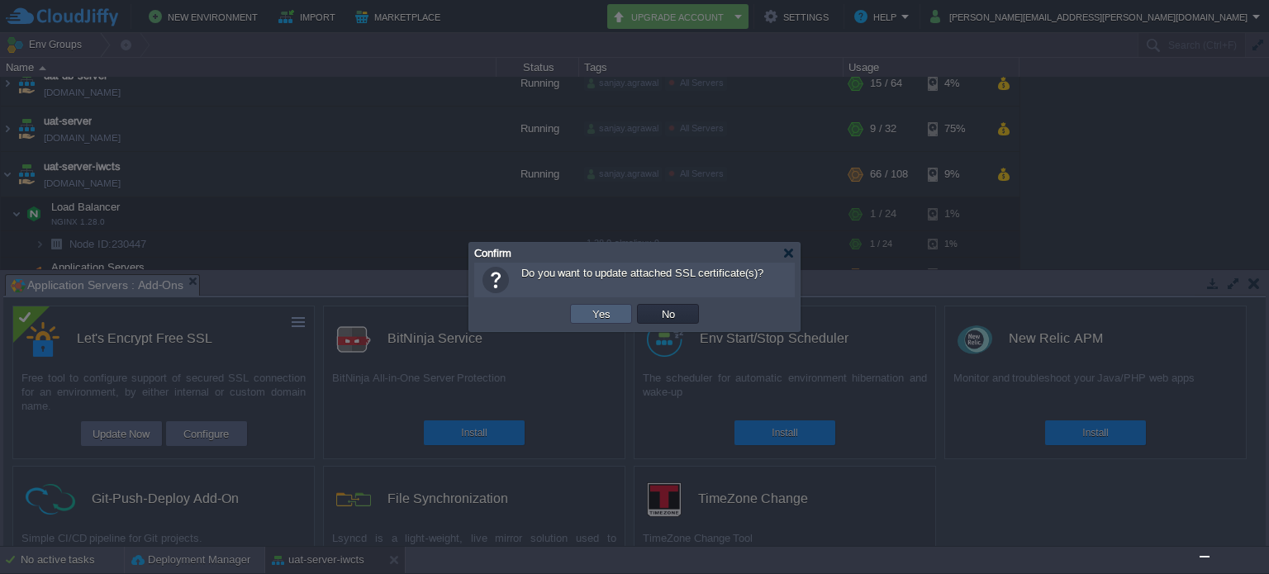
click at [585, 314] on td "Yes" at bounding box center [601, 314] width 62 height 20
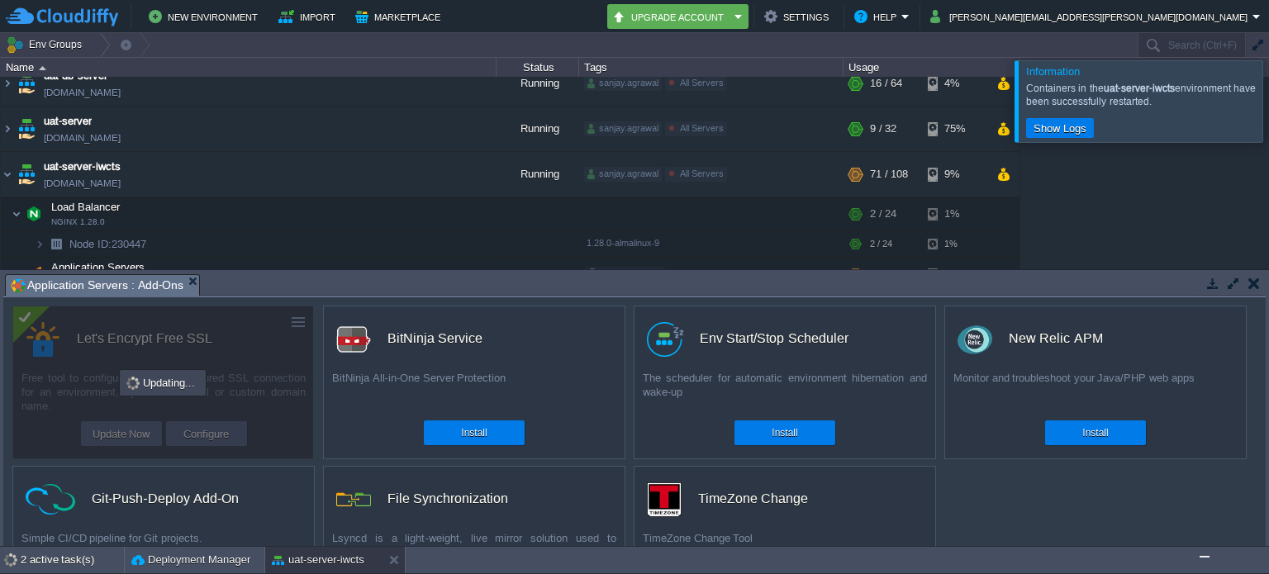
click at [1268, 100] on div at bounding box center [1289, 100] width 0 height 81
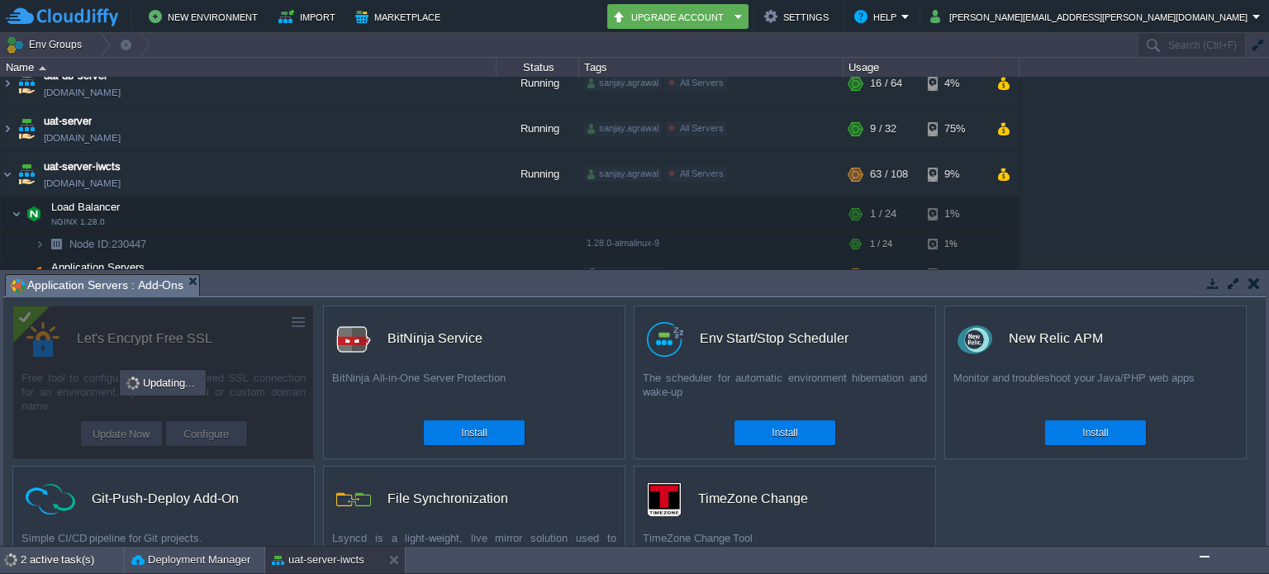
click at [1205, 557] on img "Chat widget" at bounding box center [1205, 557] width 0 height 0
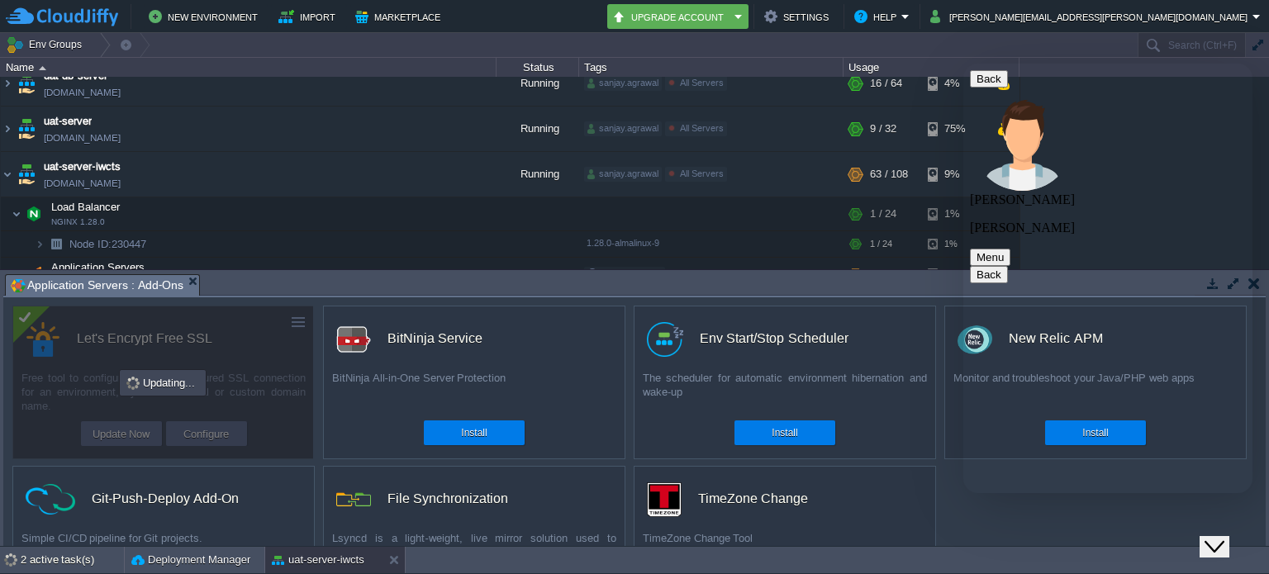
click at [1224, 537] on icon "Close Chat This icon closes the chat window." at bounding box center [1215, 547] width 20 height 20
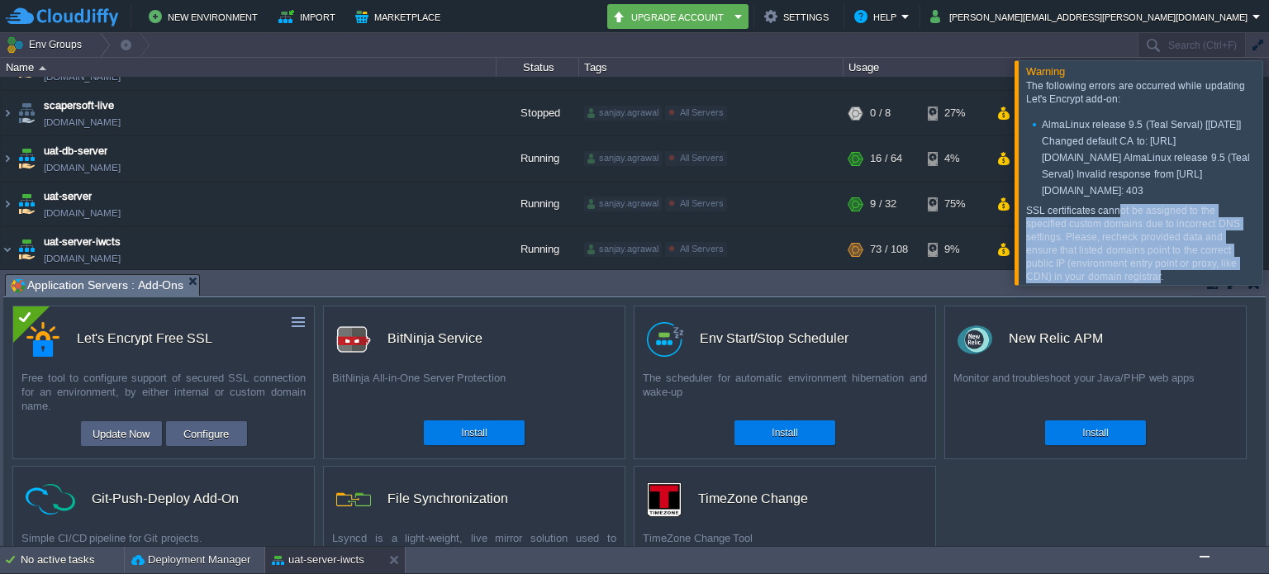
scroll to position [0, 0]
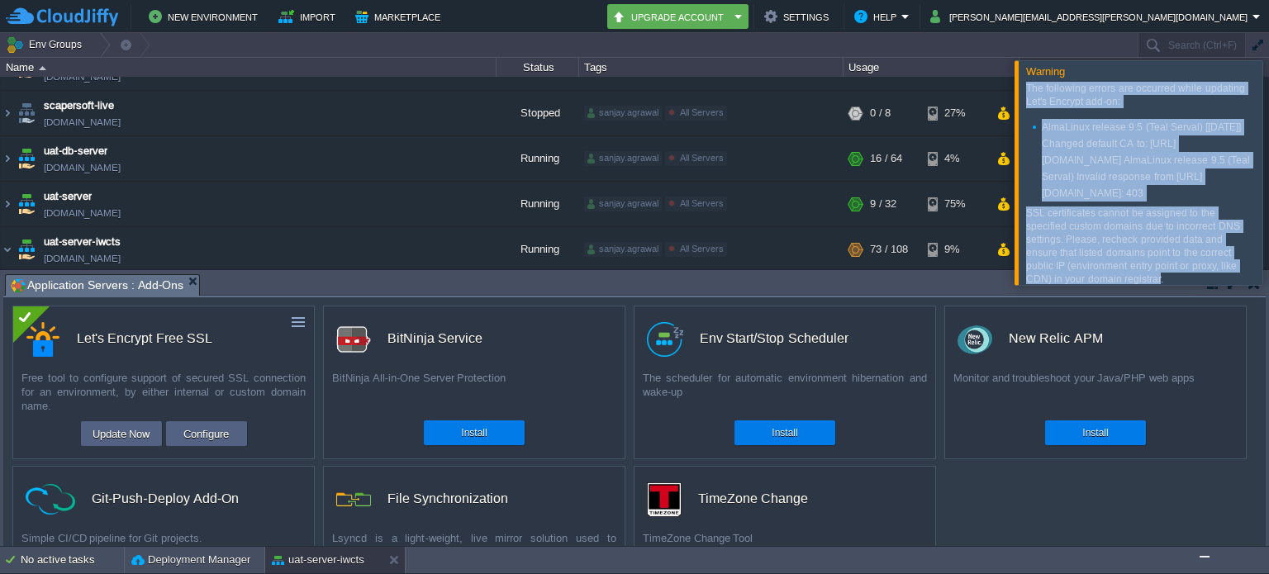
drag, startPoint x: 1157, startPoint y: 270, endPoint x: 1026, endPoint y: 93, distance: 220.4
click at [1026, 93] on div "The following errors are occurred while updating Let's Encrypt add-on: AlmaLinu…" at bounding box center [1140, 184] width 228 height 204
copy div "The following errors are occurred while updating Let's Encrypt add-on: AlmaLinu…"
